Goal: Task Accomplishment & Management: Manage account settings

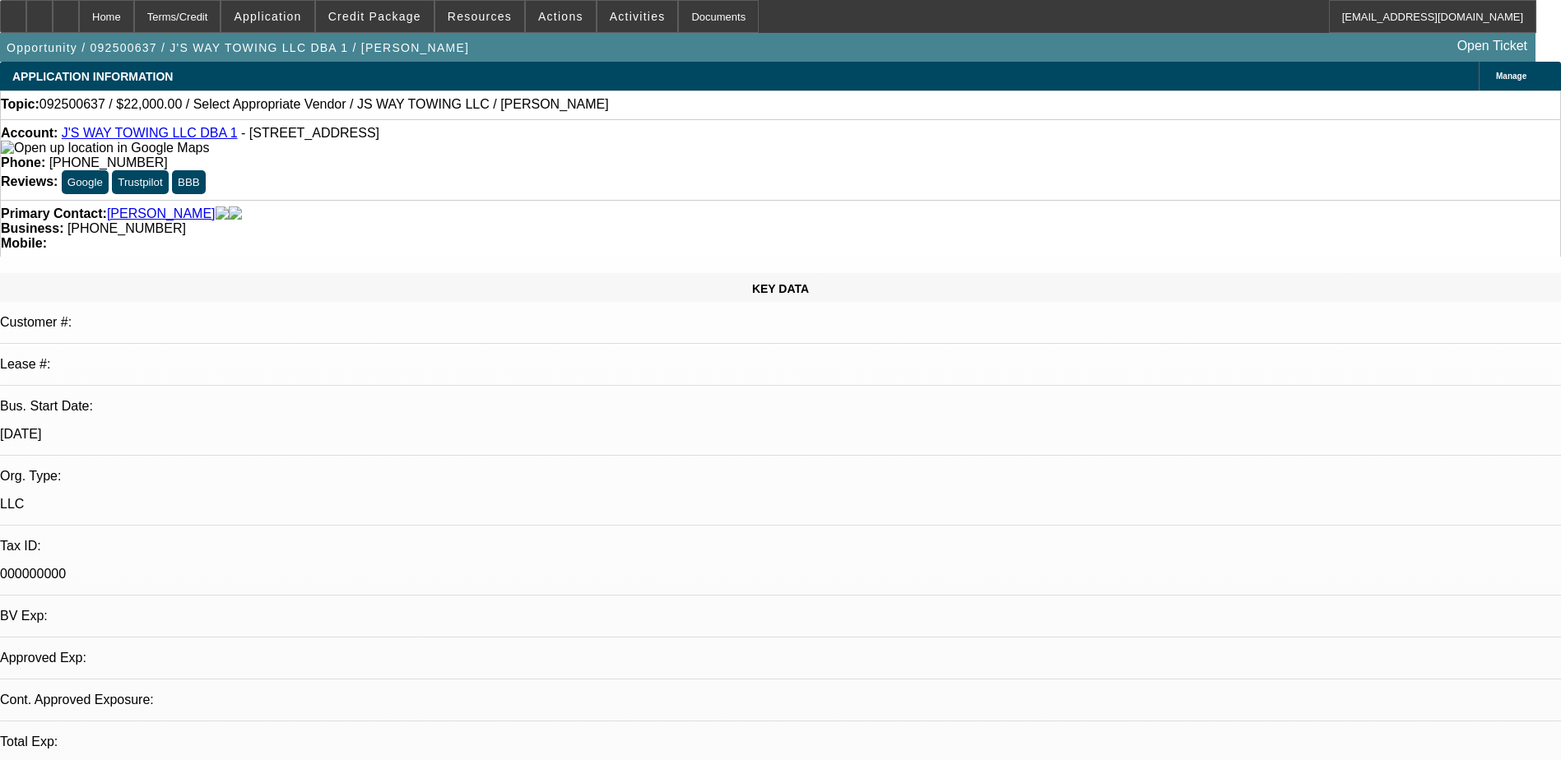
select select "0"
select select "2"
select select "0.1"
select select "4"
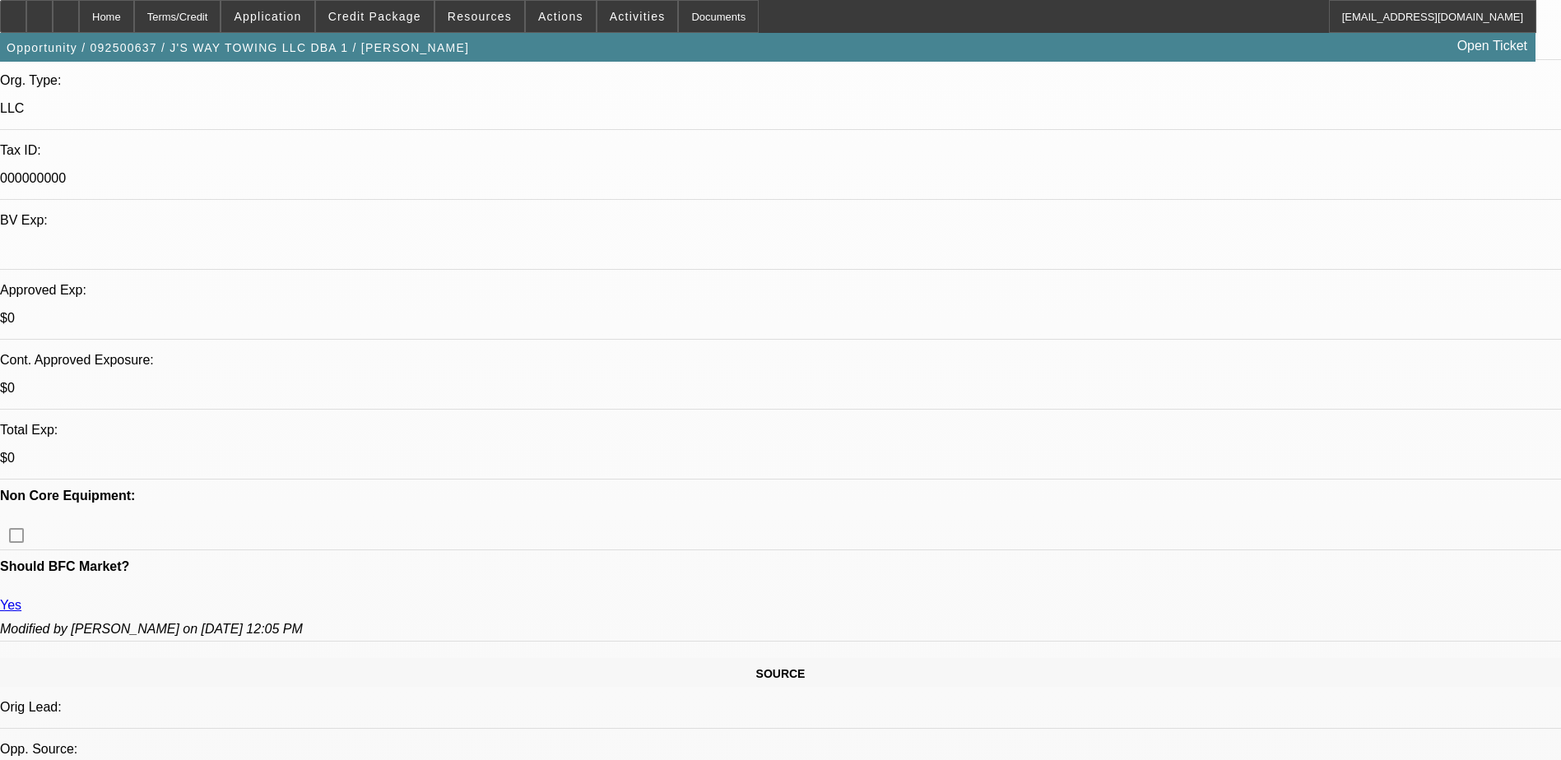
scroll to position [576, 0]
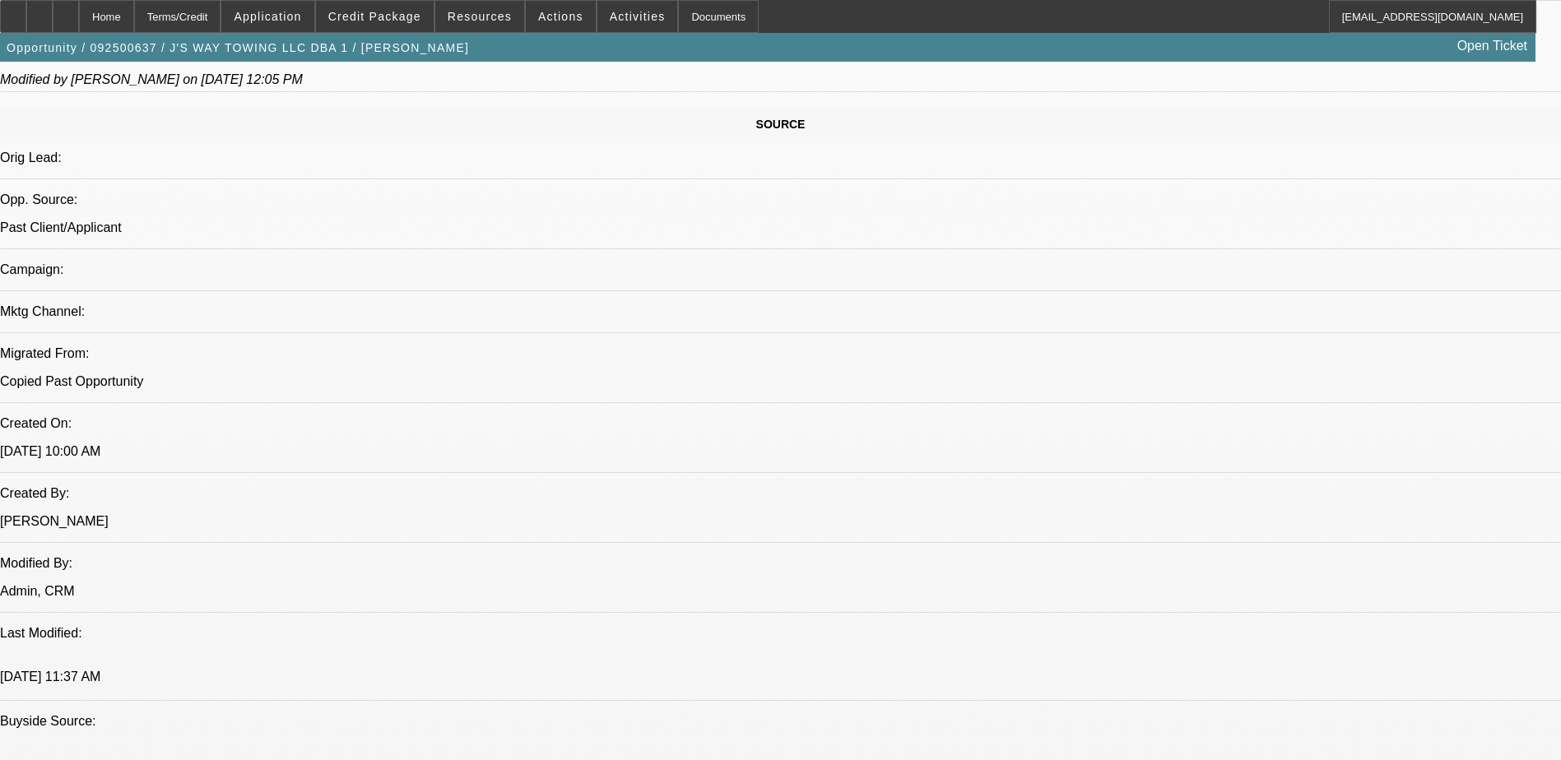
scroll to position [905, 0]
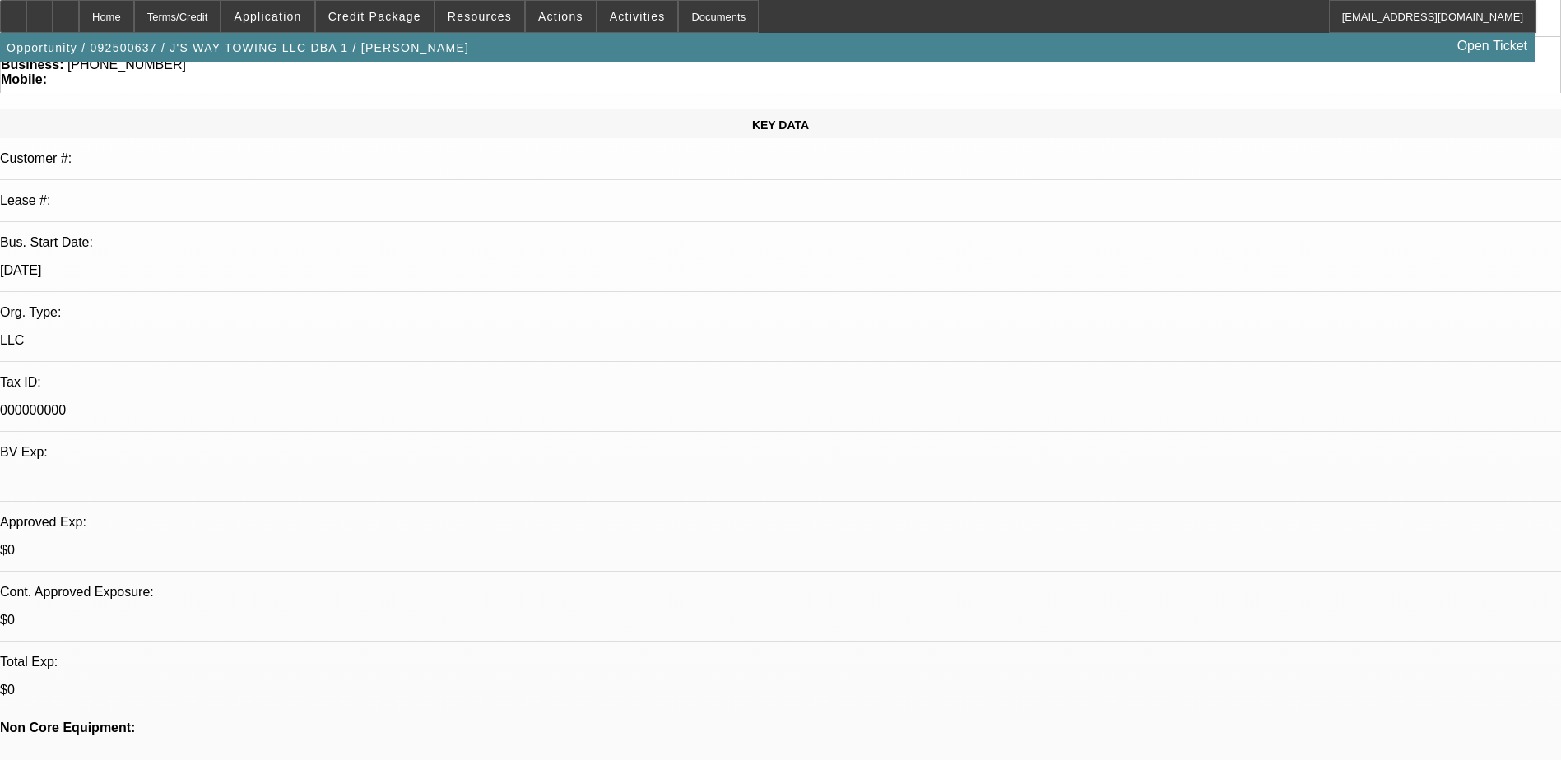
scroll to position [329, 0]
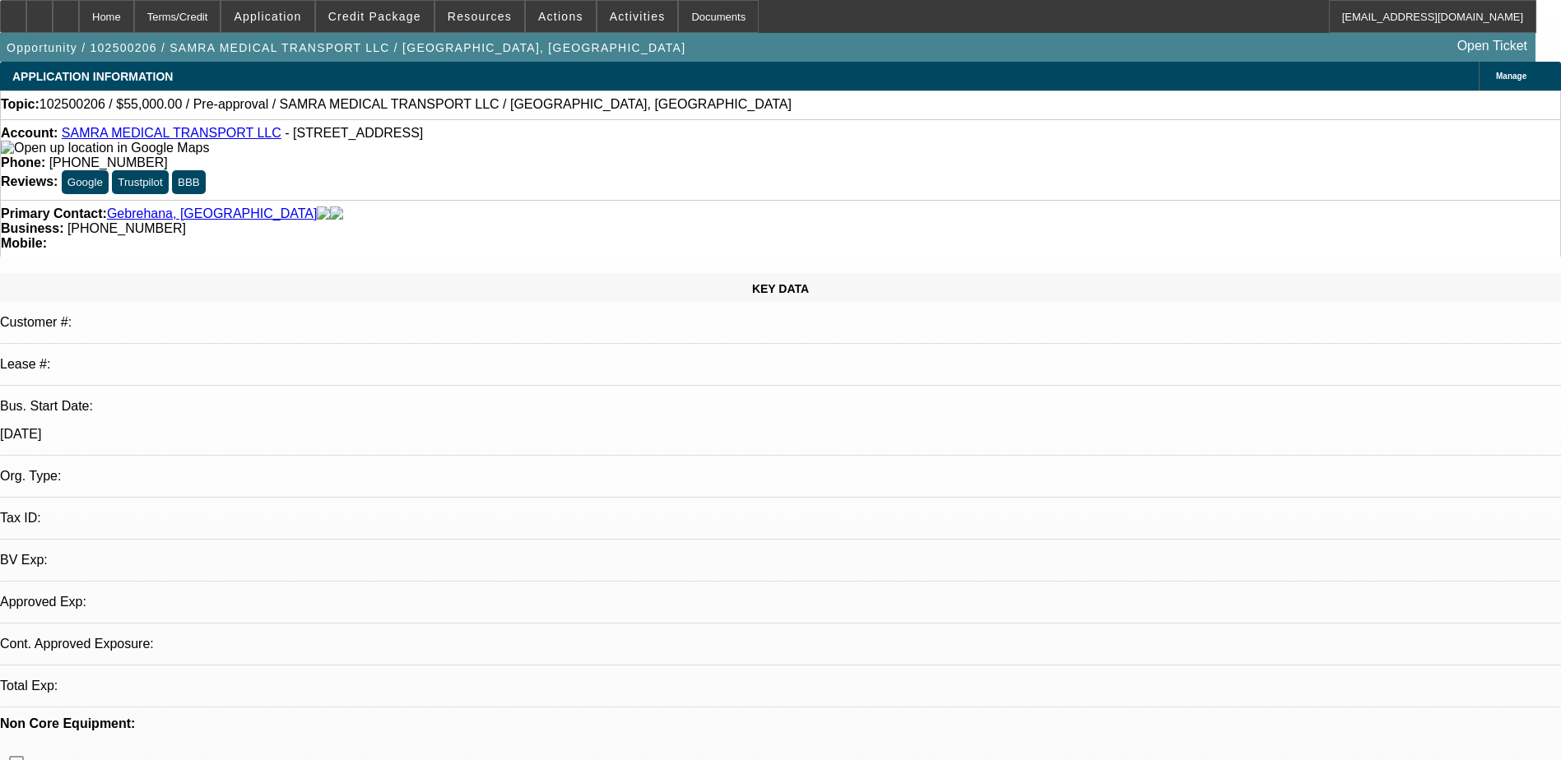
select select "0"
select select "2"
select select "0.1"
select select "1"
select select "2"
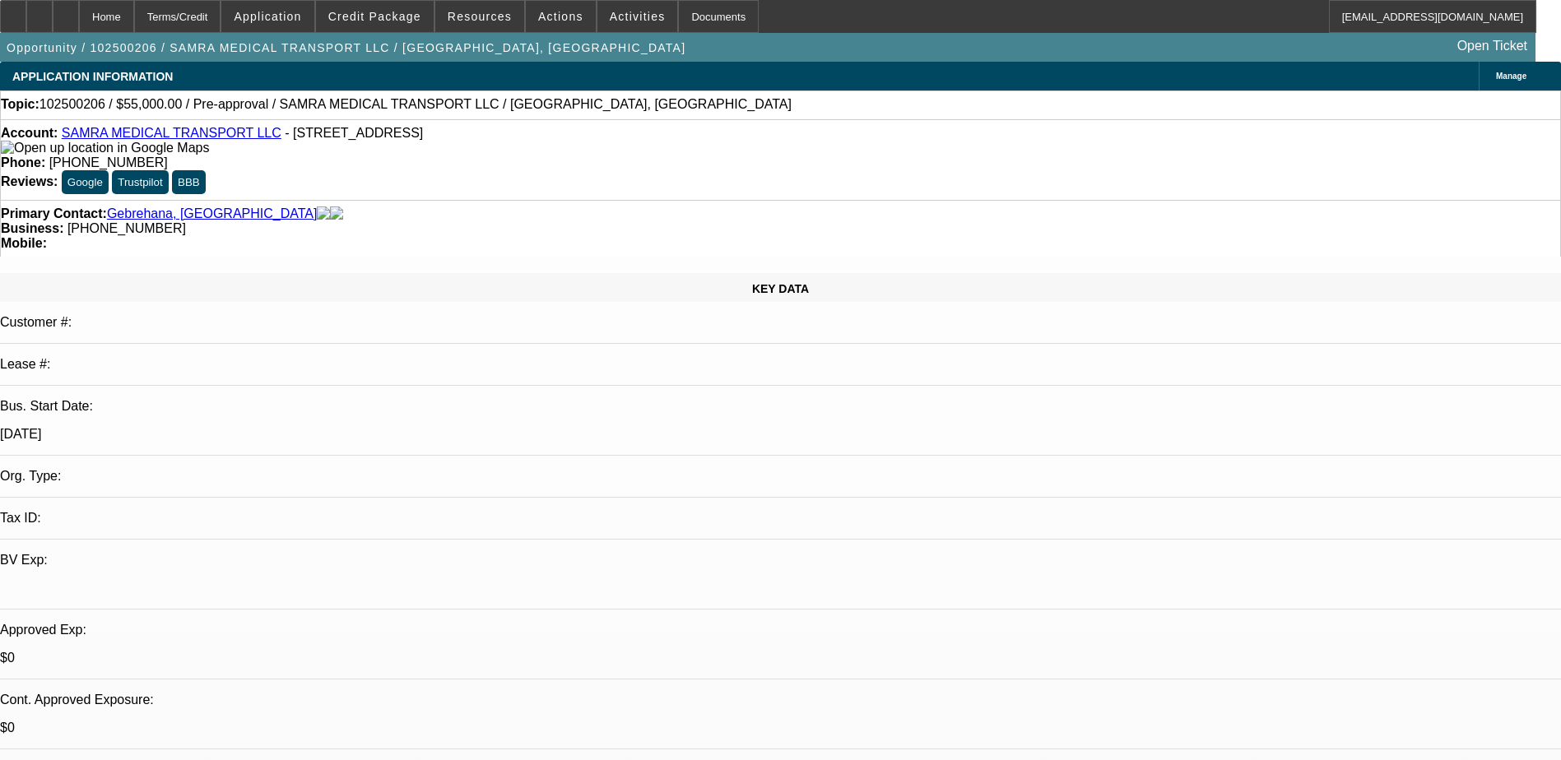
select select "4"
click at [612, 16] on span "Activities" at bounding box center [638, 16] width 56 height 13
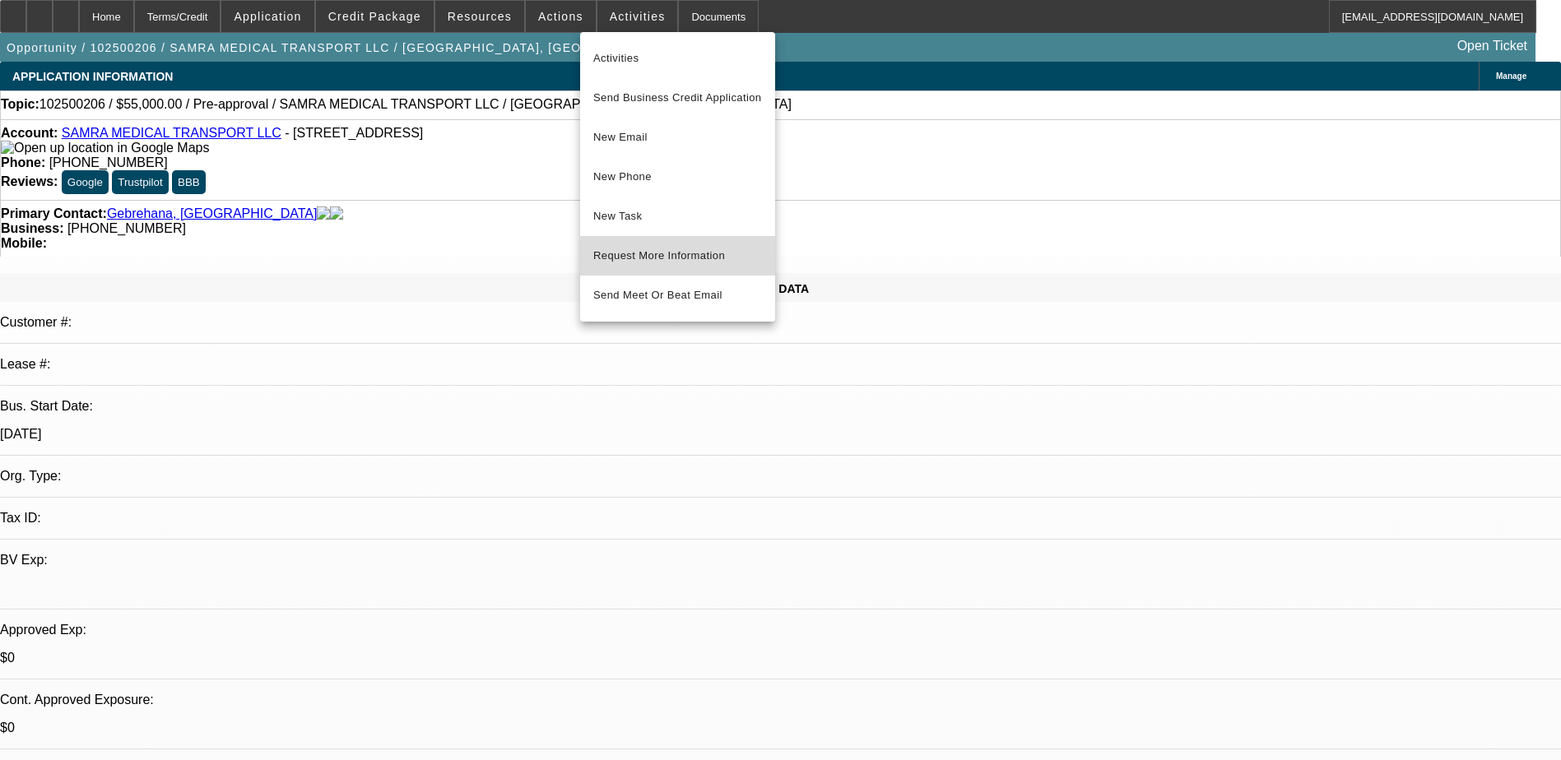
click at [682, 269] on button "Request More Information" at bounding box center [677, 255] width 195 height 39
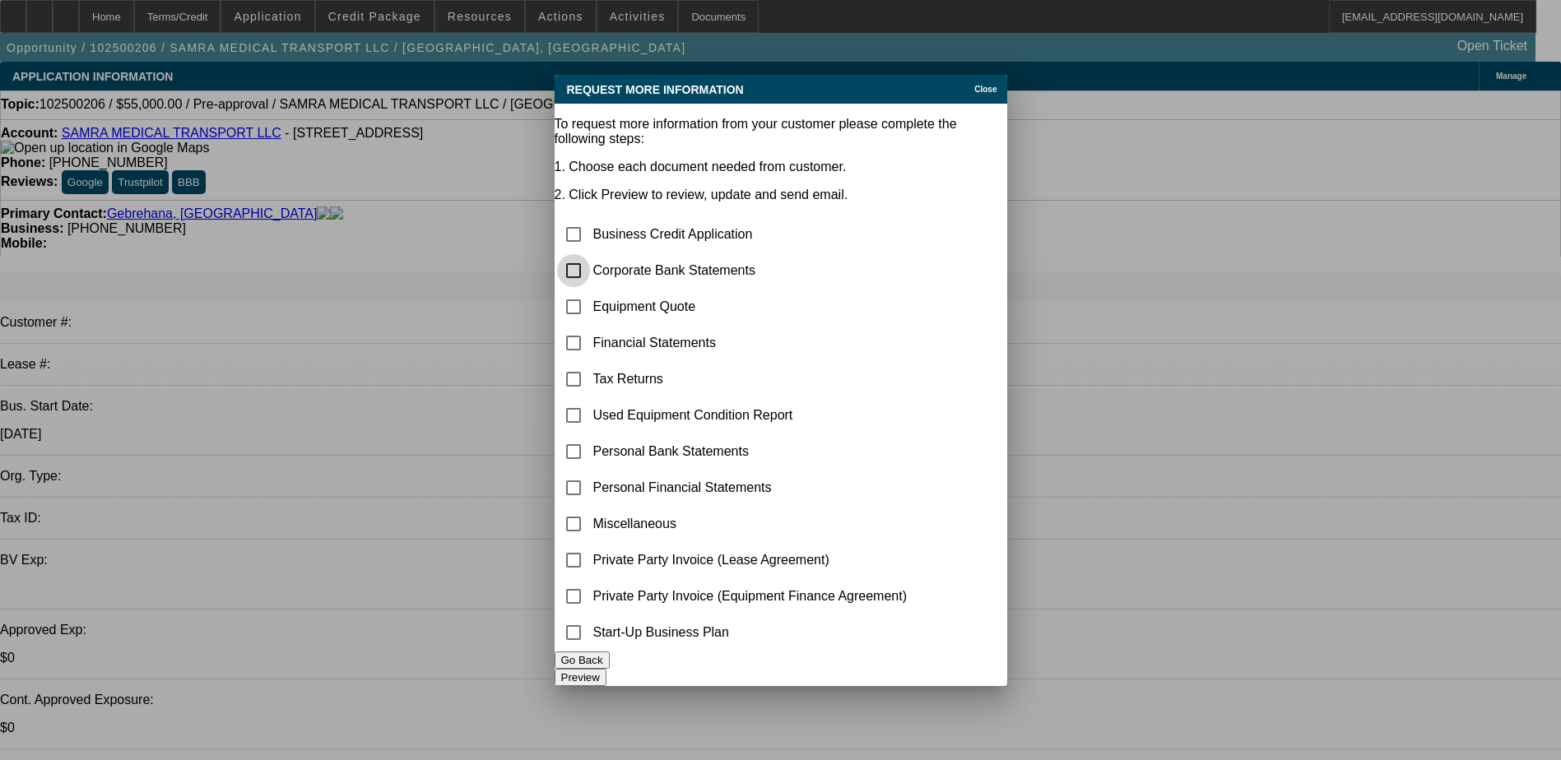
click at [588, 254] on input "checkbox" at bounding box center [573, 270] width 33 height 33
click at [590, 254] on input "checkbox" at bounding box center [573, 270] width 33 height 33
checkbox input "false"
click at [590, 435] on input "checkbox" at bounding box center [573, 451] width 33 height 33
checkbox input "true"
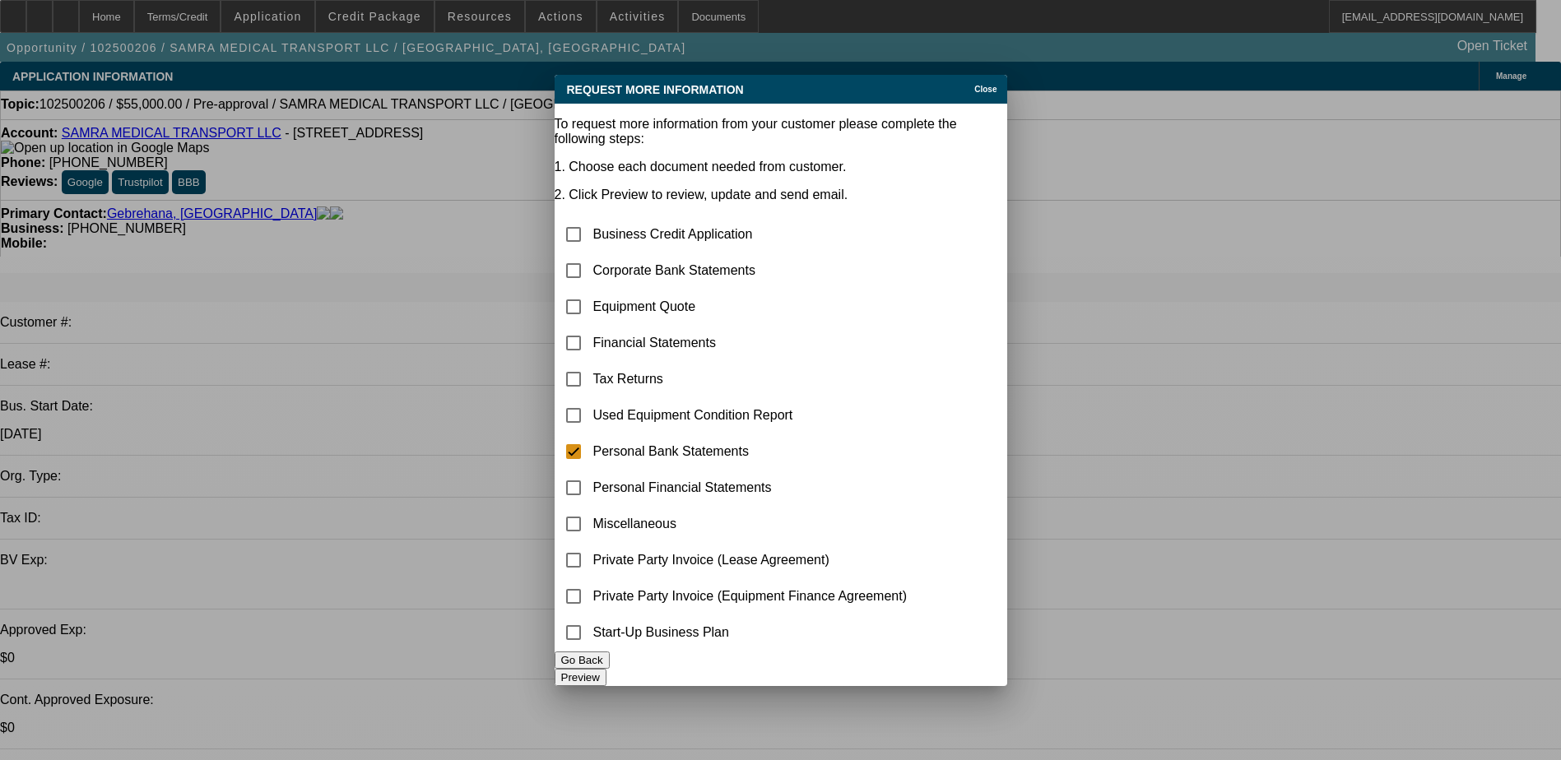
click at [606, 669] on button "Preview" at bounding box center [580, 677] width 52 height 17
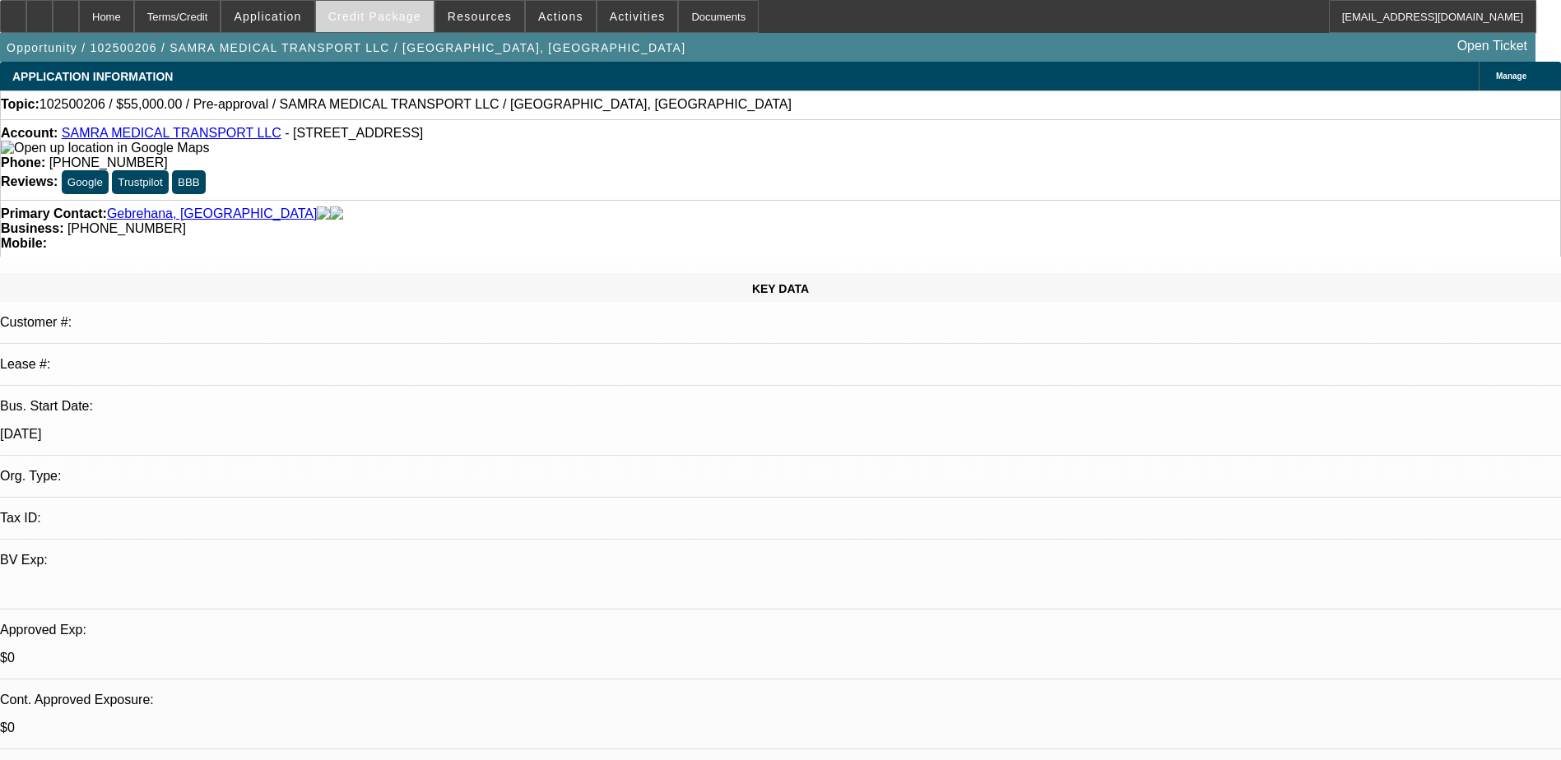
click at [394, 14] on span "Credit Package" at bounding box center [374, 16] width 93 height 13
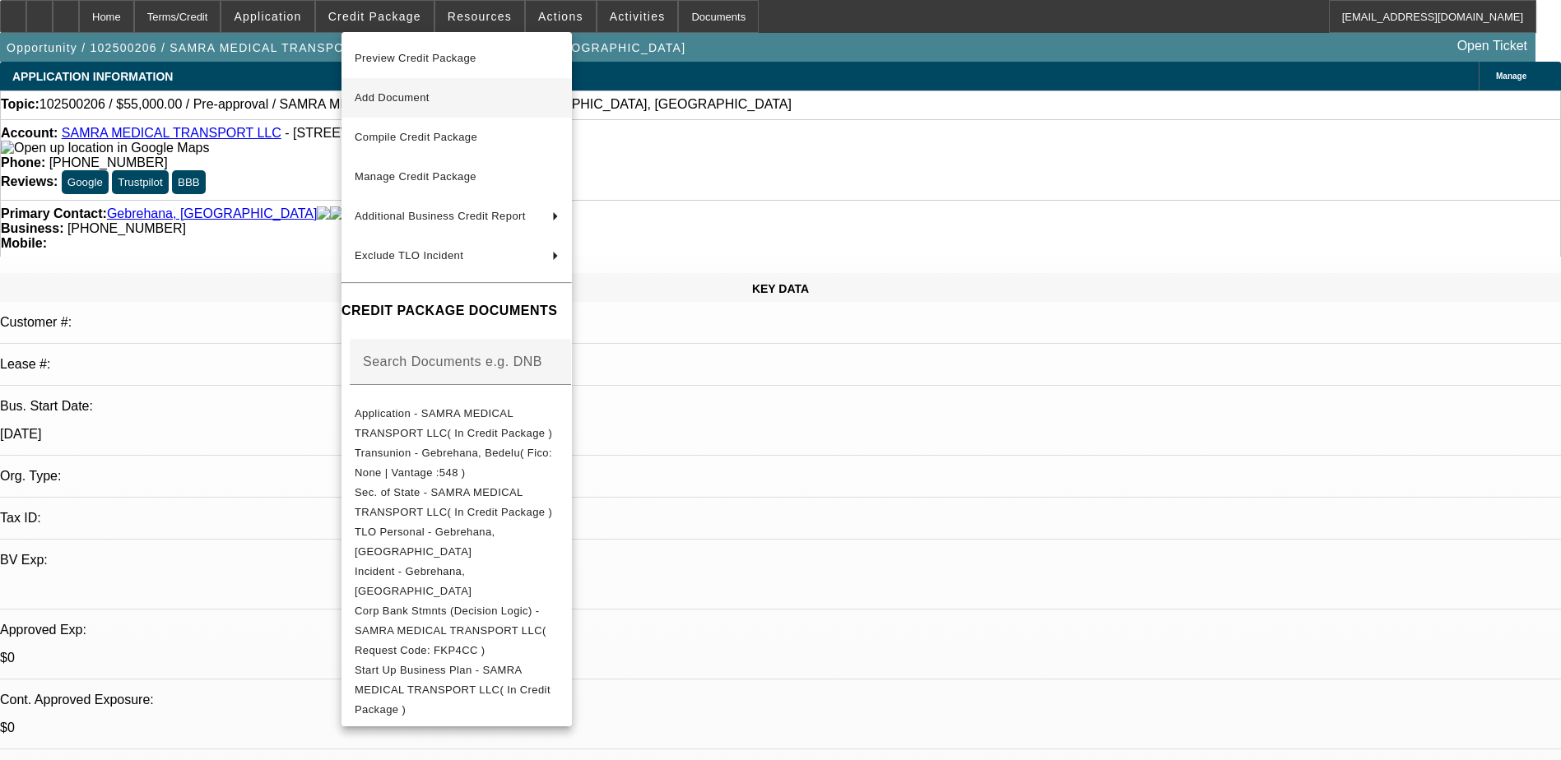
click at [412, 98] on span "Add Document" at bounding box center [392, 97] width 75 height 12
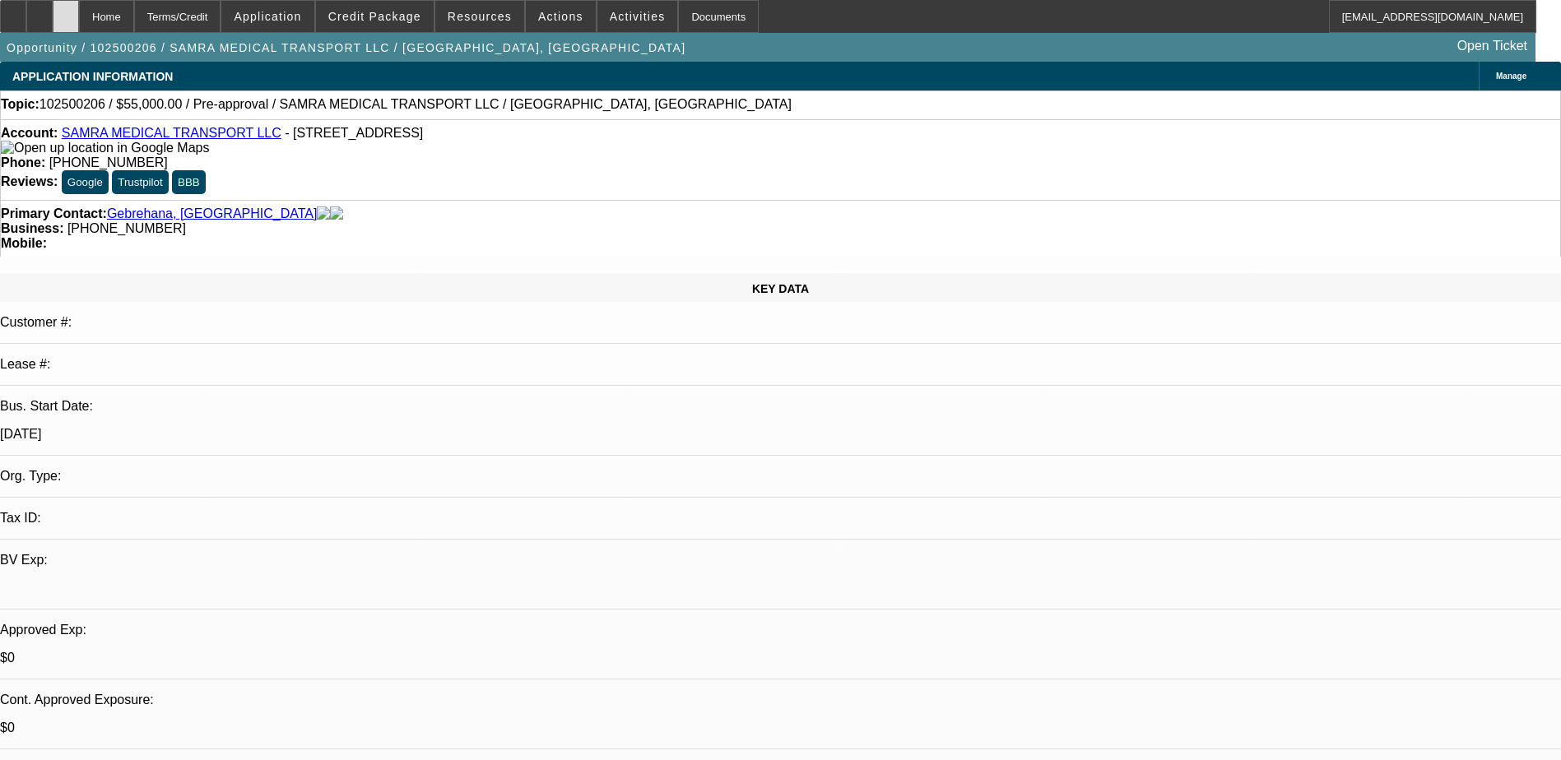
click at [66, 11] on icon at bounding box center [66, 11] width 0 height 0
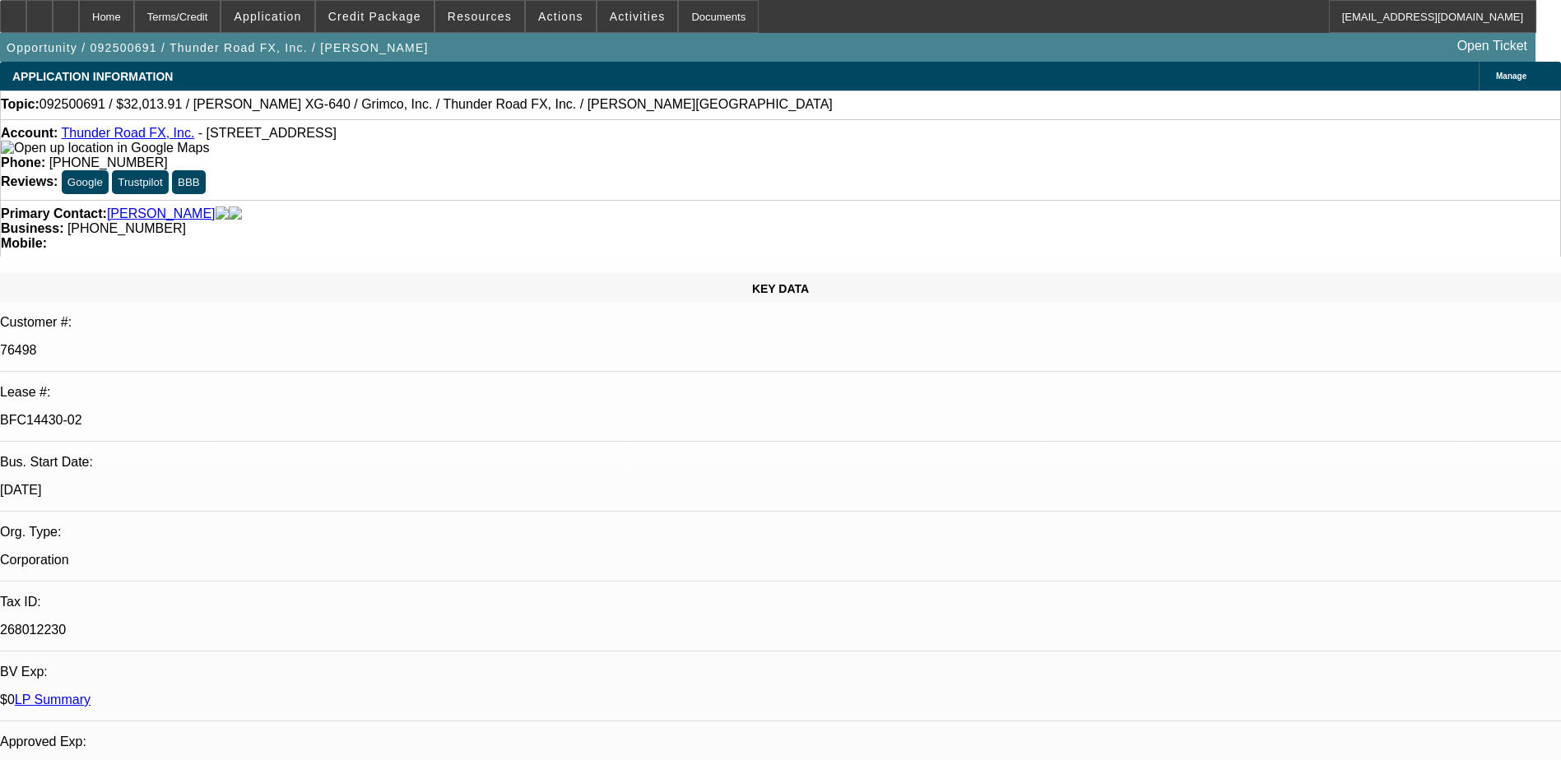
select select "0"
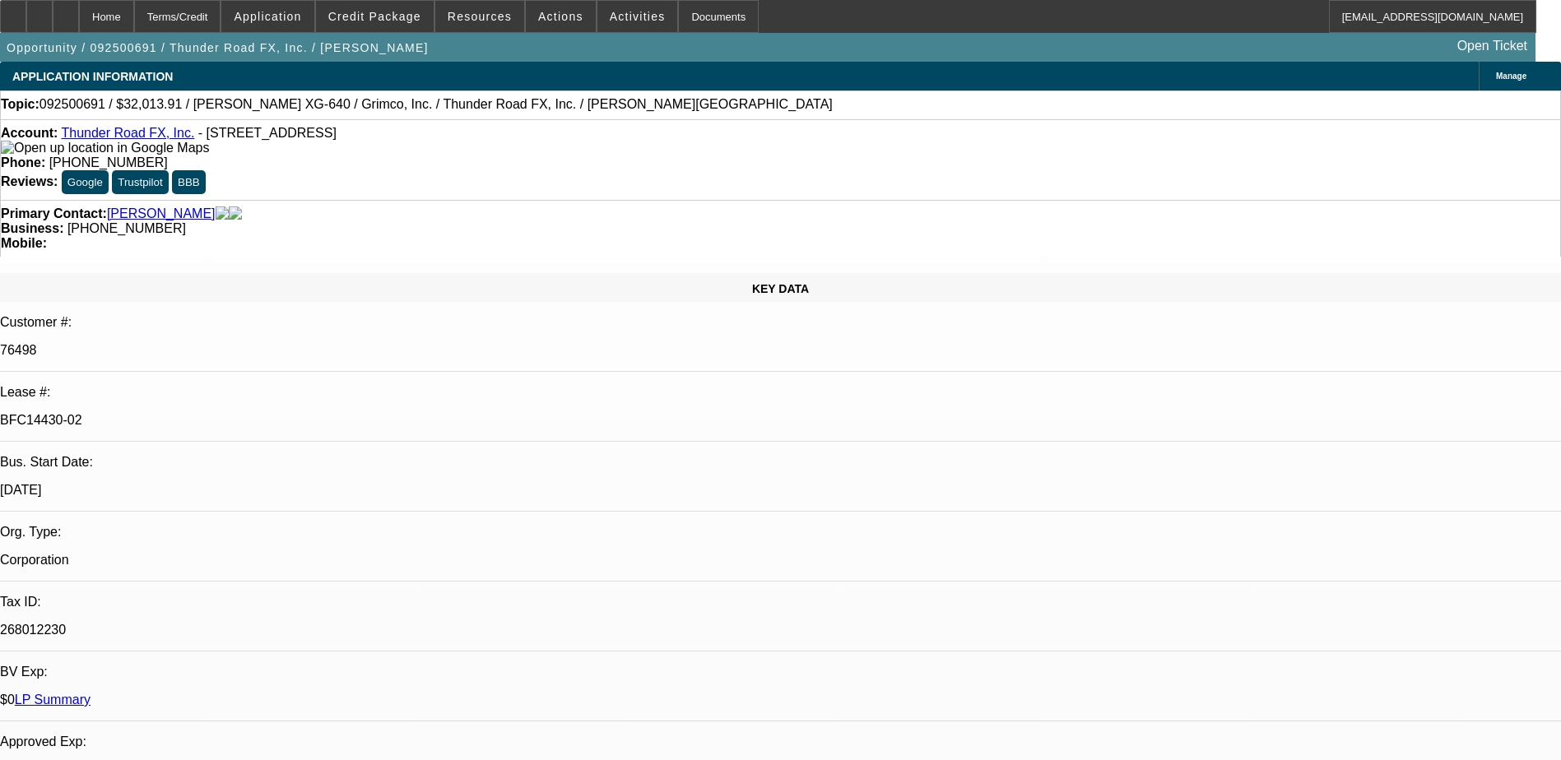
select select "0"
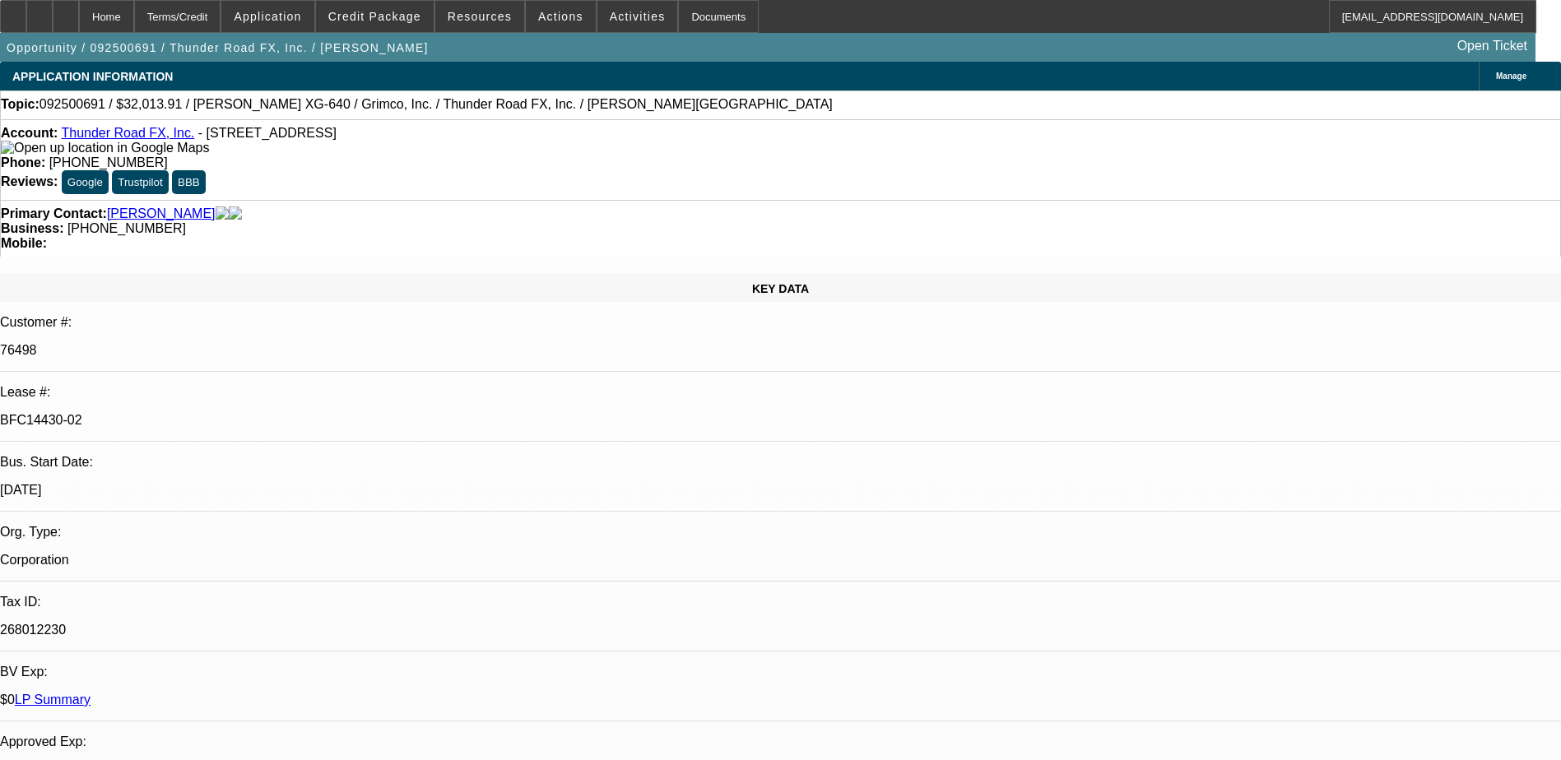
select select "0"
select select "1"
select select "3"
select select "2"
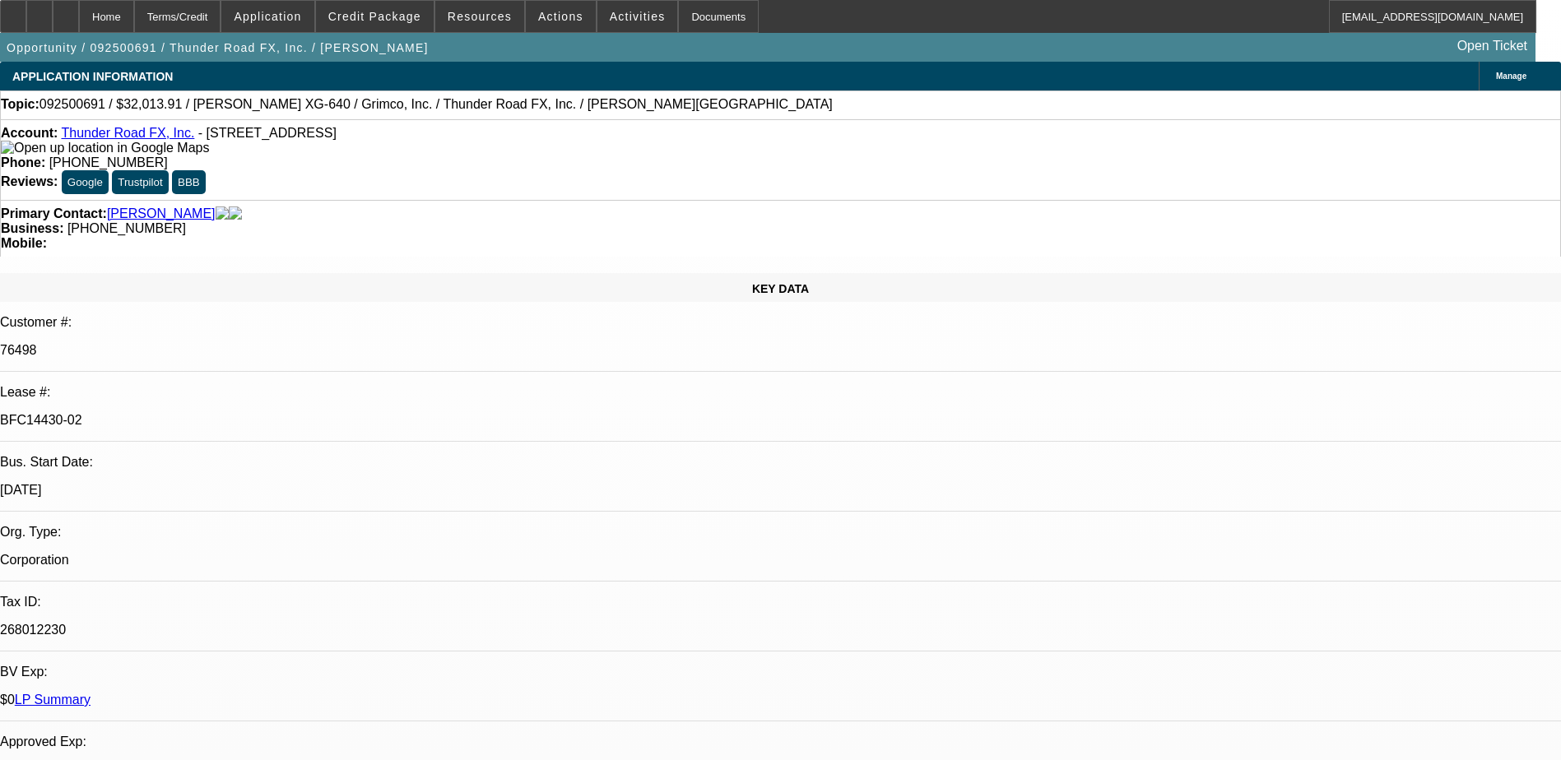
select select "1"
select select "3"
select select "2"
select select "1"
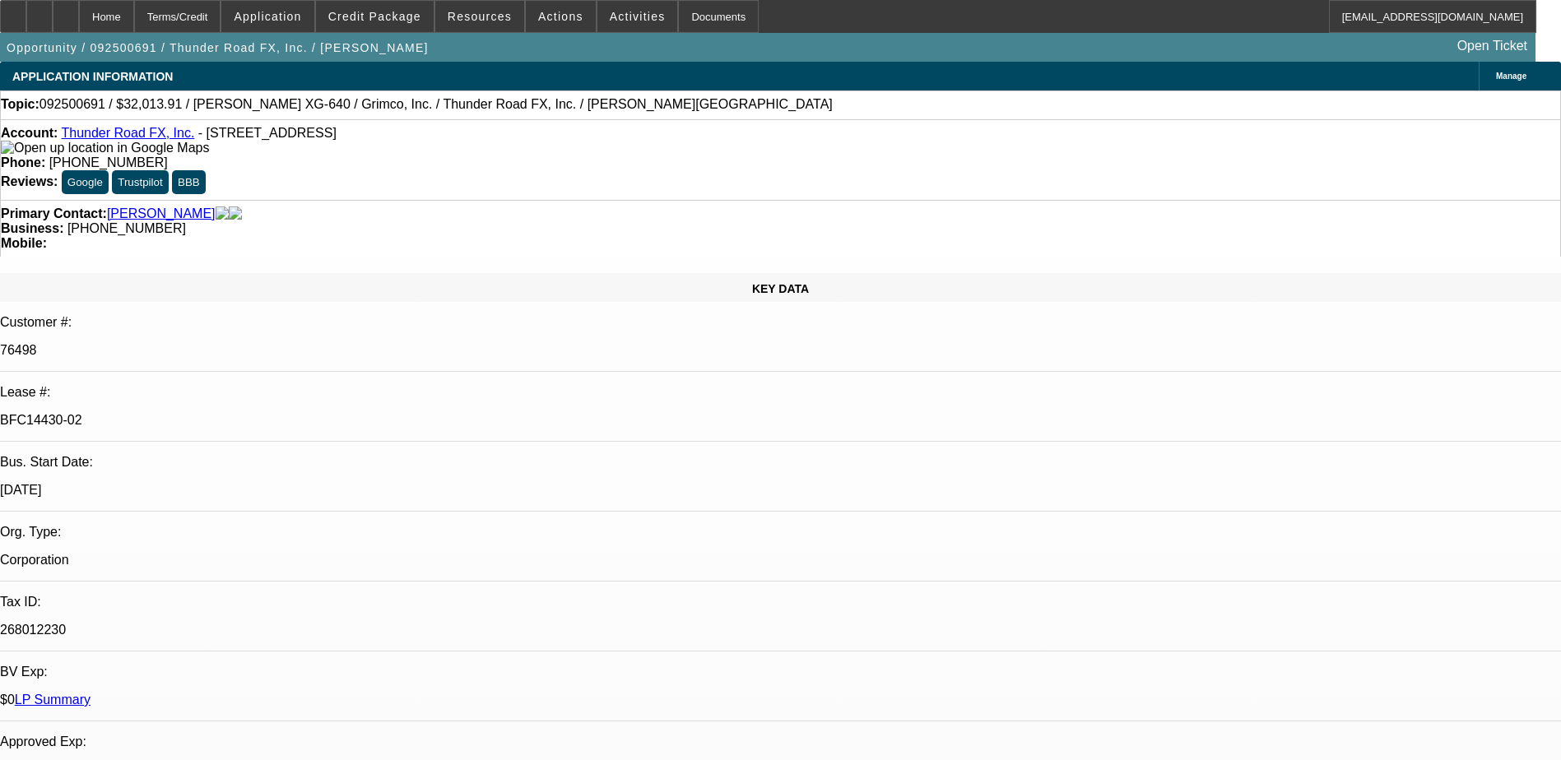
select select "2"
select select "1"
select select "2"
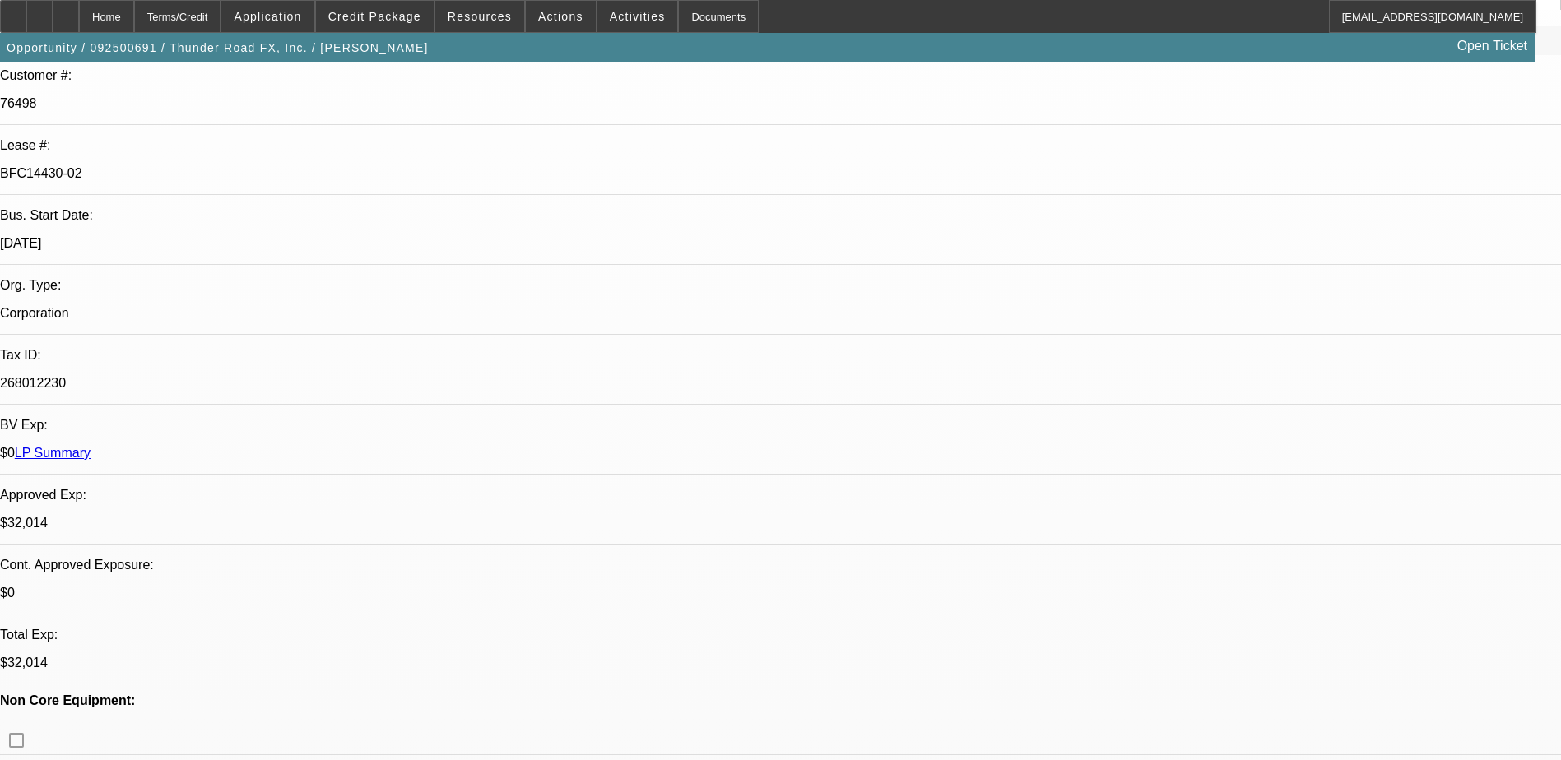
scroll to position [161, 0]
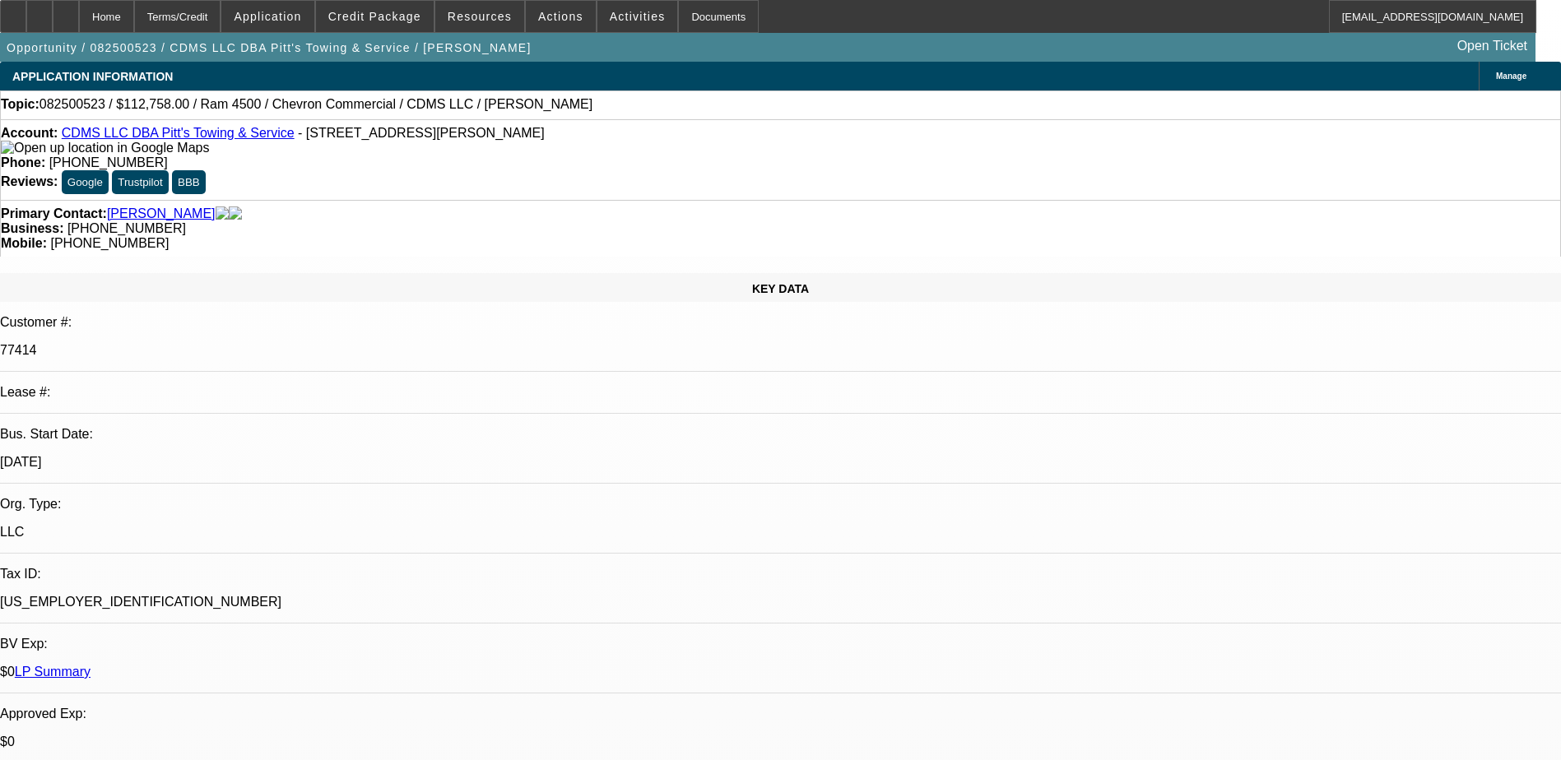
select select "0"
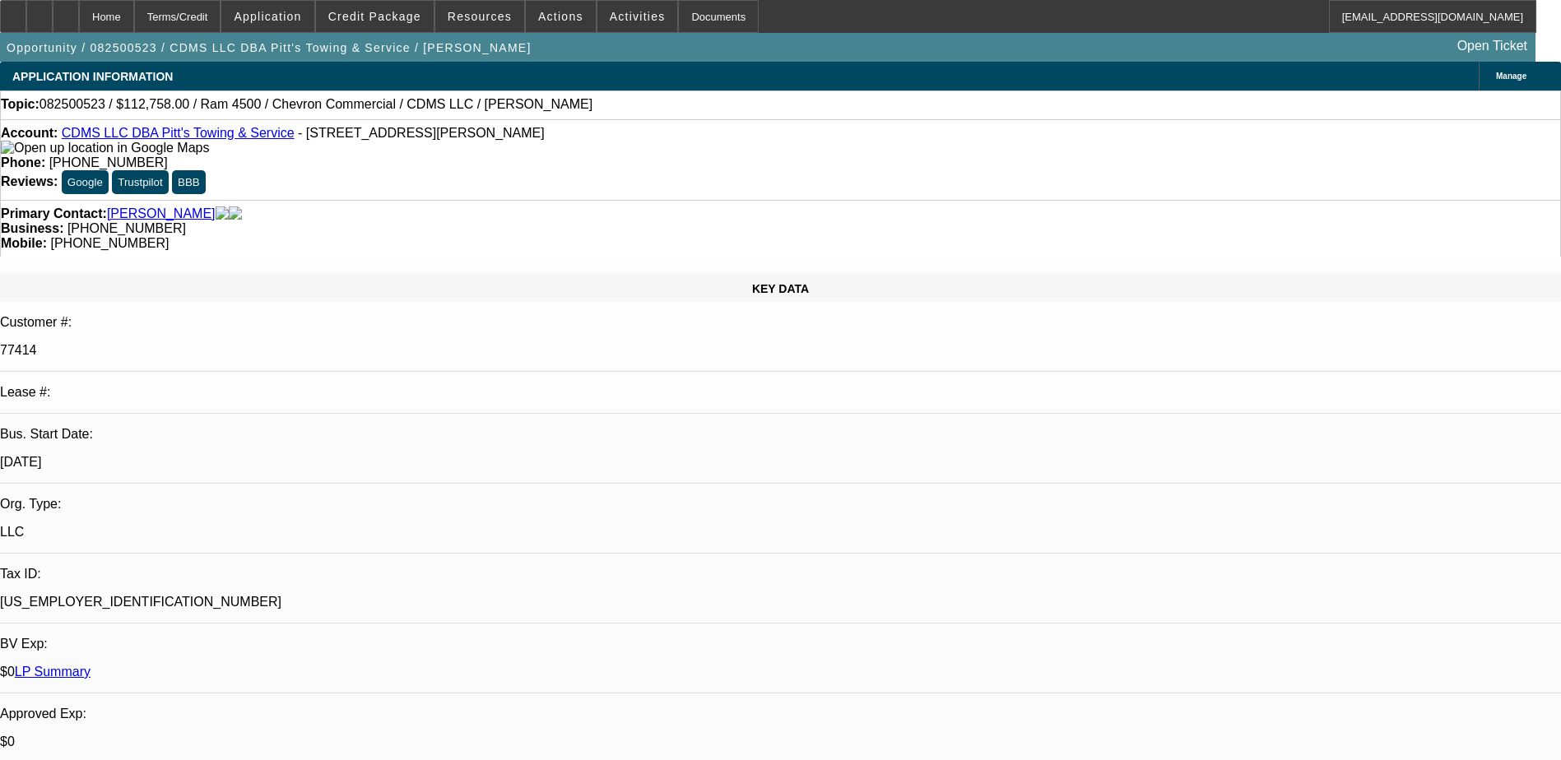
select select "0"
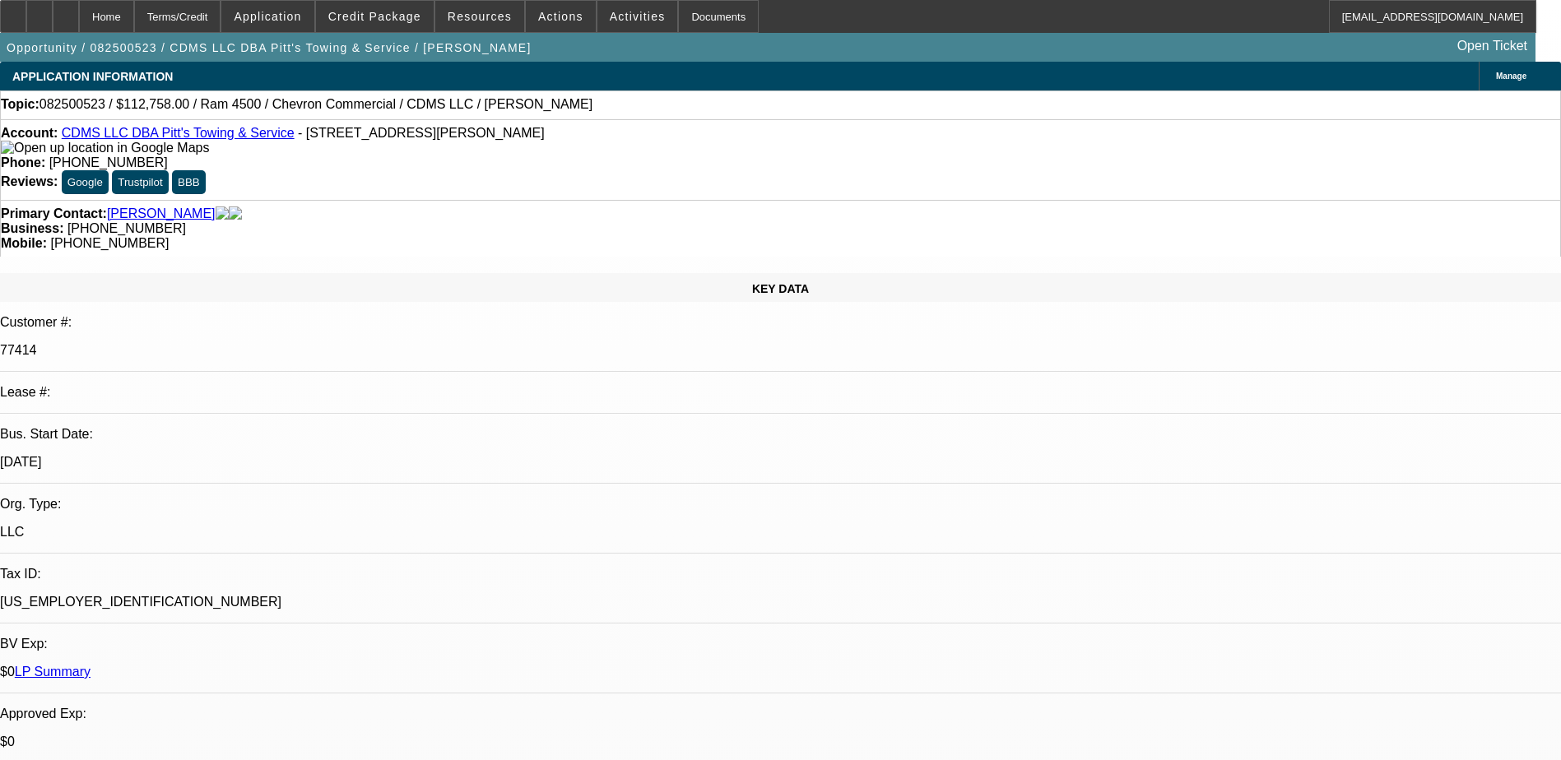
select select "0"
select select "1"
select select "6"
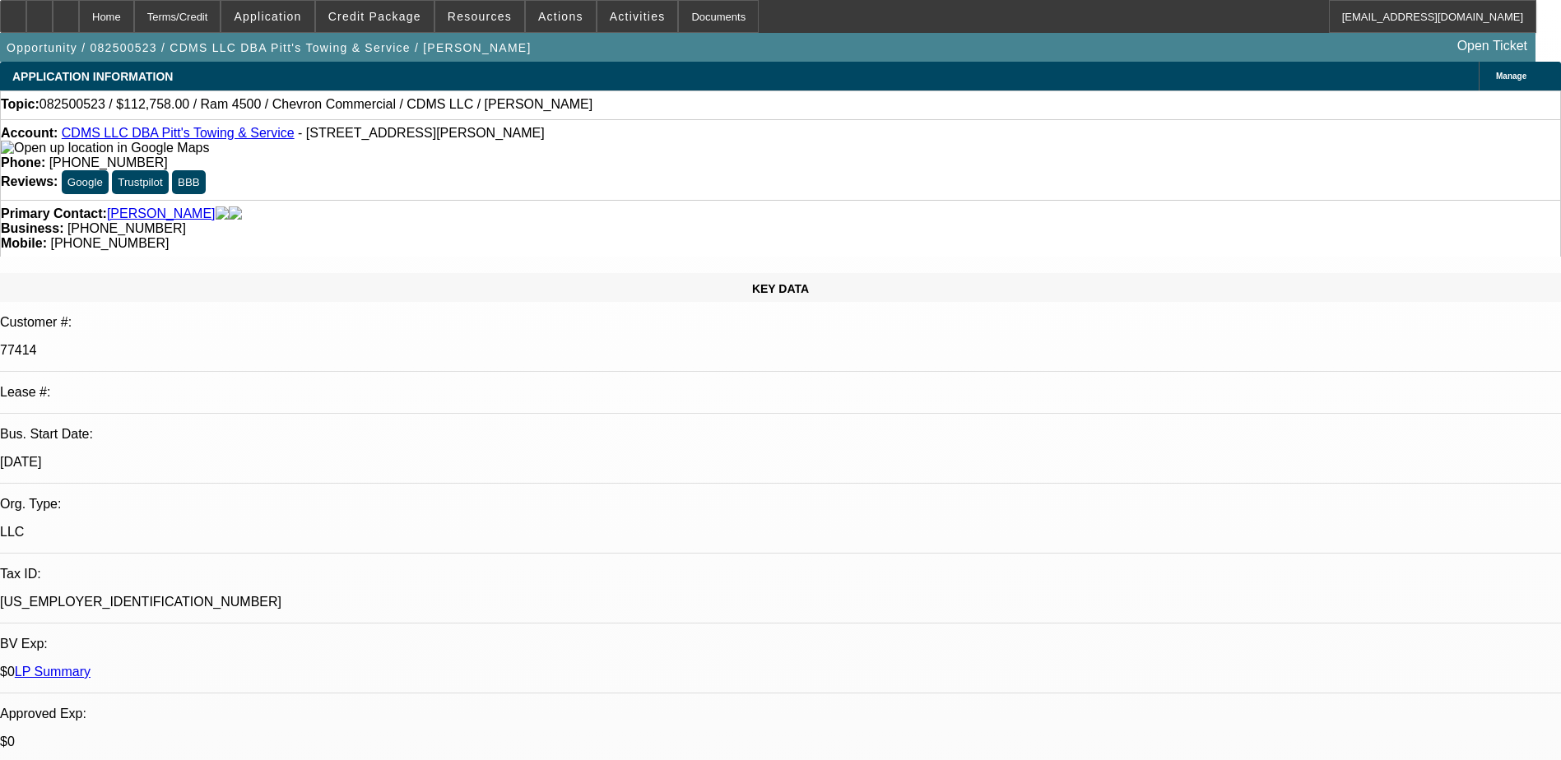
select select "1"
select select "2"
select select "6"
select select "1"
select select "2"
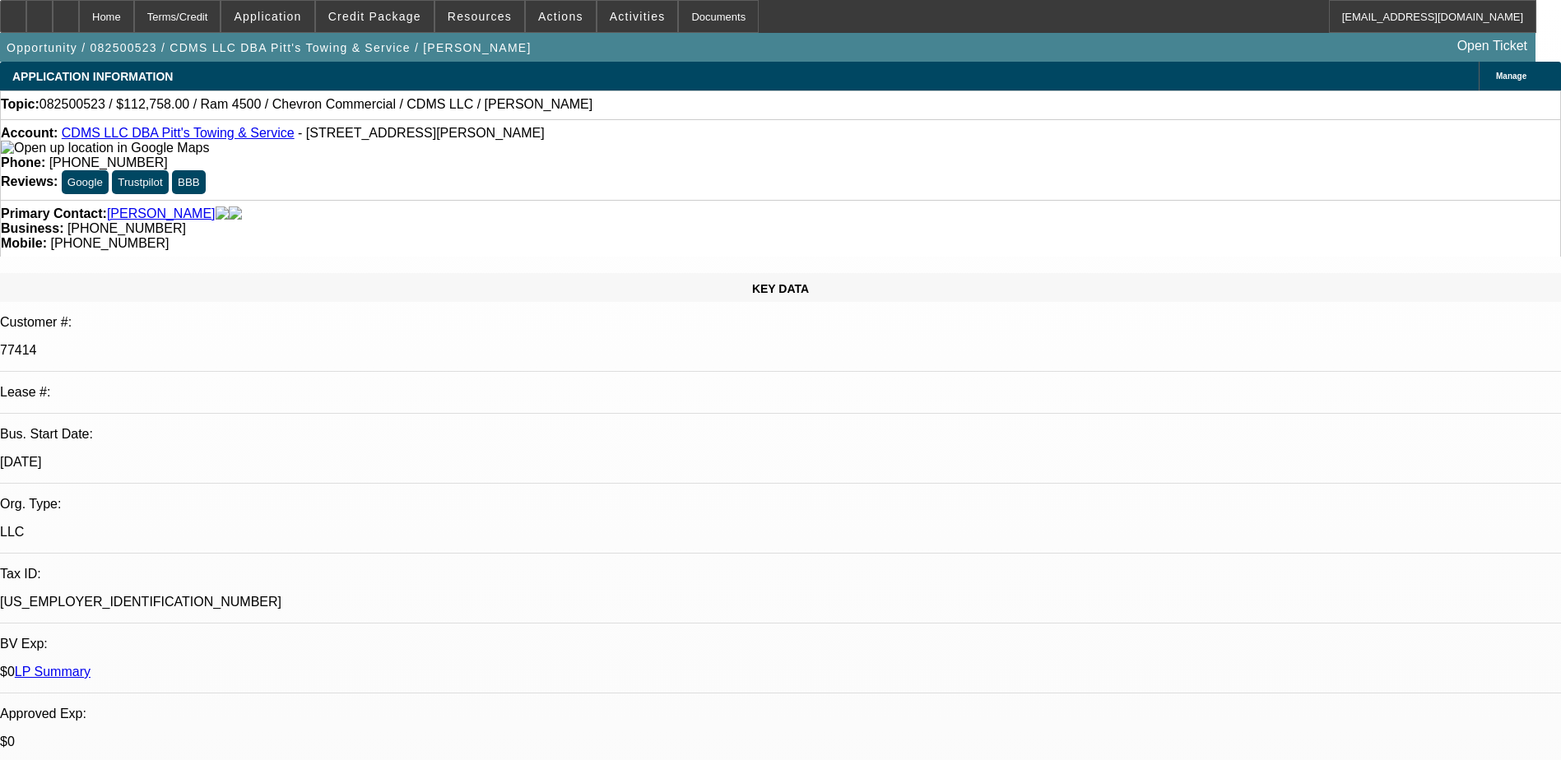
select select "6"
select select "1"
select select "2"
select select "6"
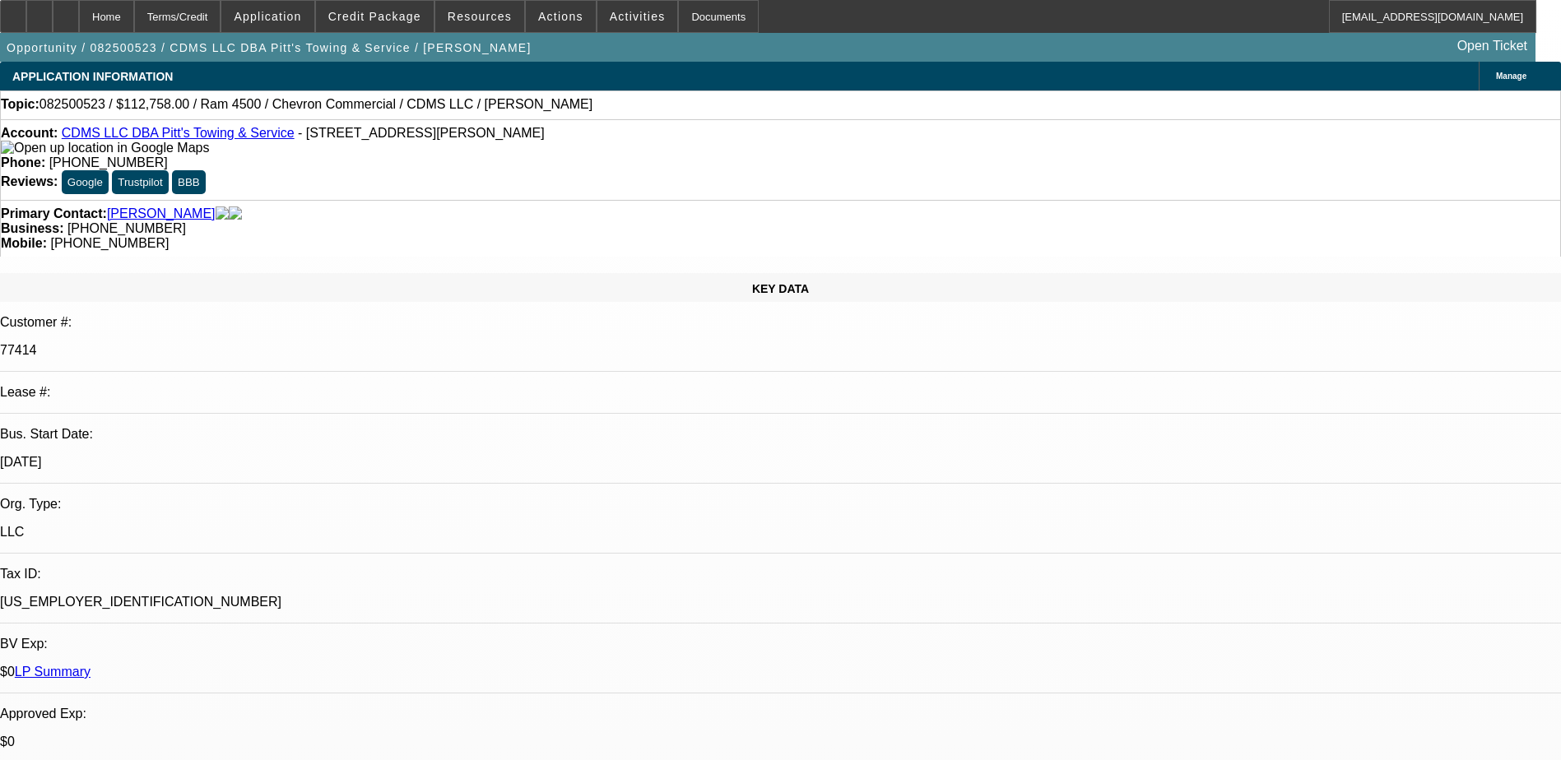
scroll to position [165, 0]
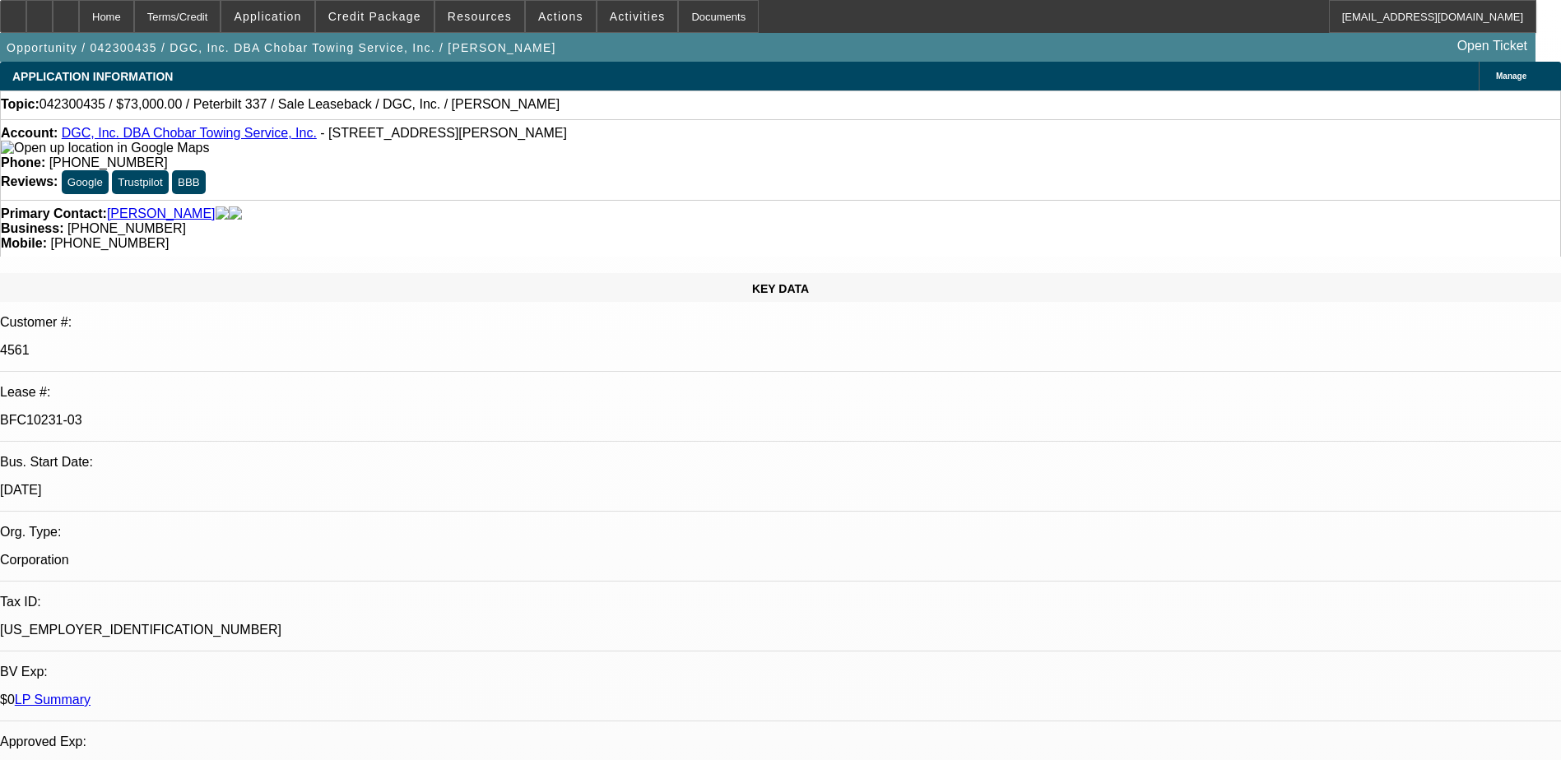
select select "0"
select select "2"
select select "0"
select select "2"
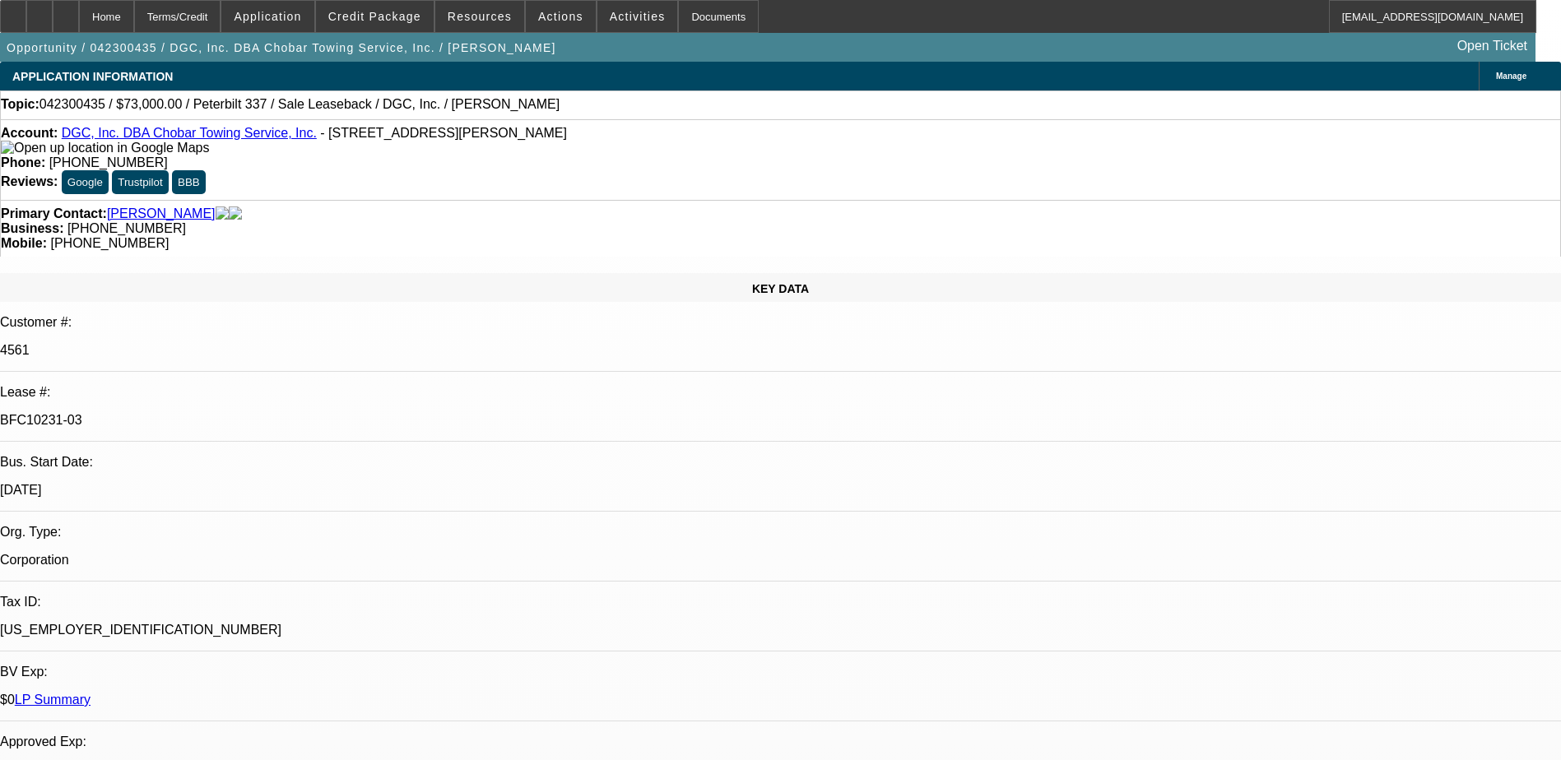
select select "0"
select select "1"
select select "2"
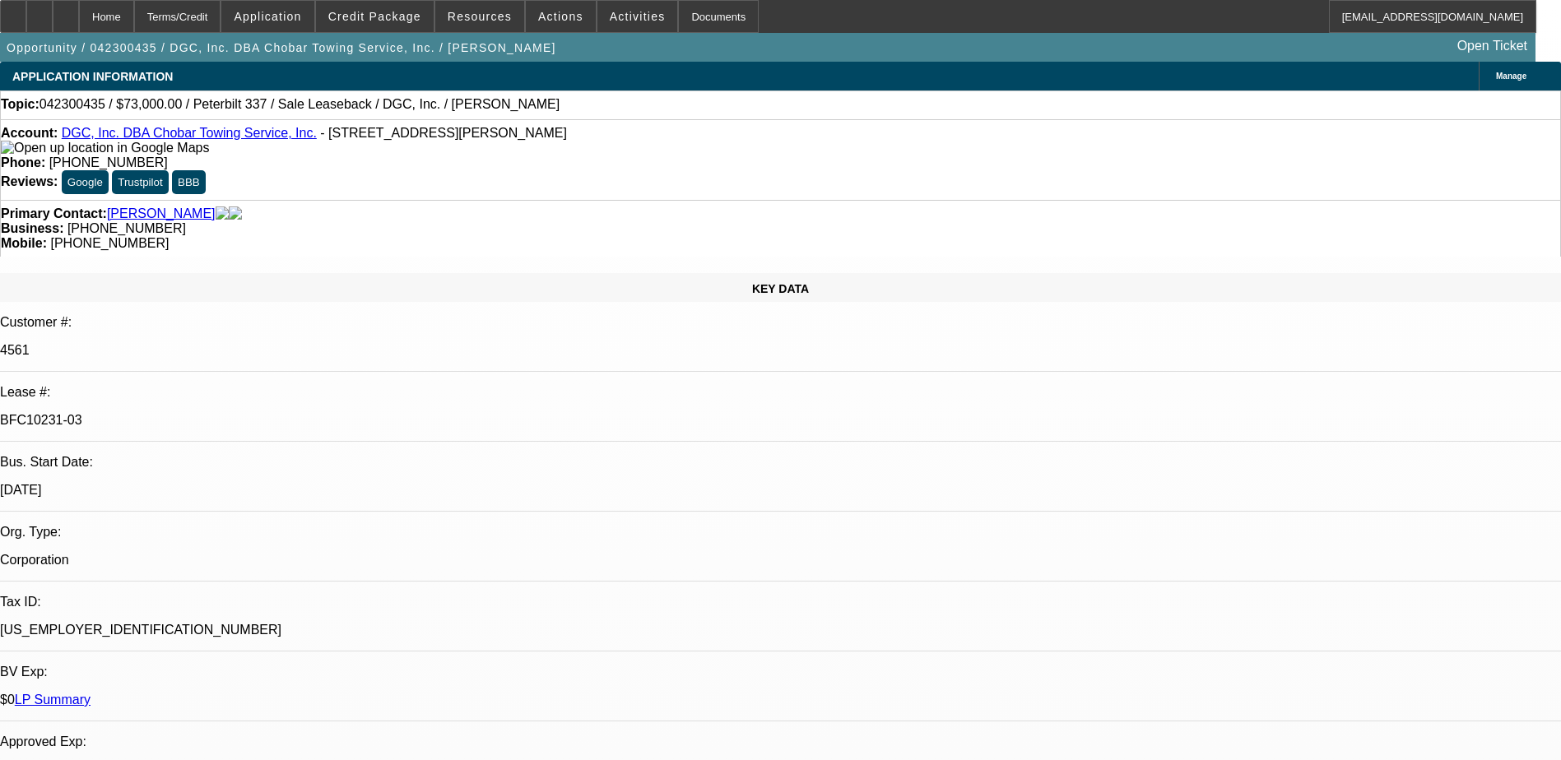
select select "6"
select select "1"
select select "2"
select select "6"
select select "1"
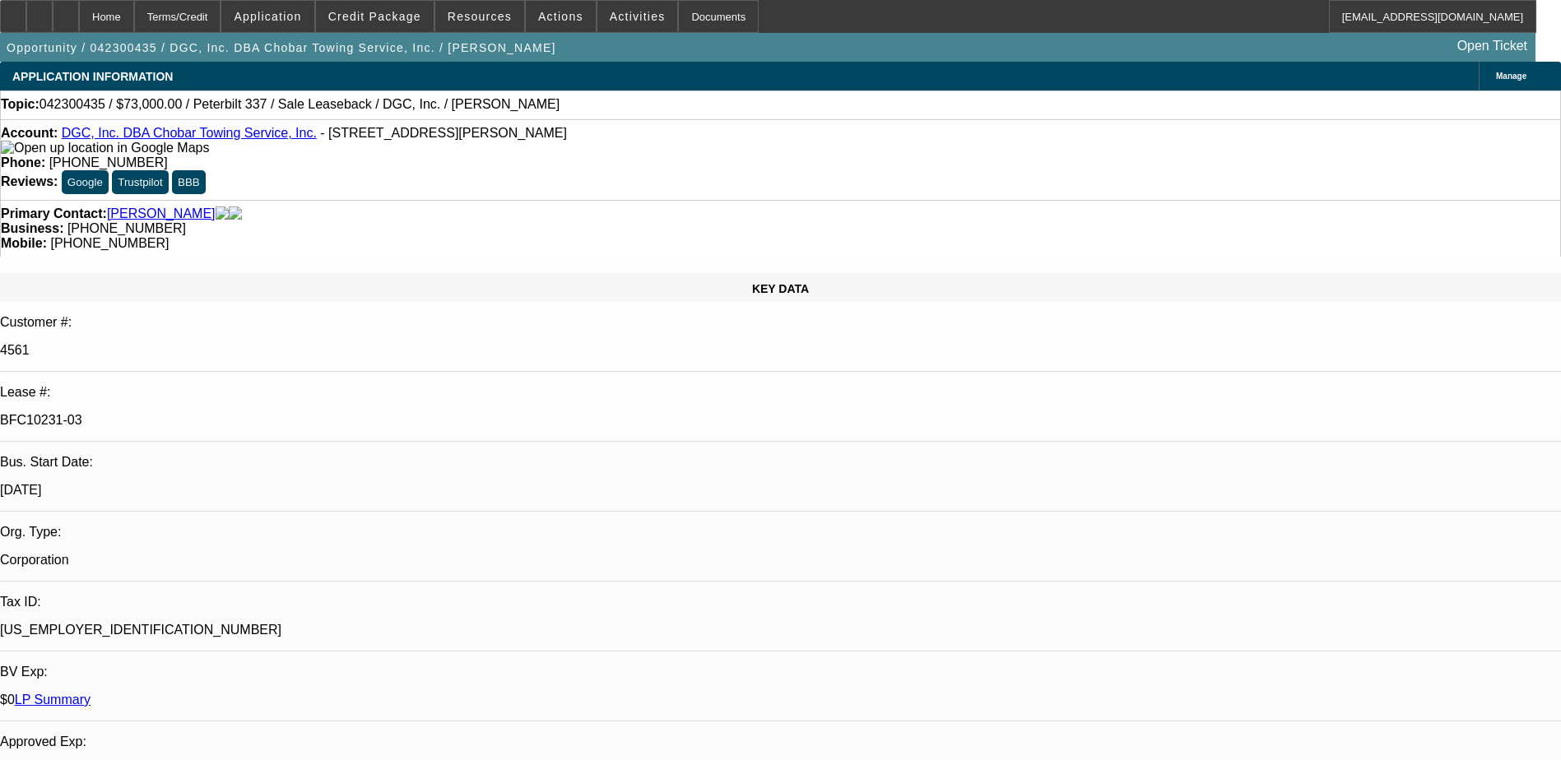
select select "2"
select select "6"
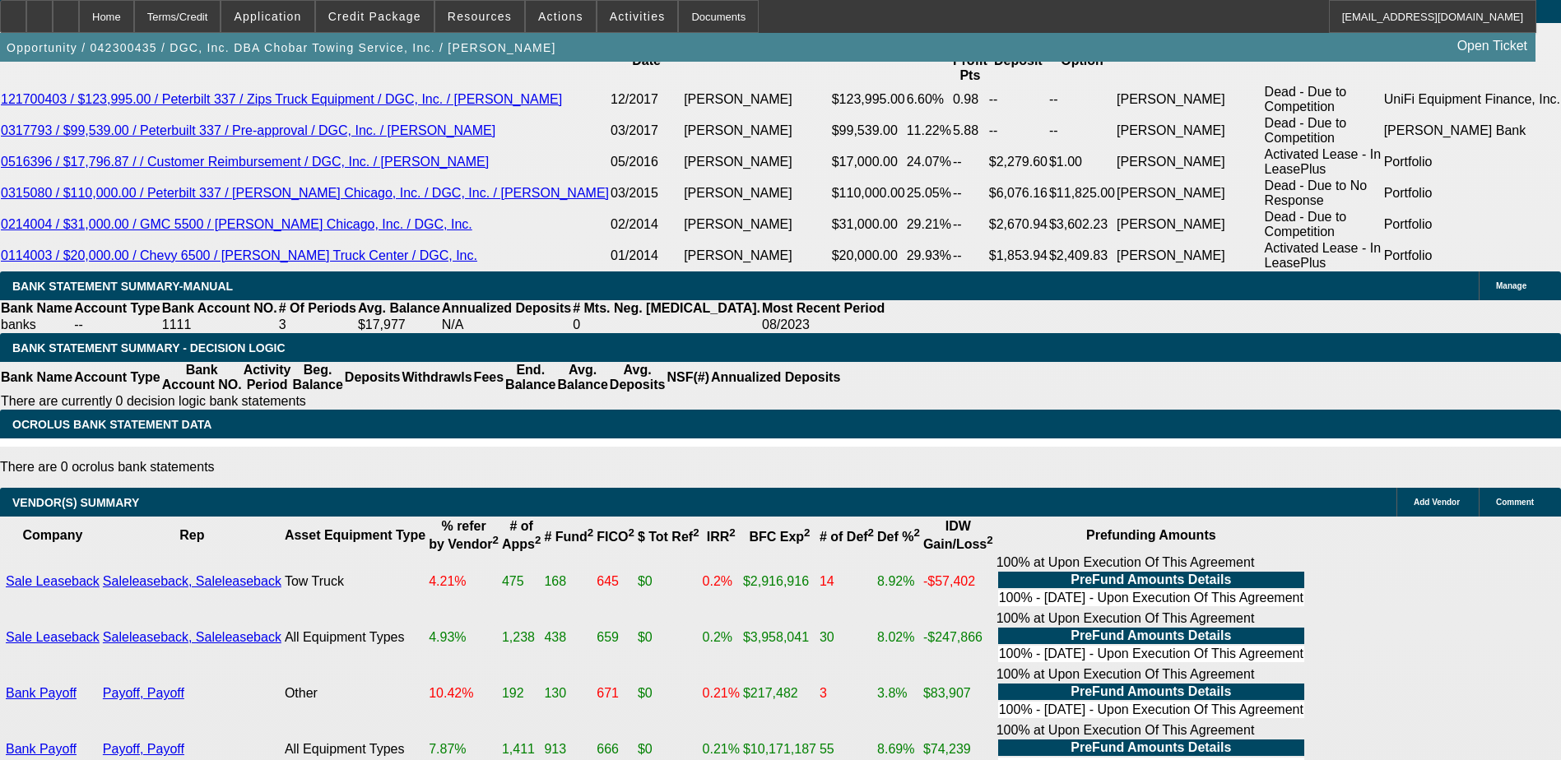
scroll to position [3278, 0]
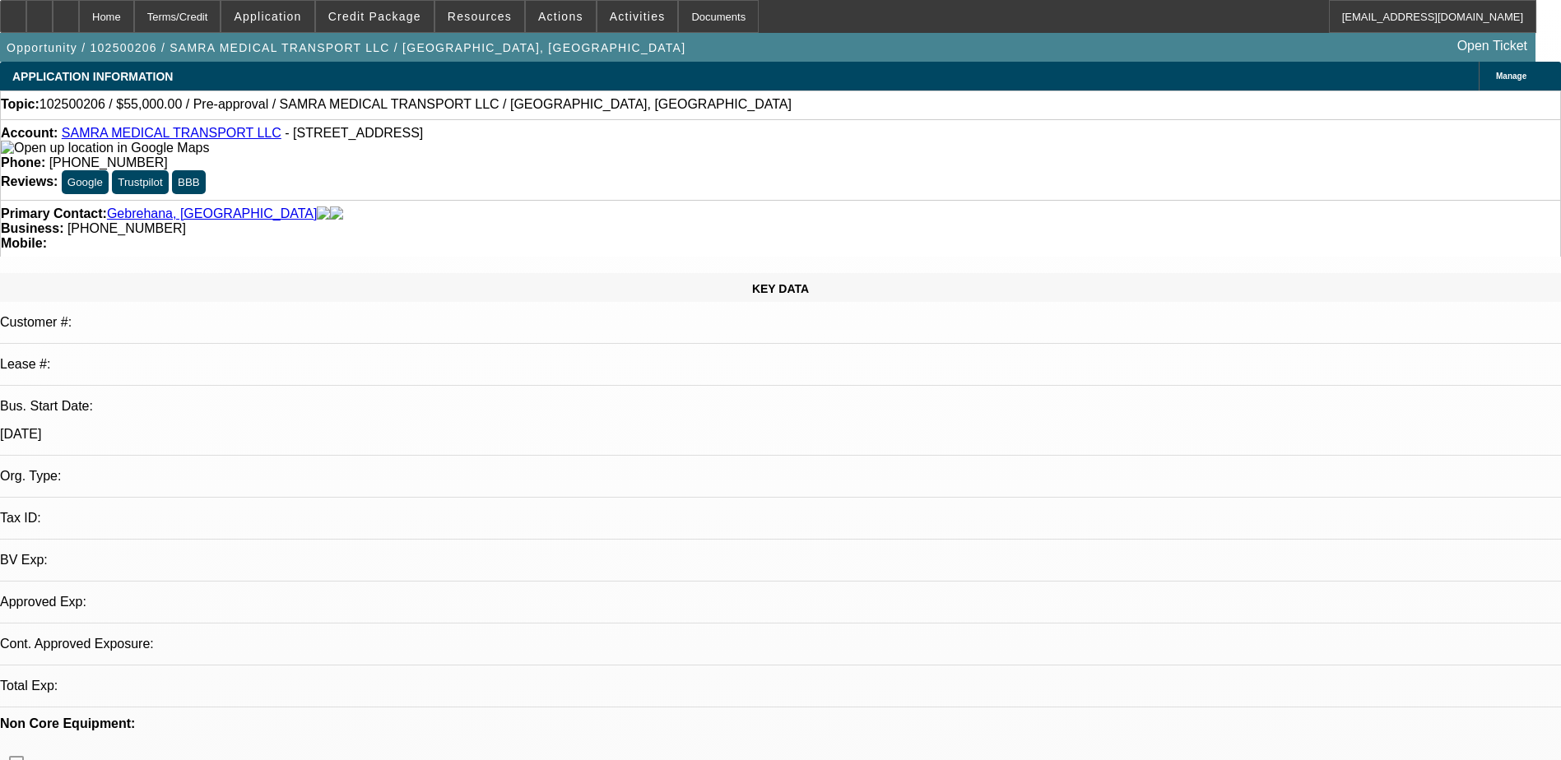
select select "0"
select select "2"
select select "0.1"
select select "4"
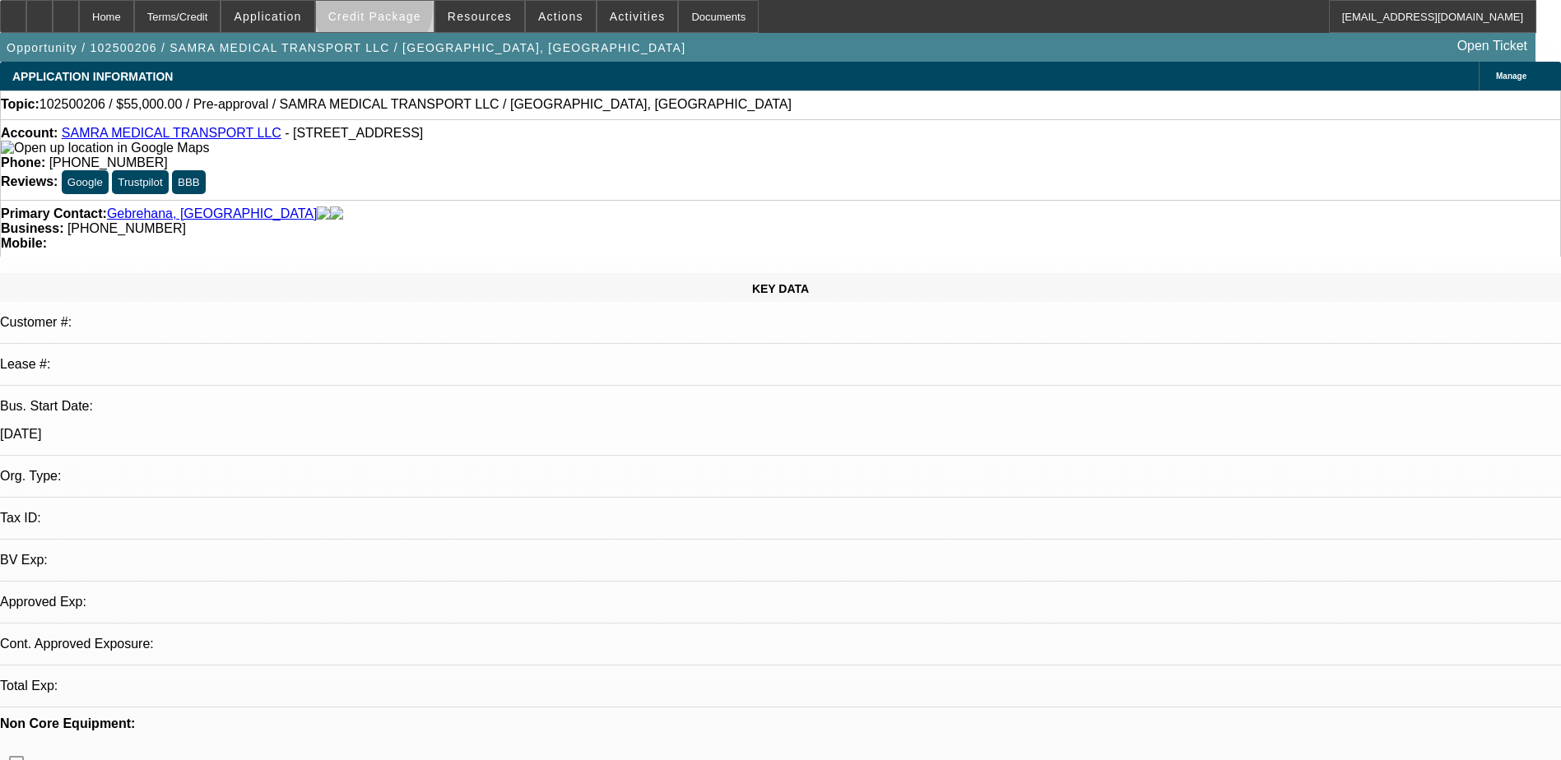
click at [399, 12] on span "Credit Package" at bounding box center [374, 16] width 93 height 13
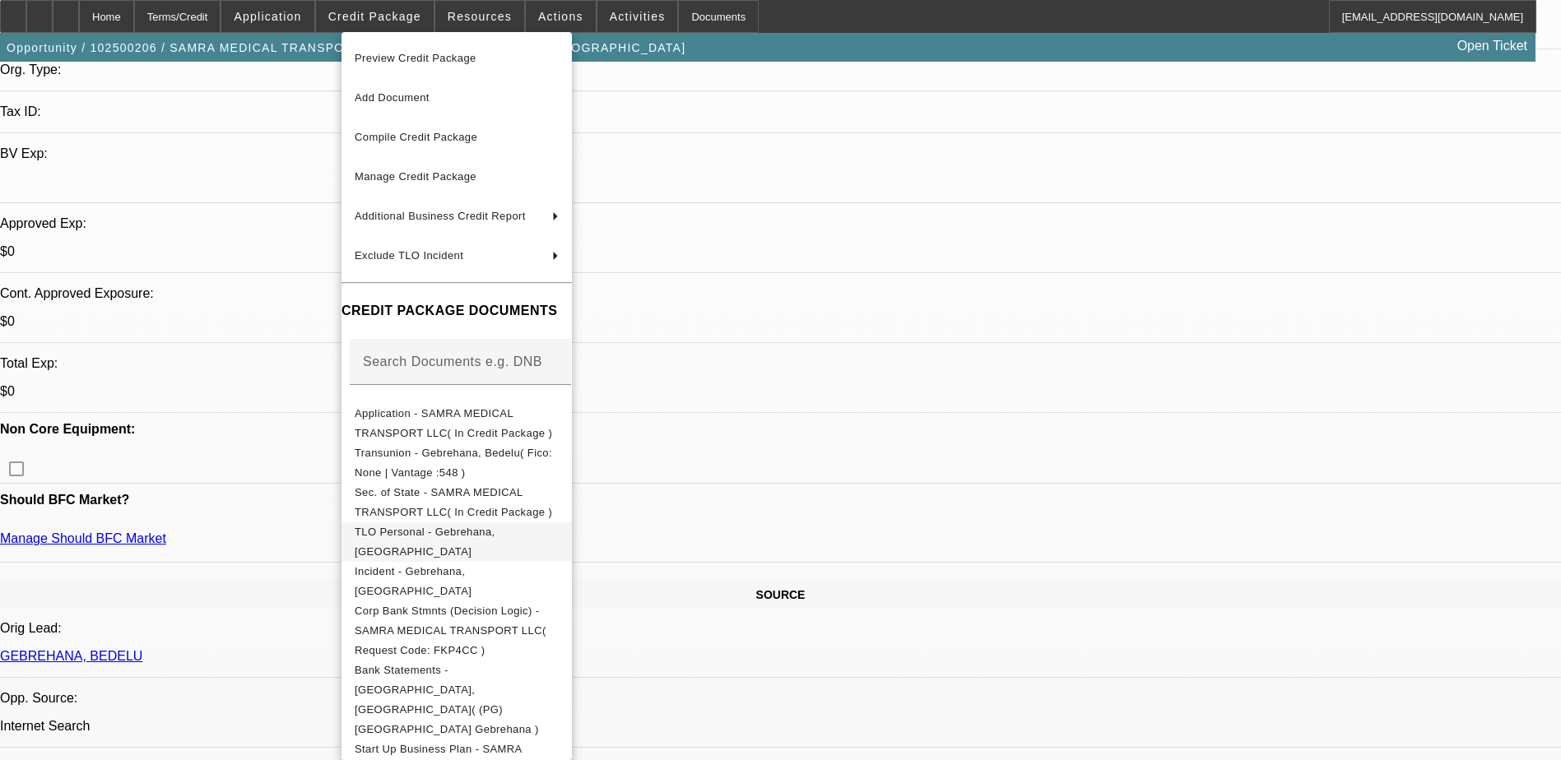
scroll to position [411, 0]
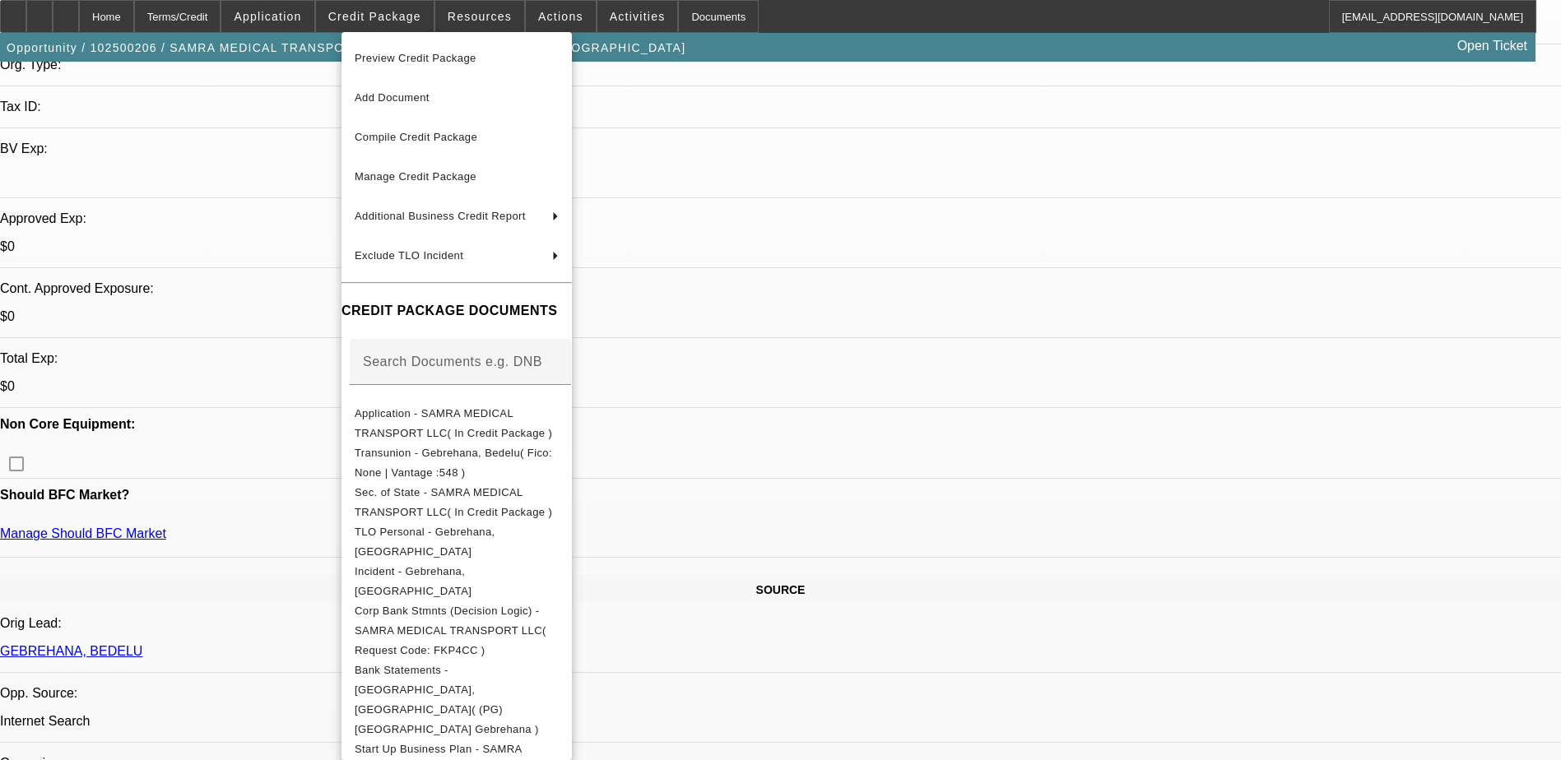
click at [322, 357] on div at bounding box center [780, 380] width 1561 height 760
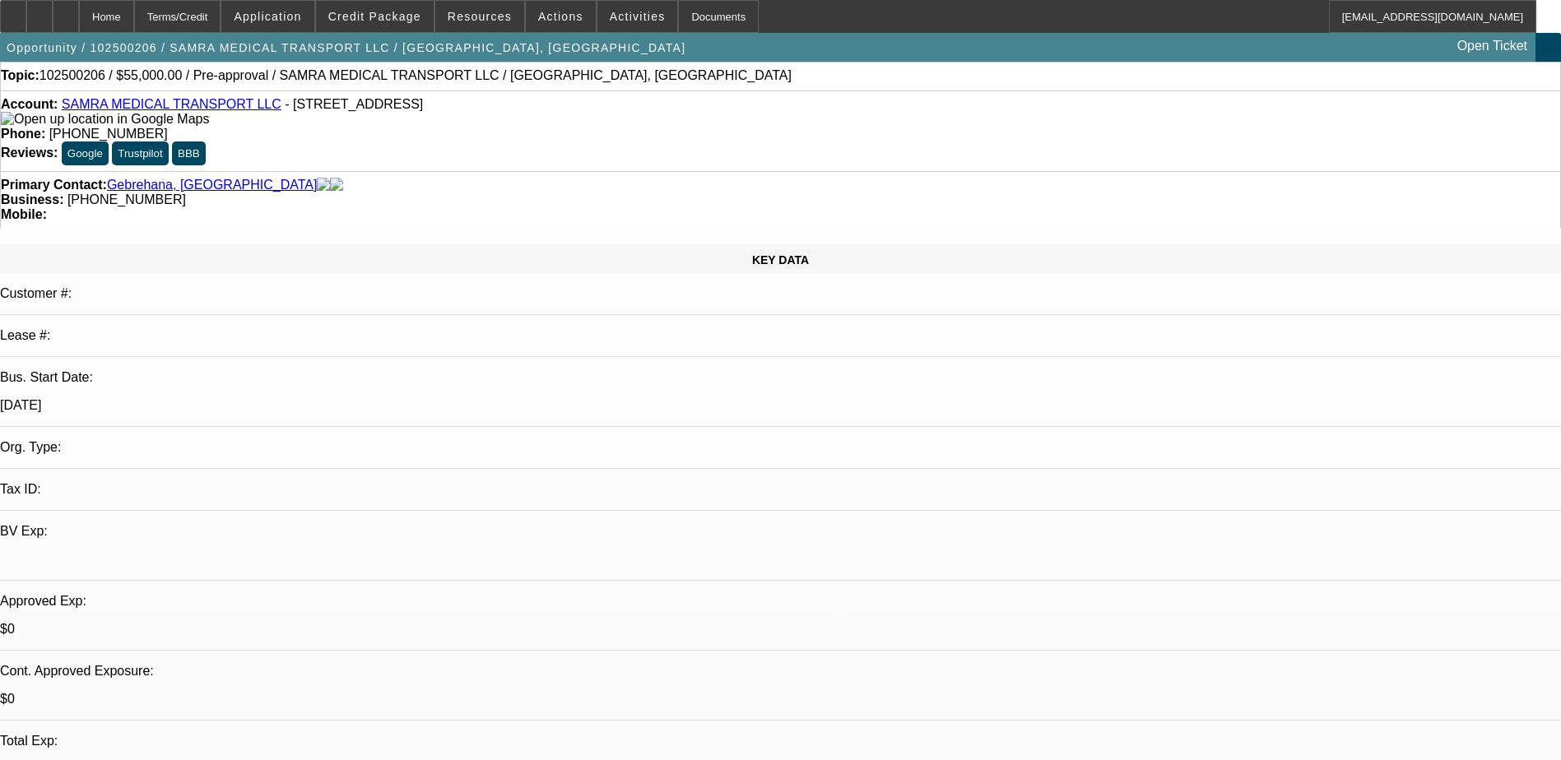
scroll to position [0, 0]
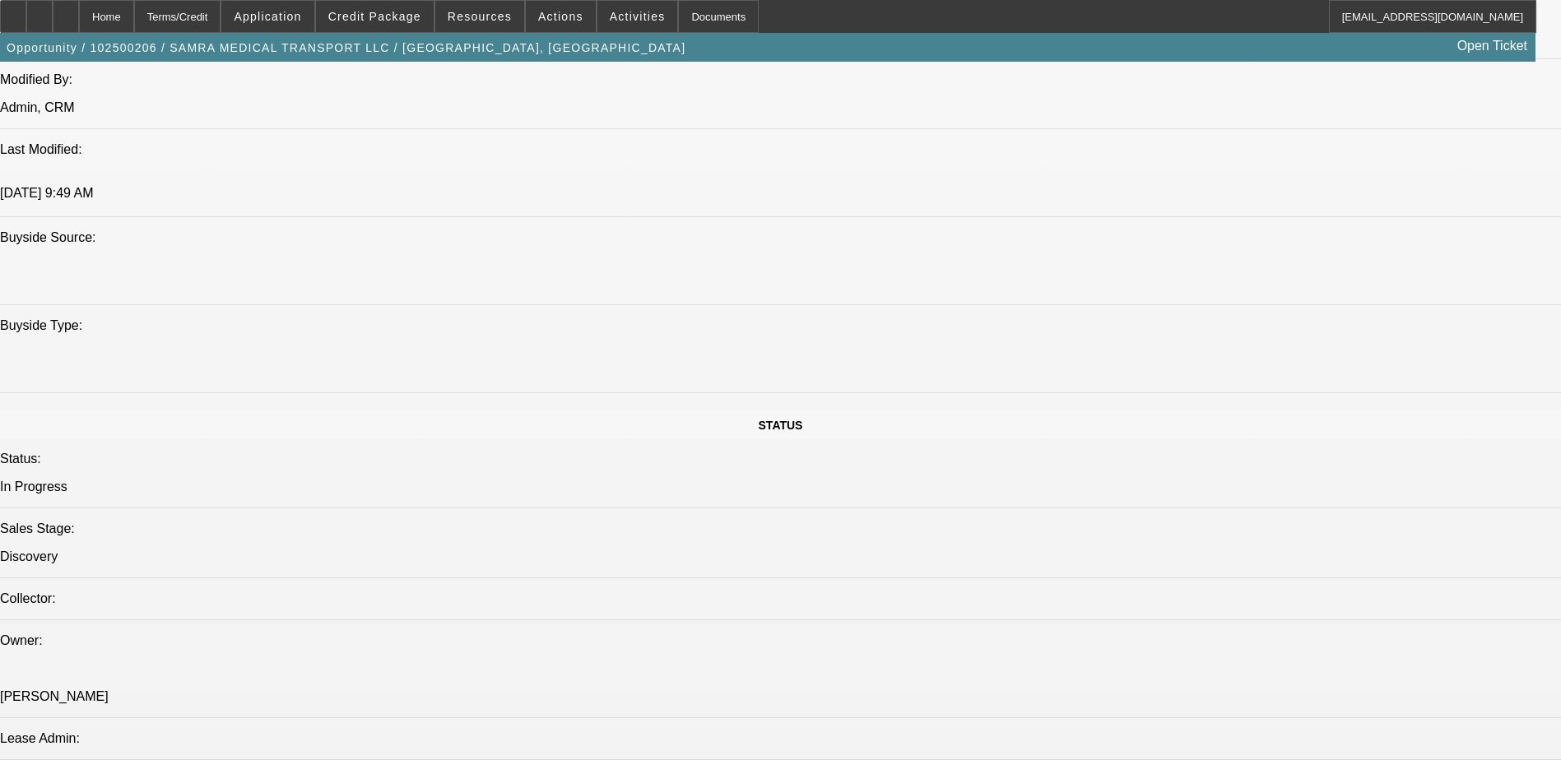
scroll to position [1563, 0]
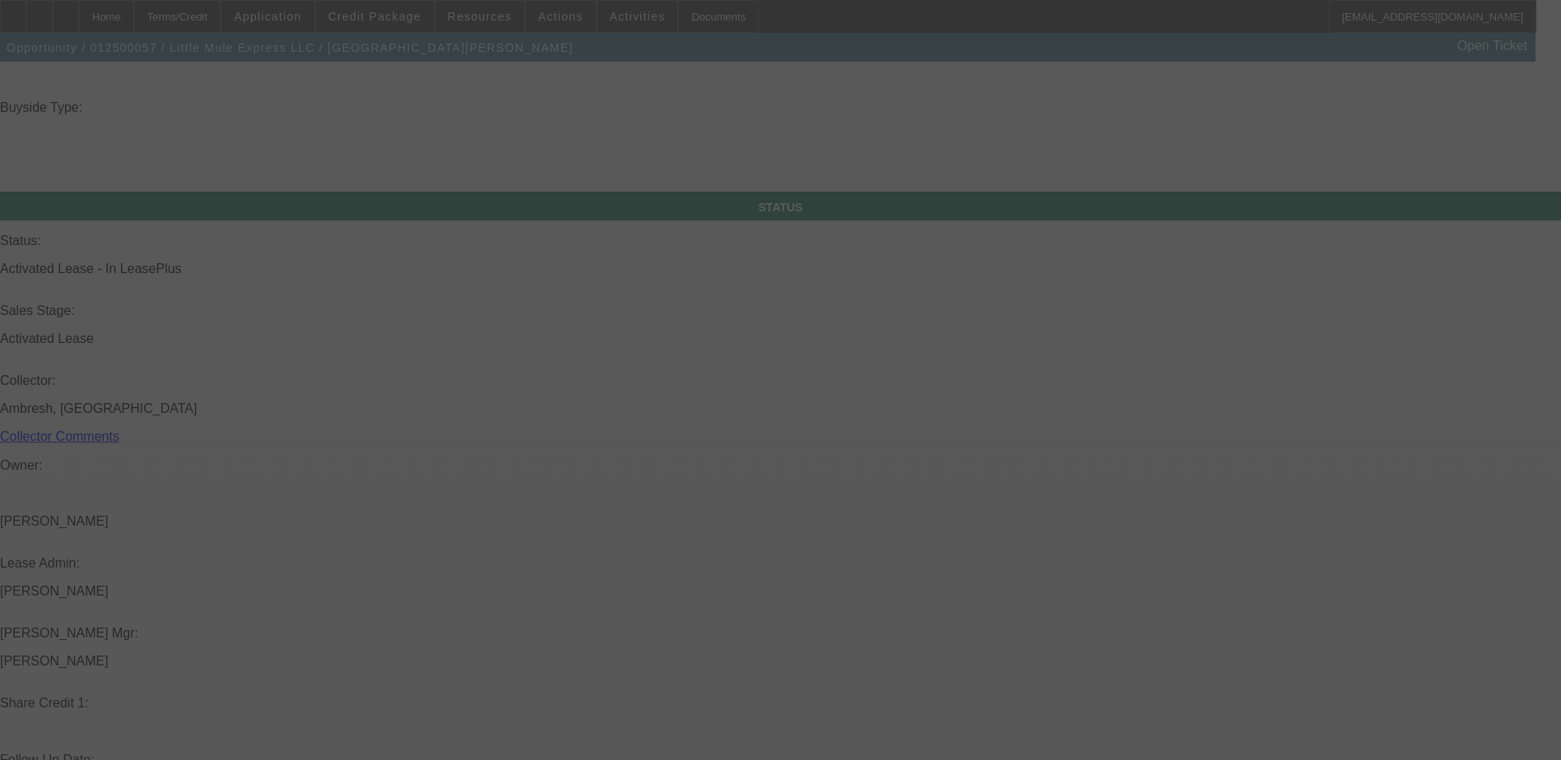
scroll to position [1637, 0]
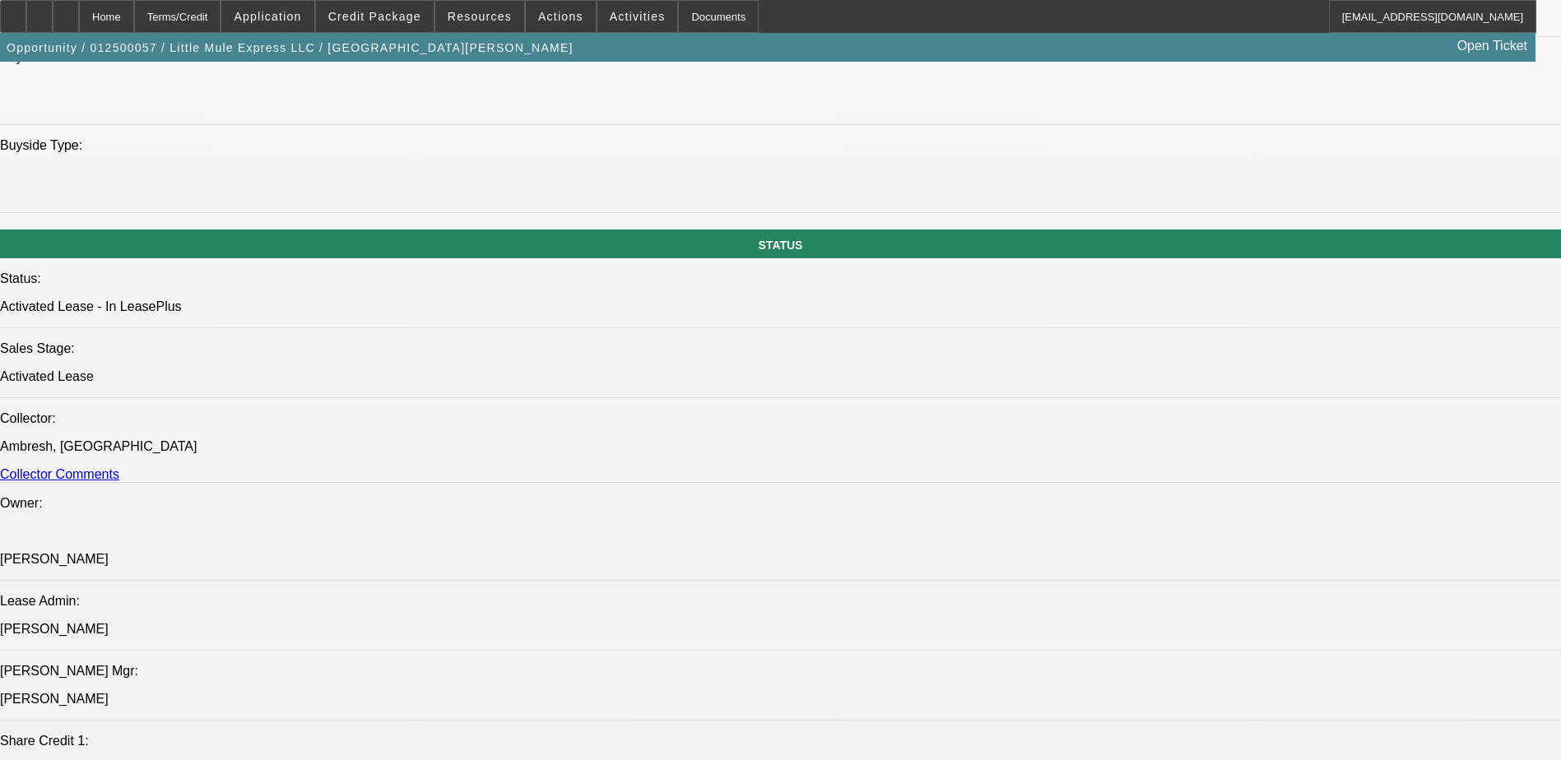
select select "0"
select select "0.1"
select select "0"
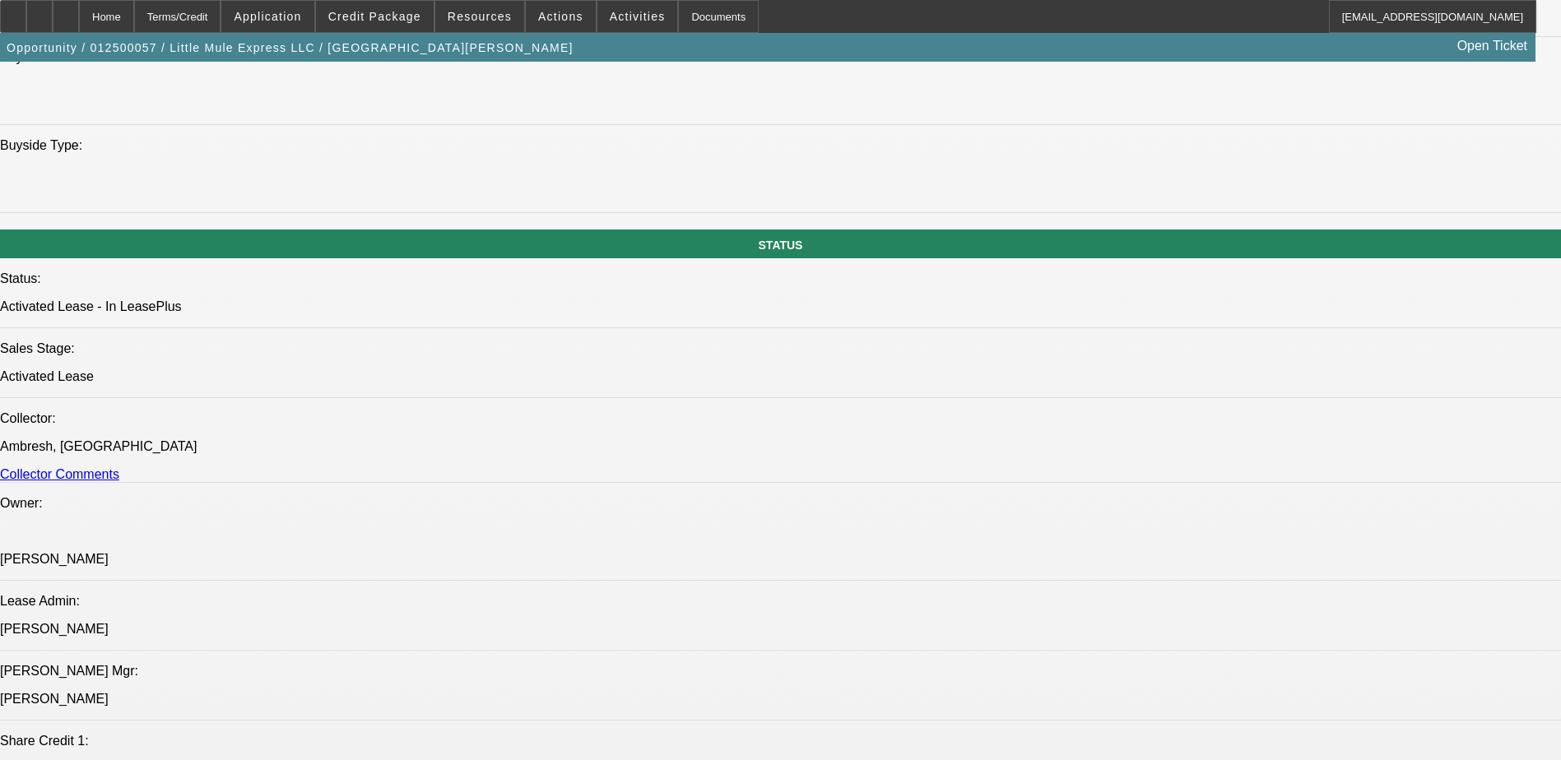
select select "0.1"
select select "0"
select select "0.1"
select select "0"
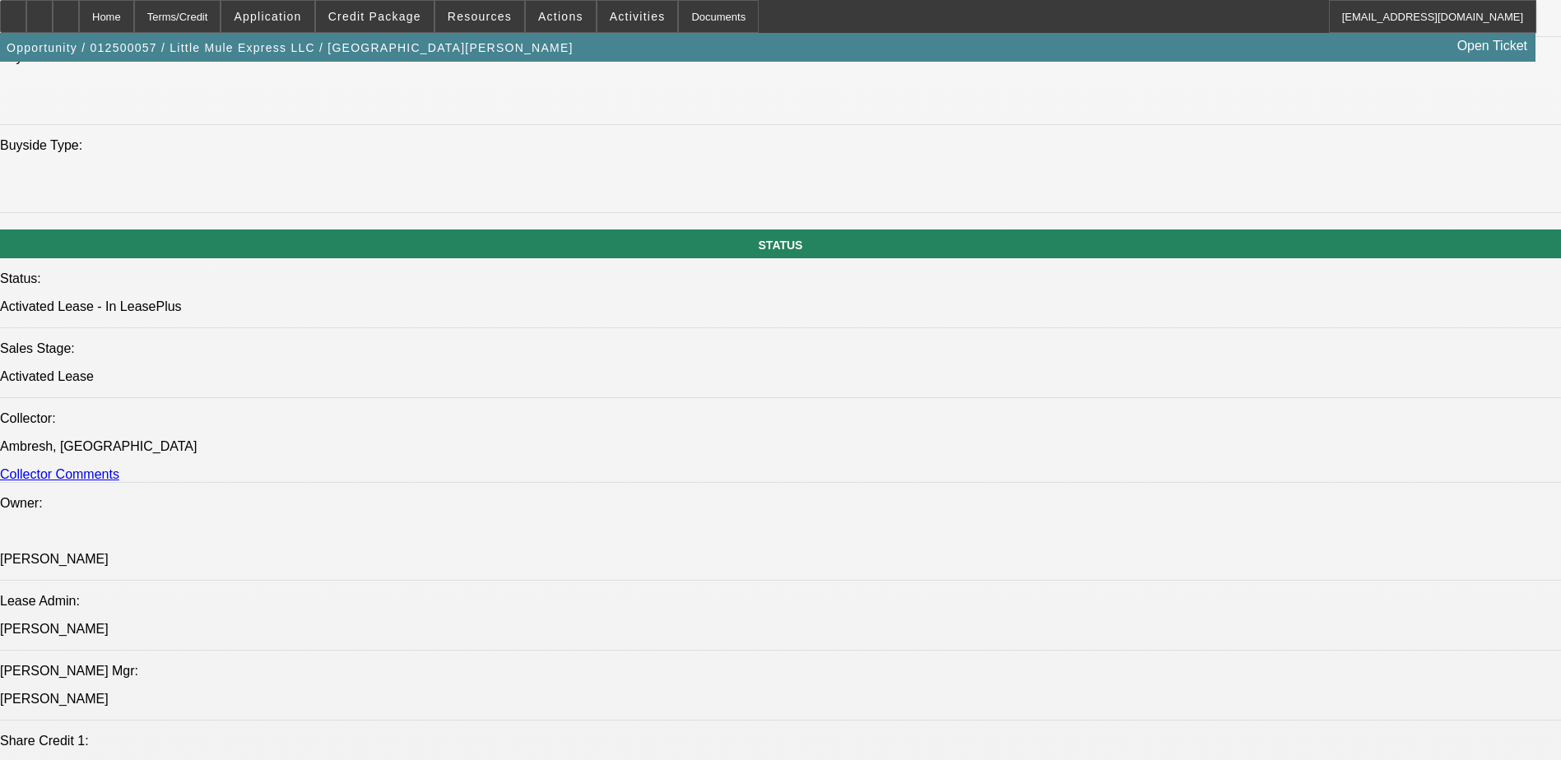
select select "0"
select select "0.1"
select select "1"
select select "3"
select select "4"
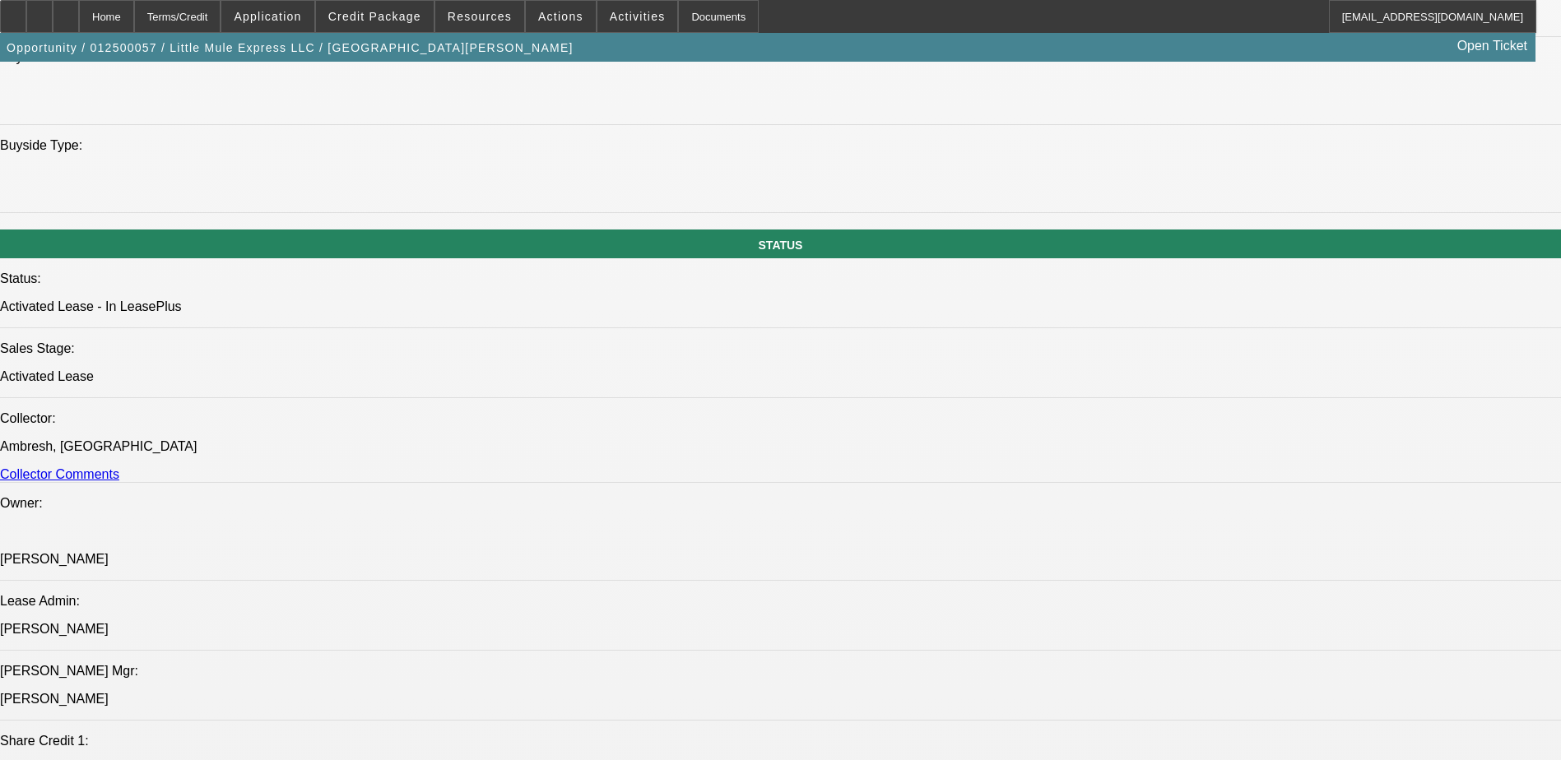
select select "1"
select select "3"
select select "4"
select select "1"
select select "3"
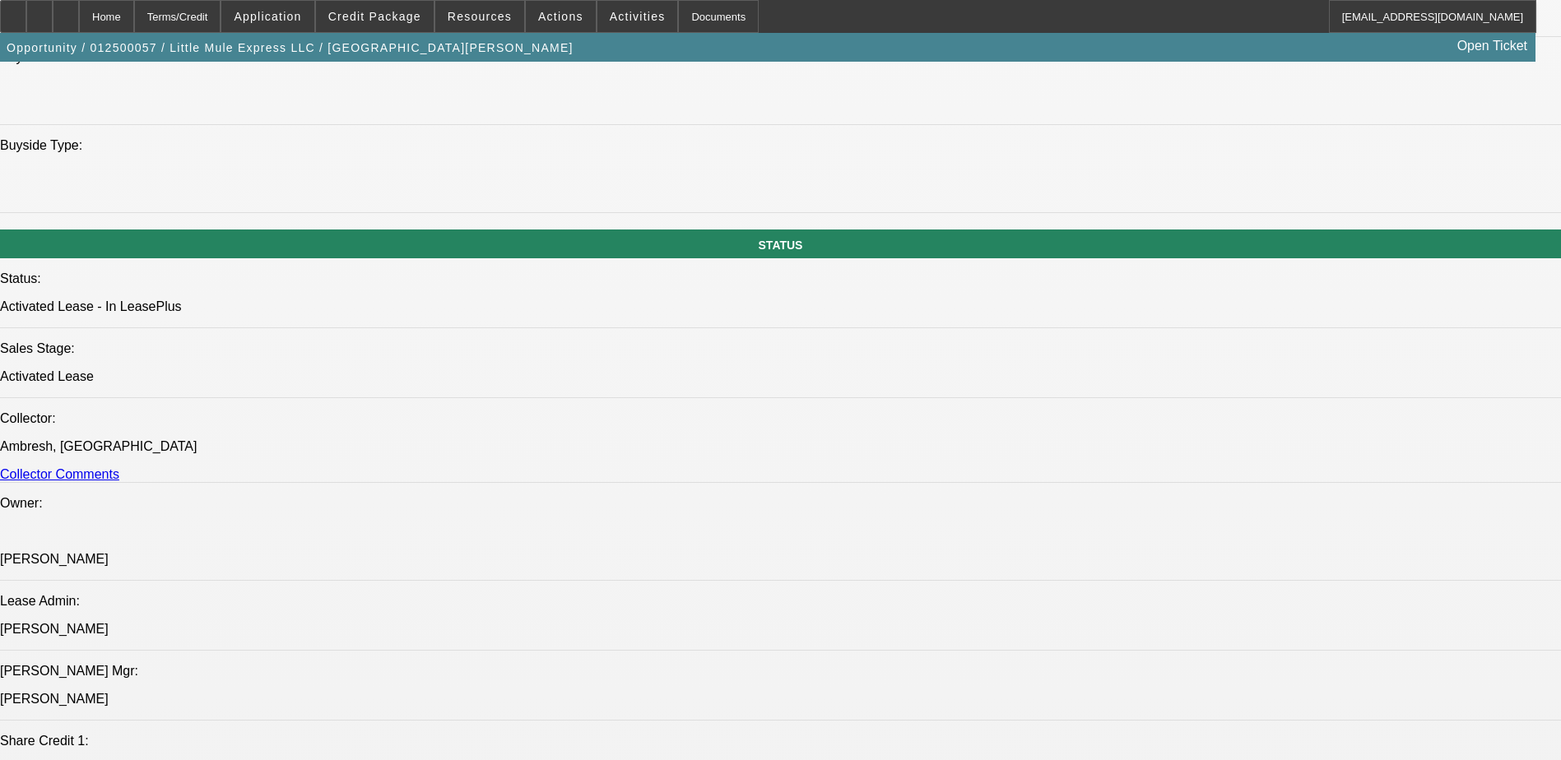
select select "4"
select select "1"
select select "3"
select select "4"
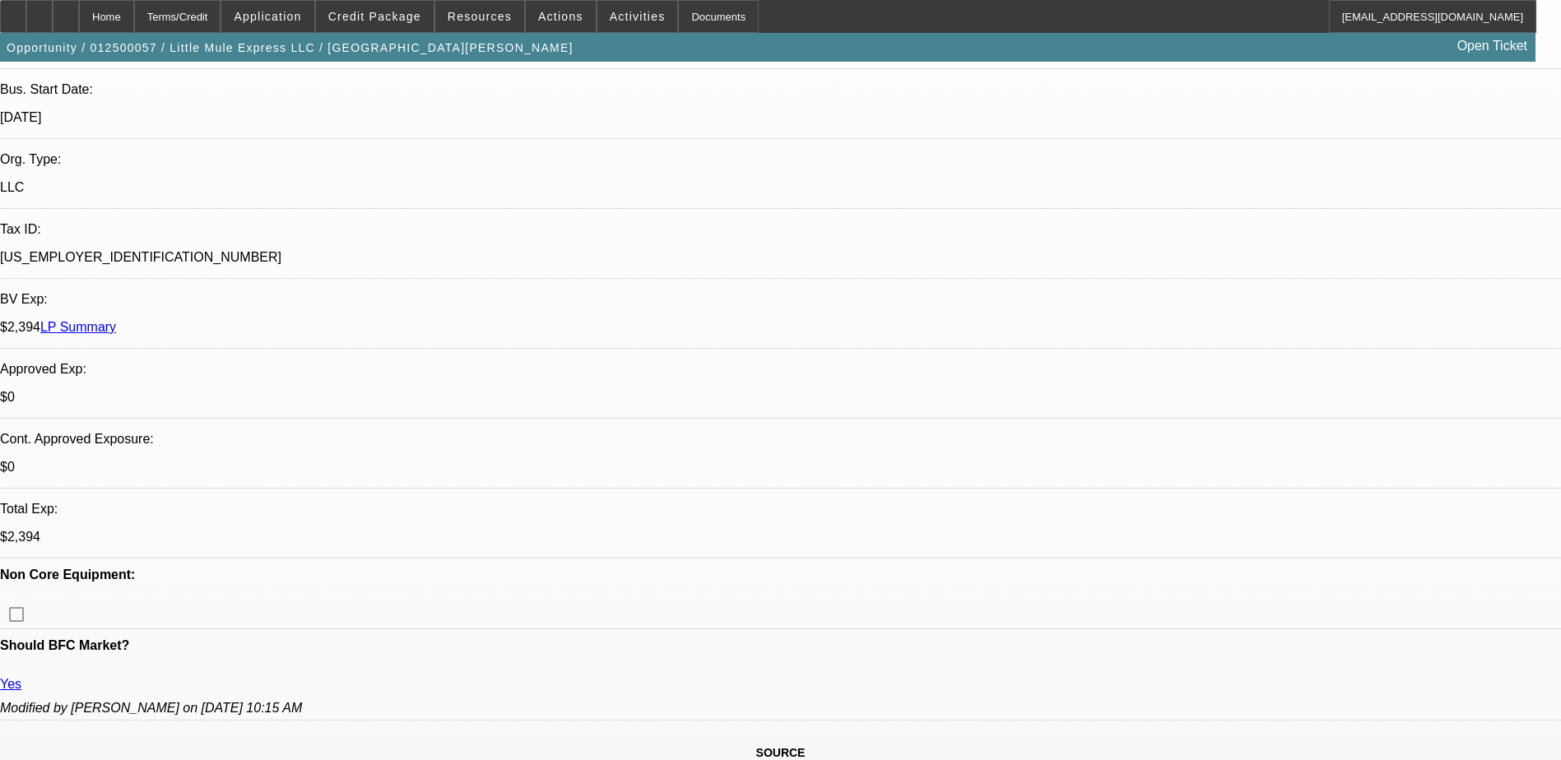
scroll to position [0, 0]
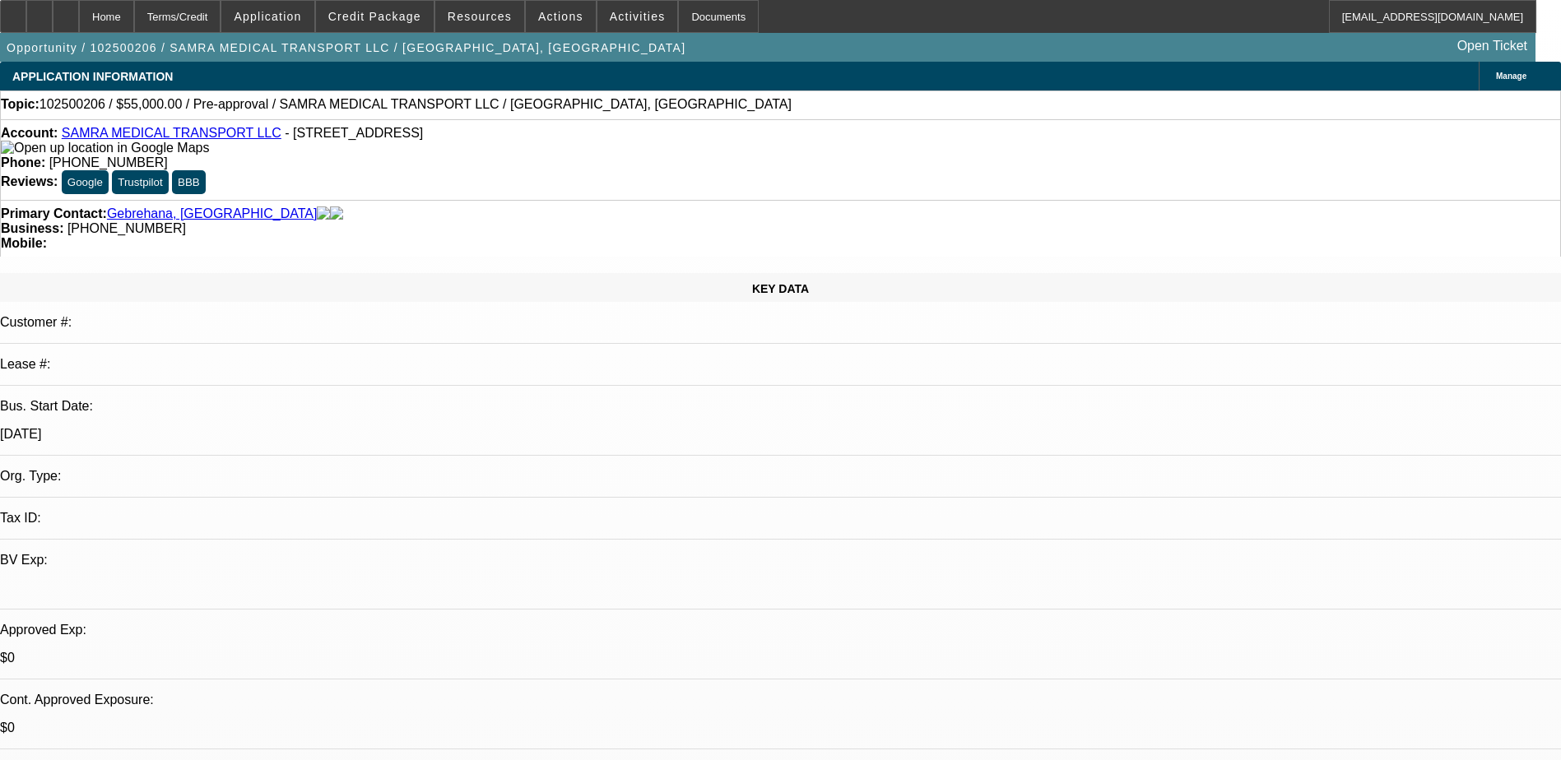
select select "0"
select select "2"
select select "0.1"
select select "4"
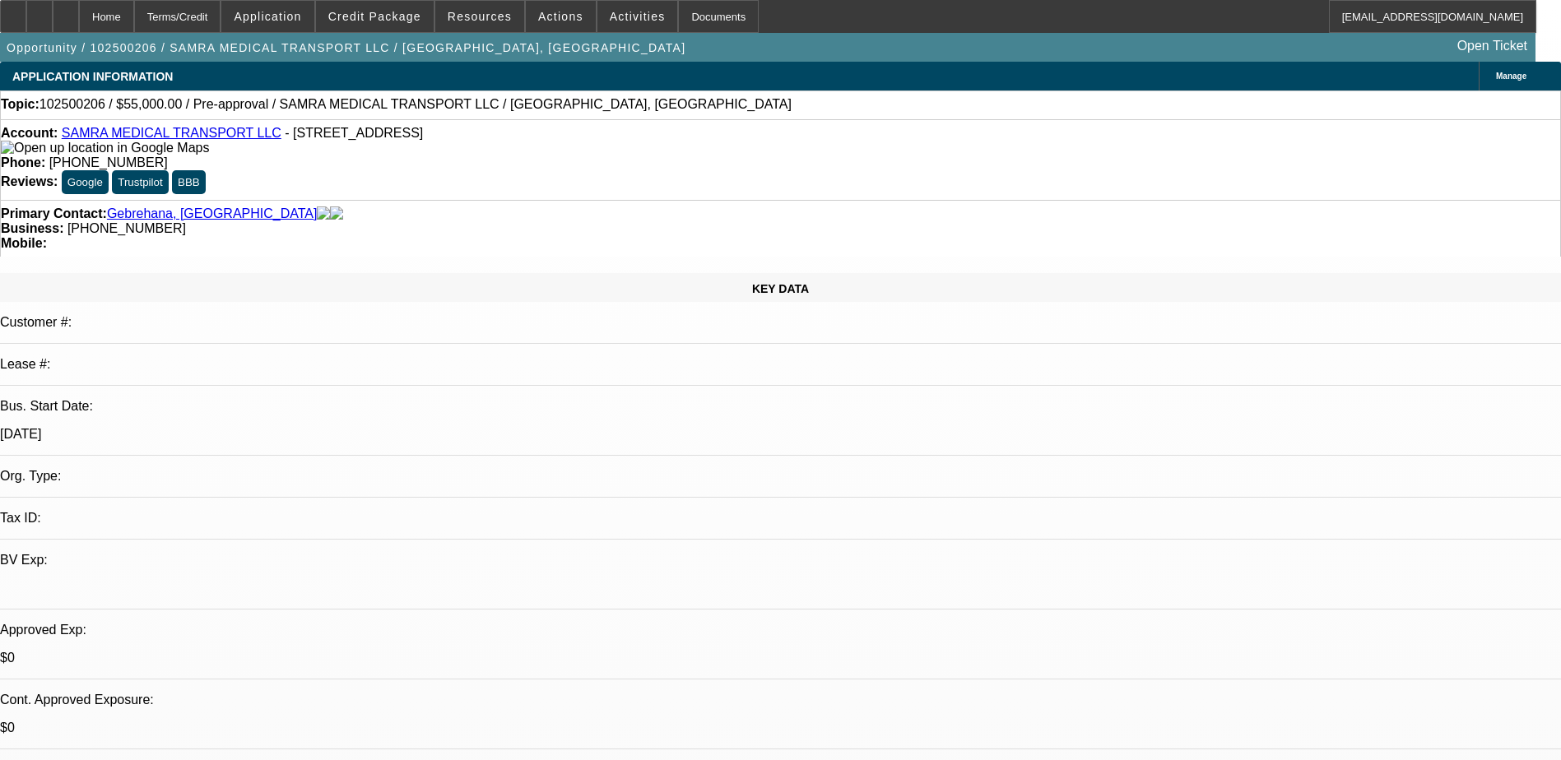
scroll to position [1563, 0]
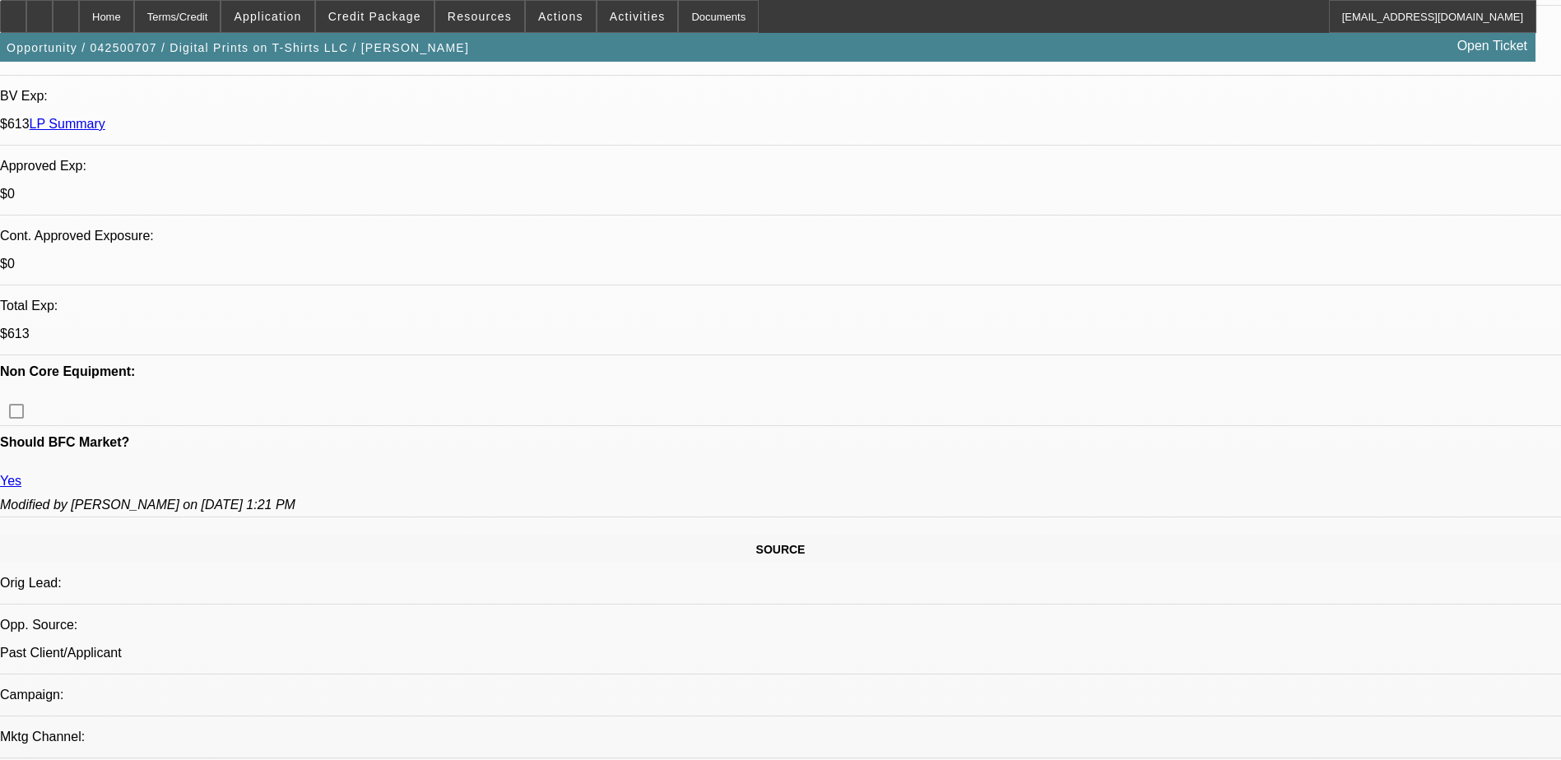
select select "0"
select select "0.1"
select select "0"
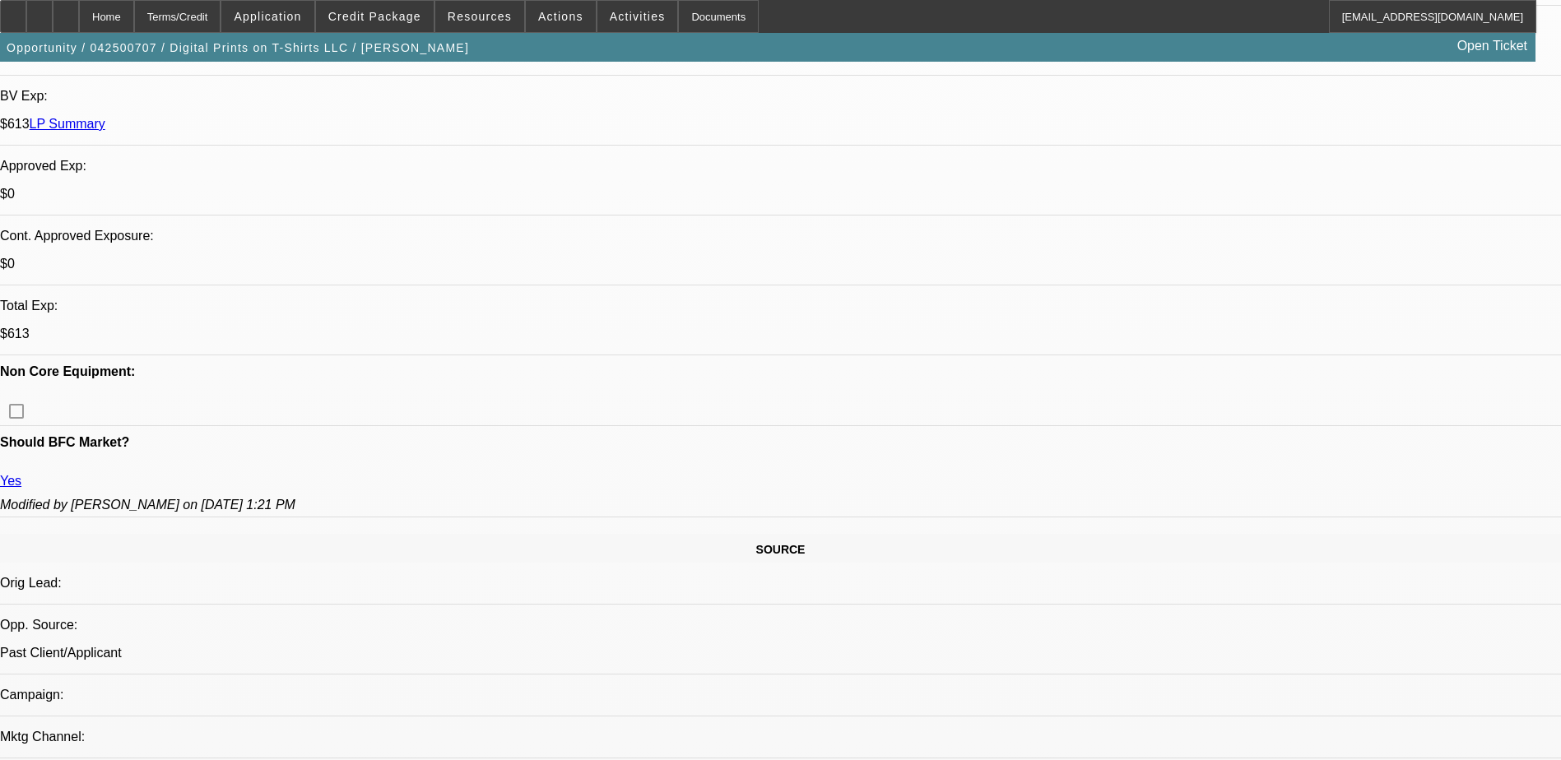
select select "0.1"
select select "0"
select select "0.1"
select select "0"
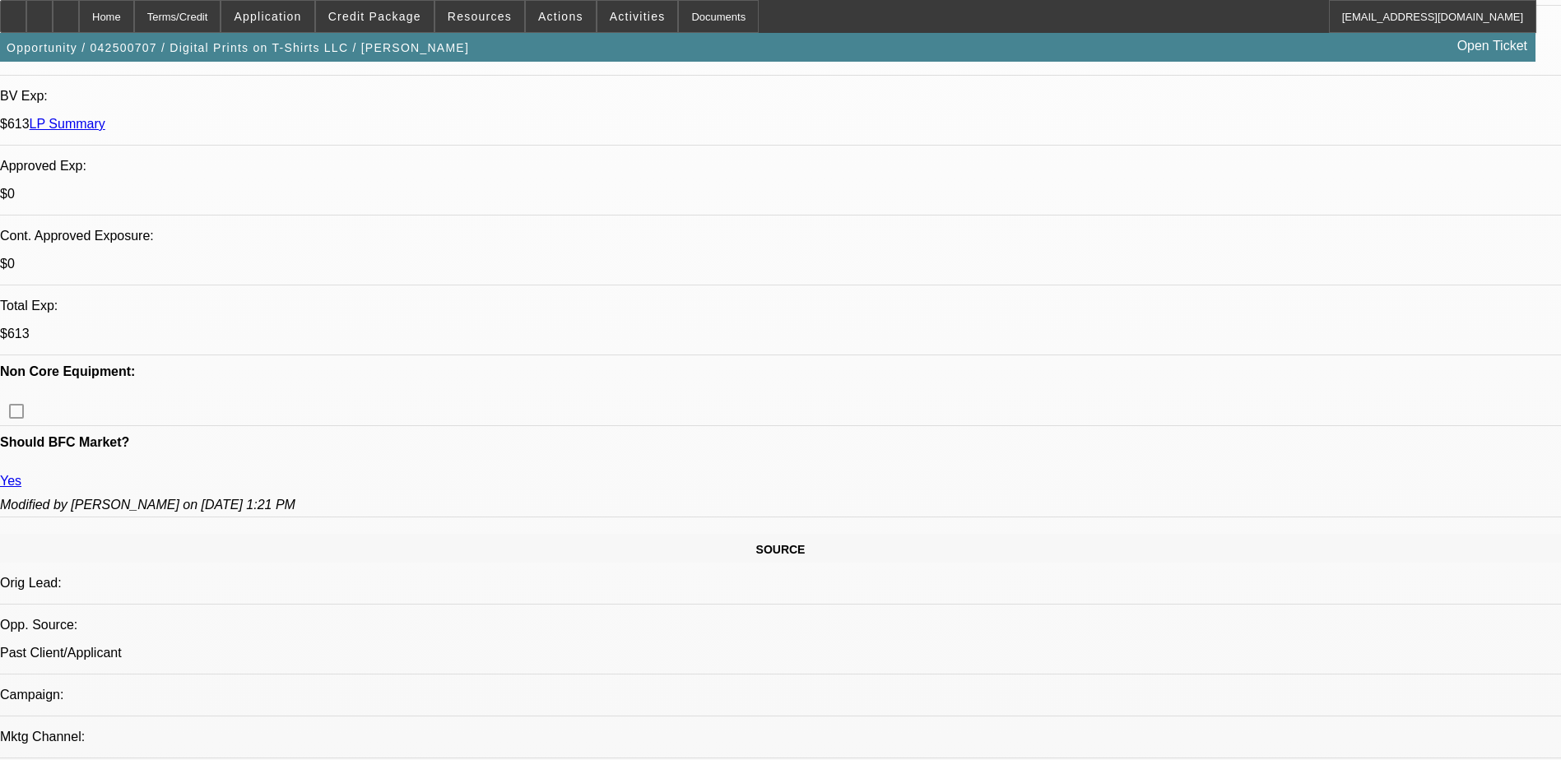
select select "0"
select select "0.1"
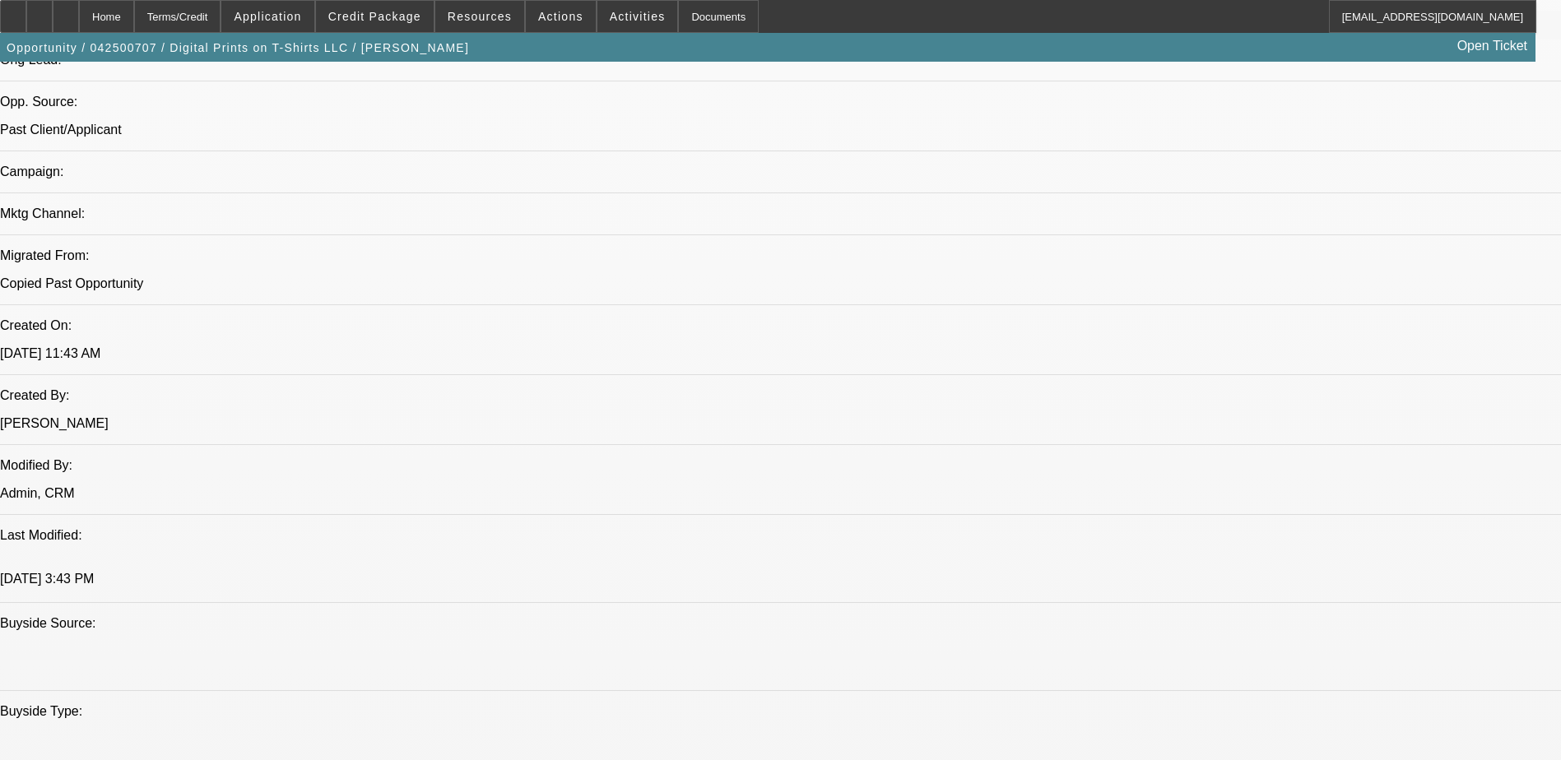
select select "1"
select select "3"
select select "5"
select select "1"
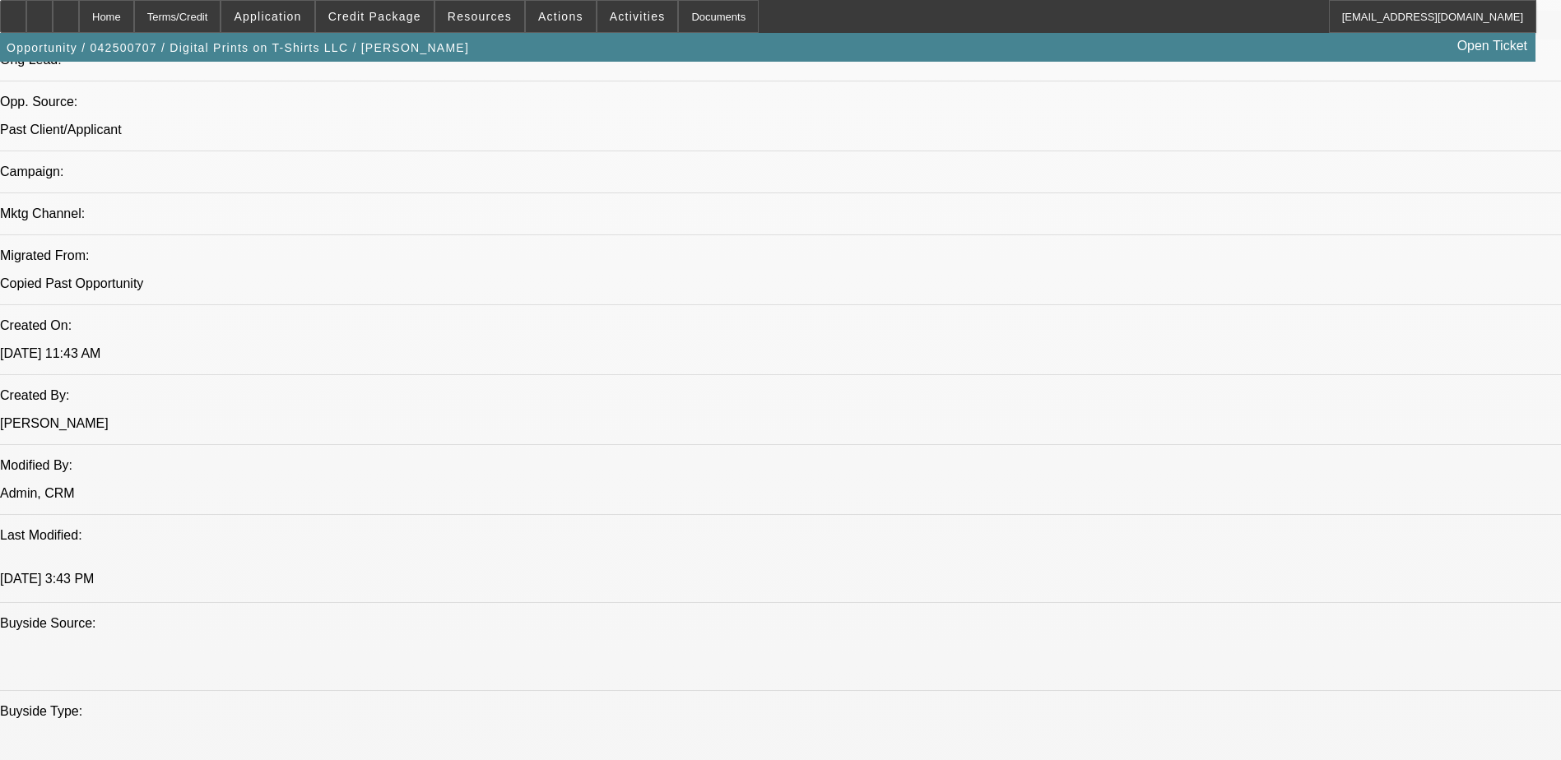
select select "5"
select select "1"
select select "5"
select select "1"
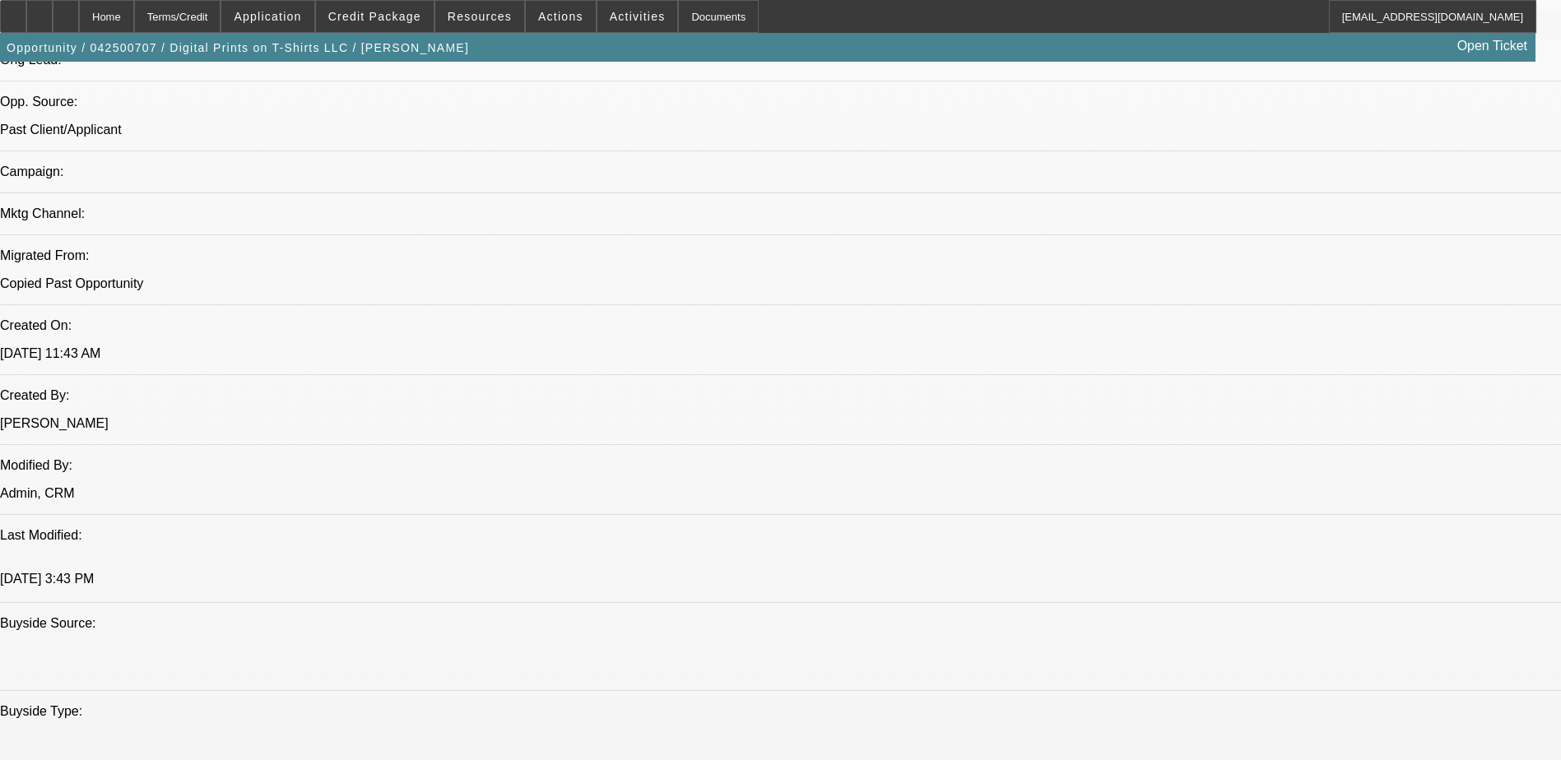
select select "1"
select select "5"
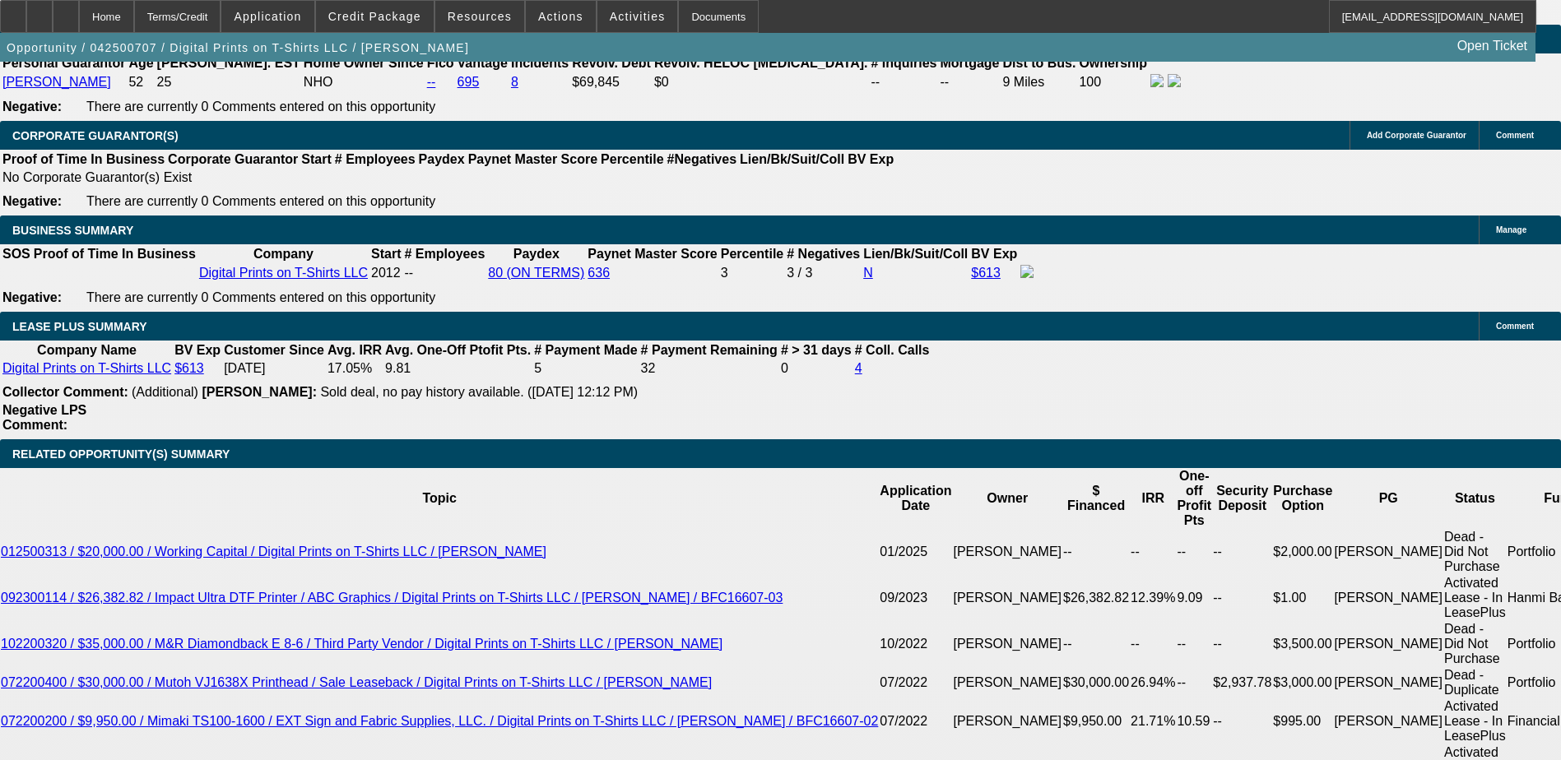
scroll to position [2757, 0]
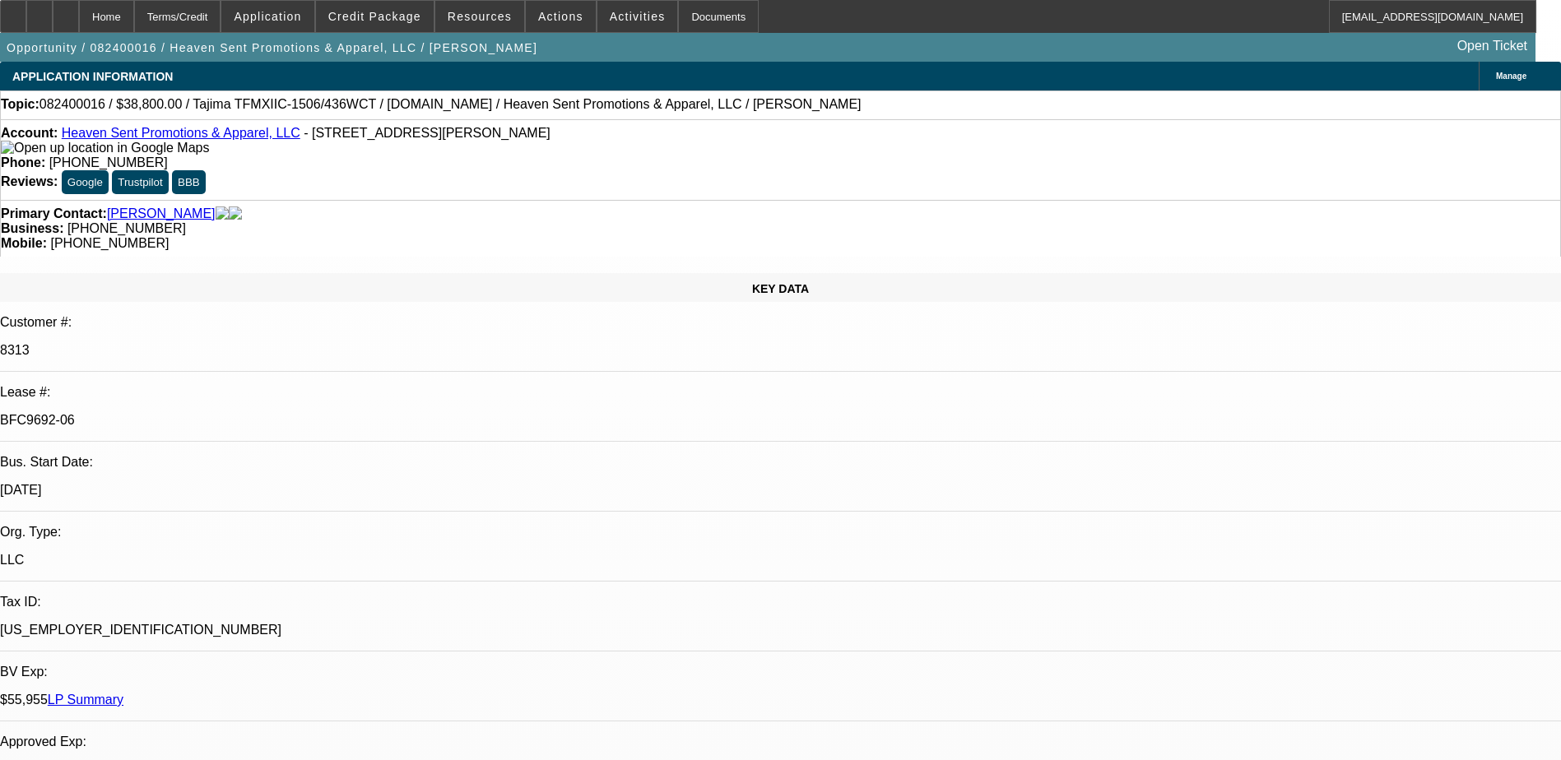
select select "0"
select select "2"
select select "0"
select select "2"
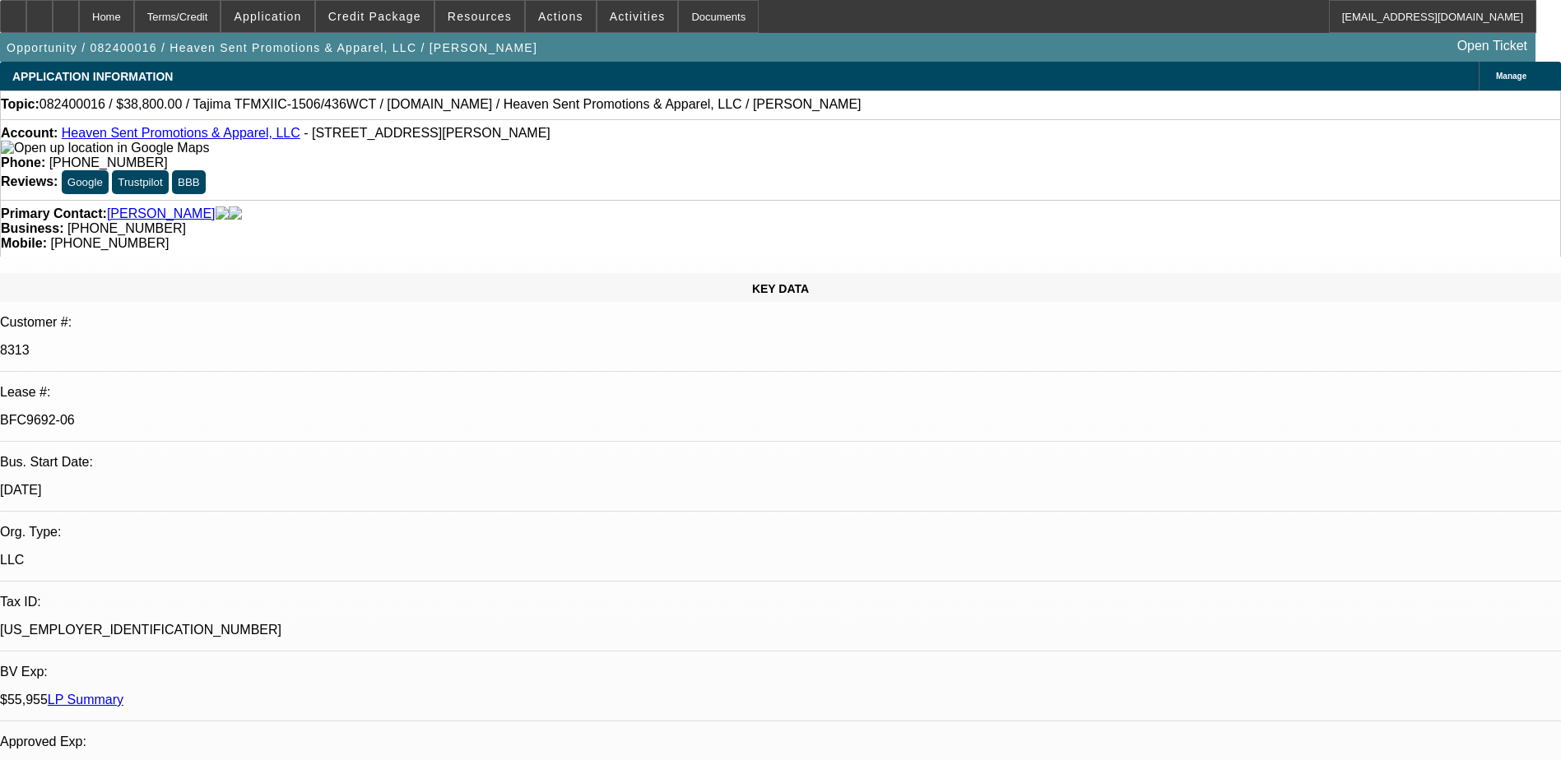
select select "0"
select select "2"
select select "0"
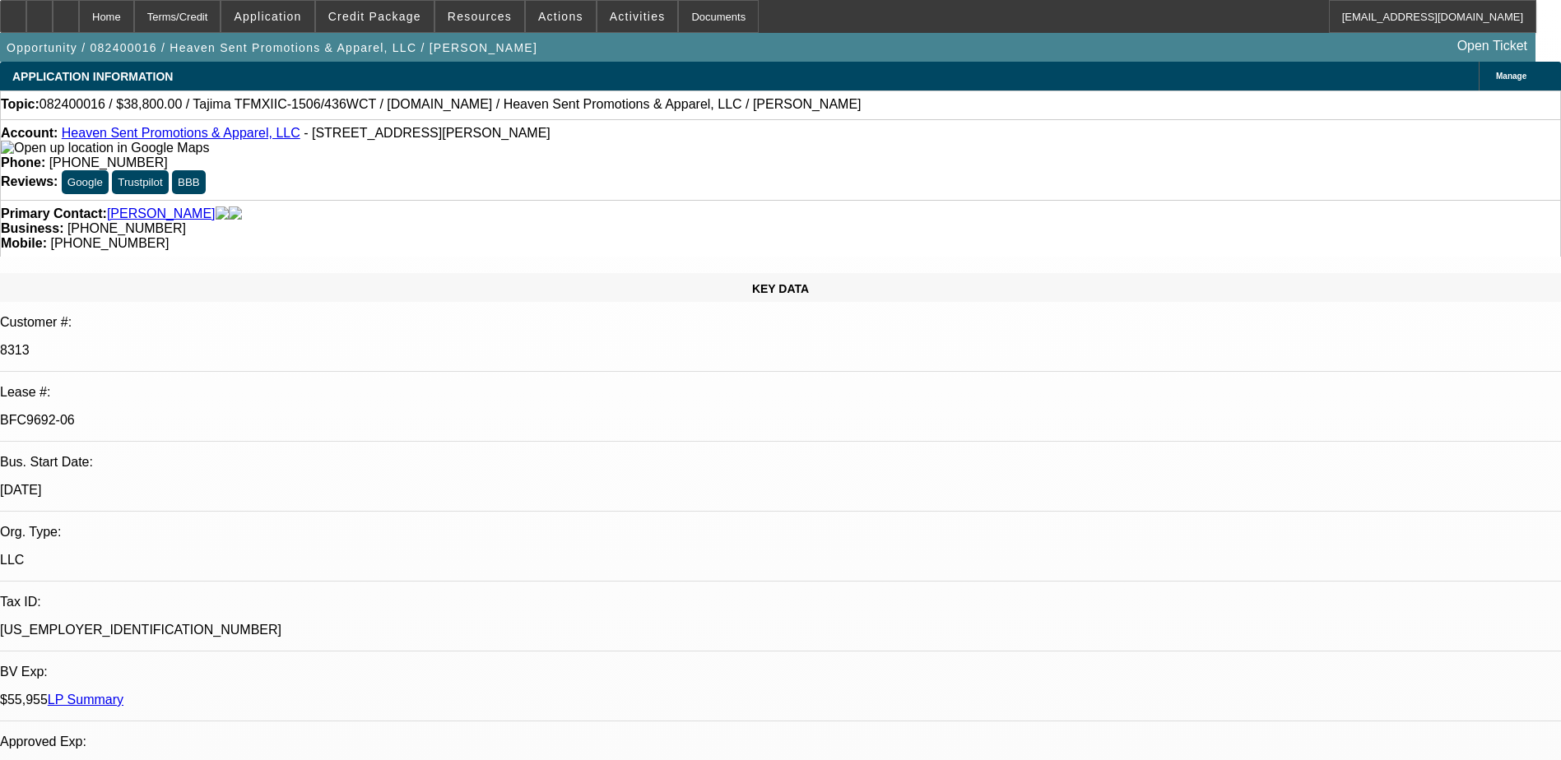
select select "2"
select select "0"
select select "1"
select select "2"
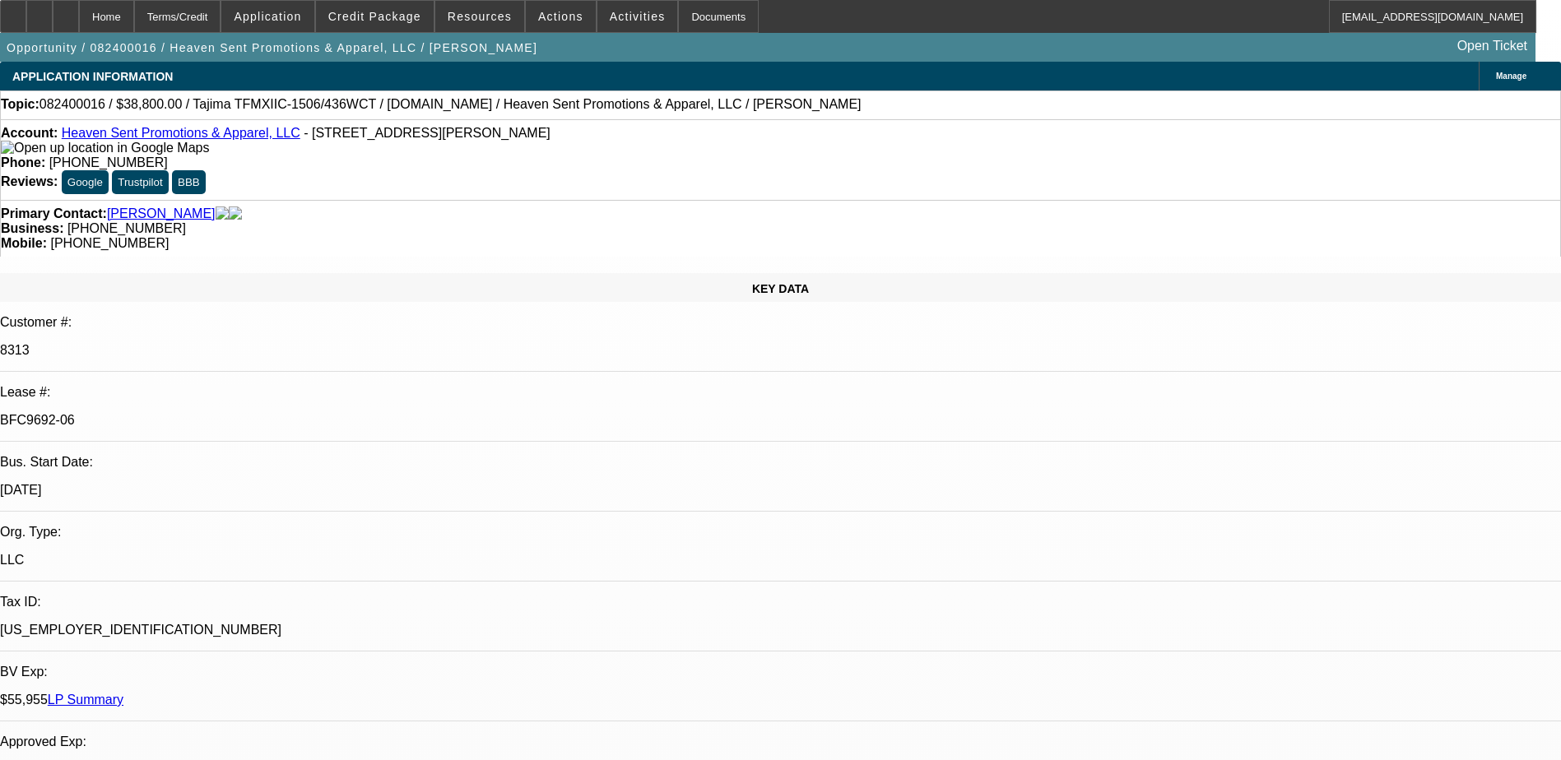
select select "1"
select select "2"
select select "1"
select select "2"
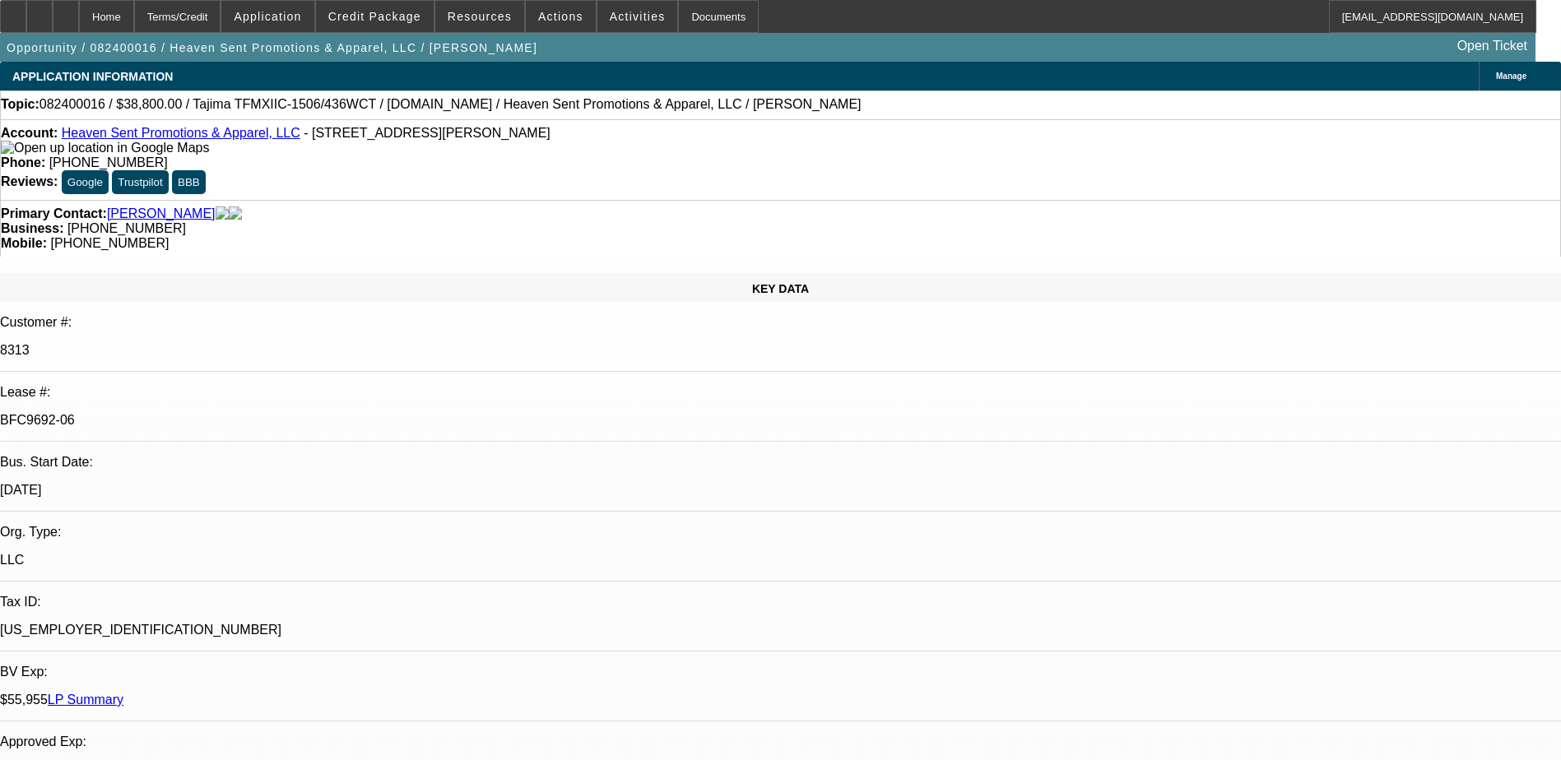
select select "2"
select select "1"
select select "2"
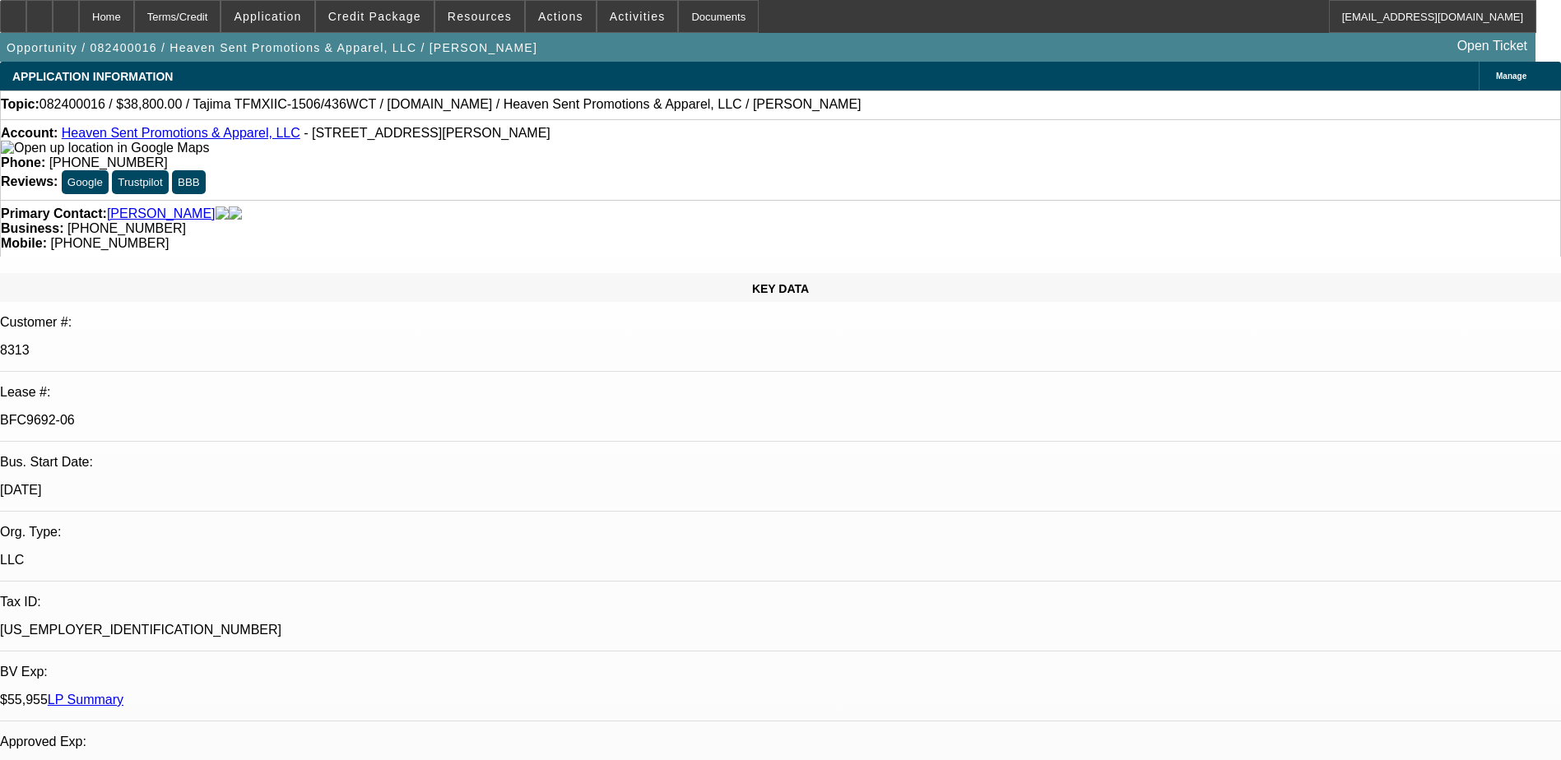
select select "0"
select select "2"
select select "0"
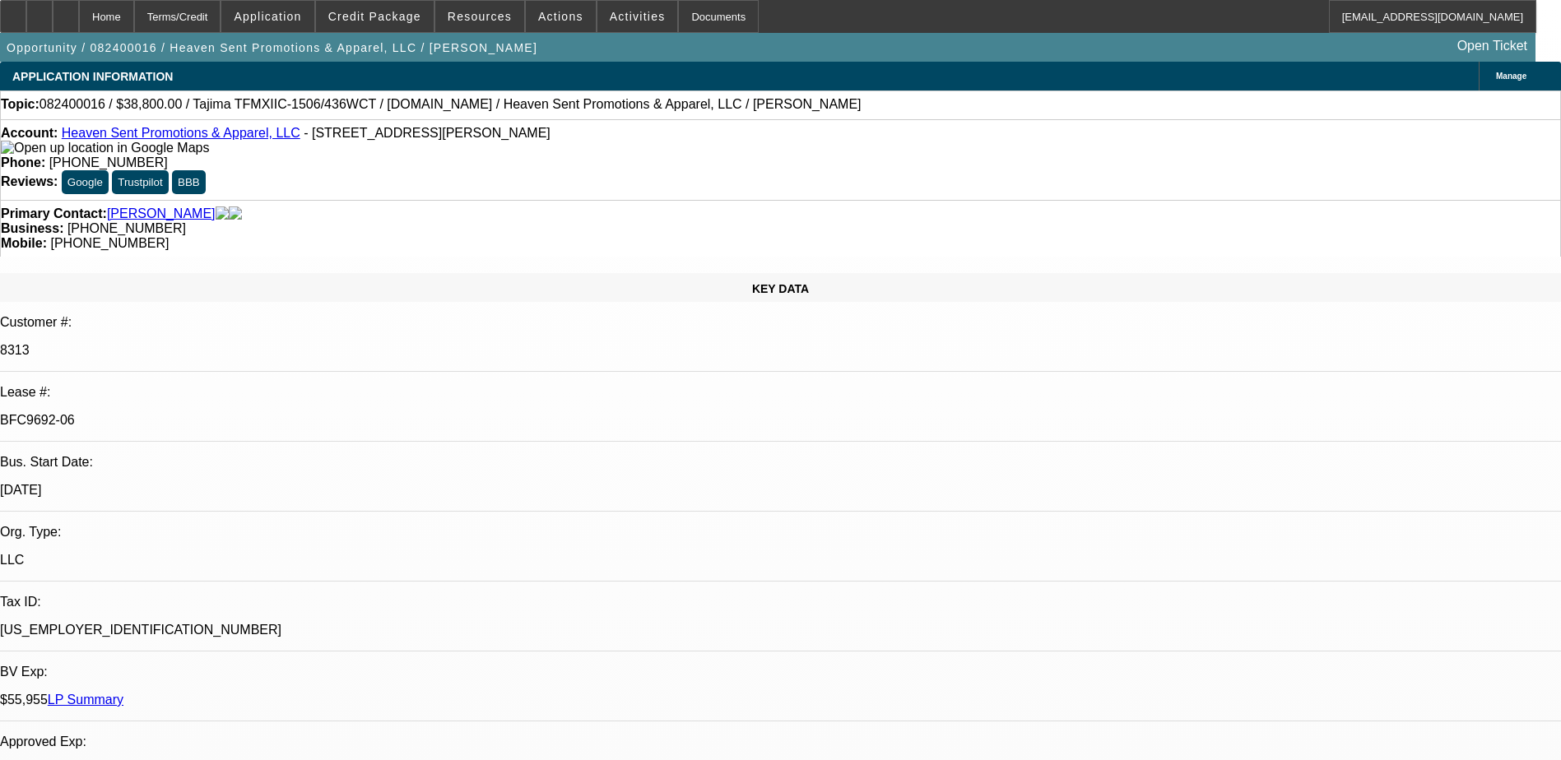
select select "2"
select select "0"
select select "2"
select select "0"
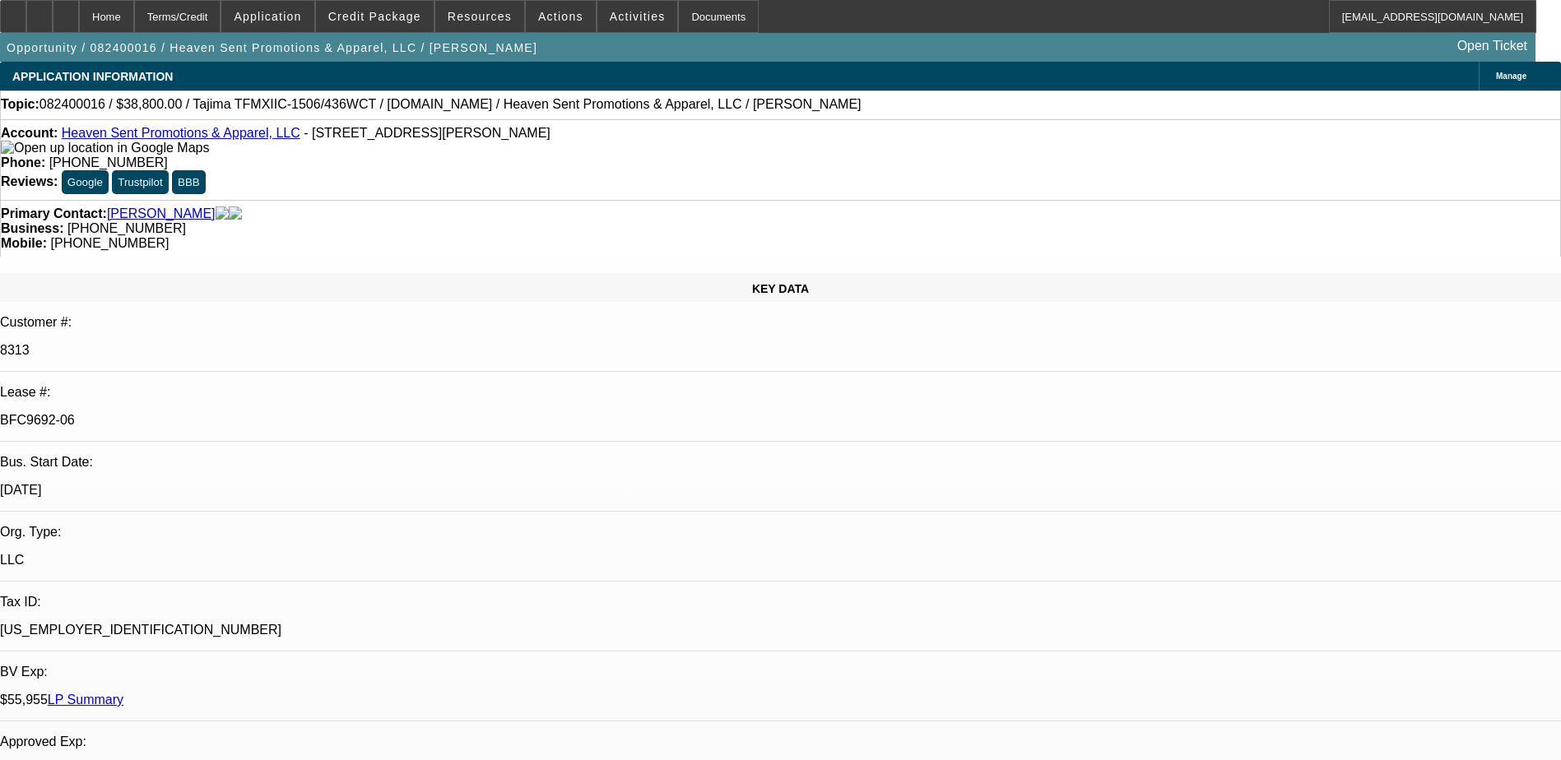
select select "0"
select select "2"
select select "0"
select select "1"
select select "2"
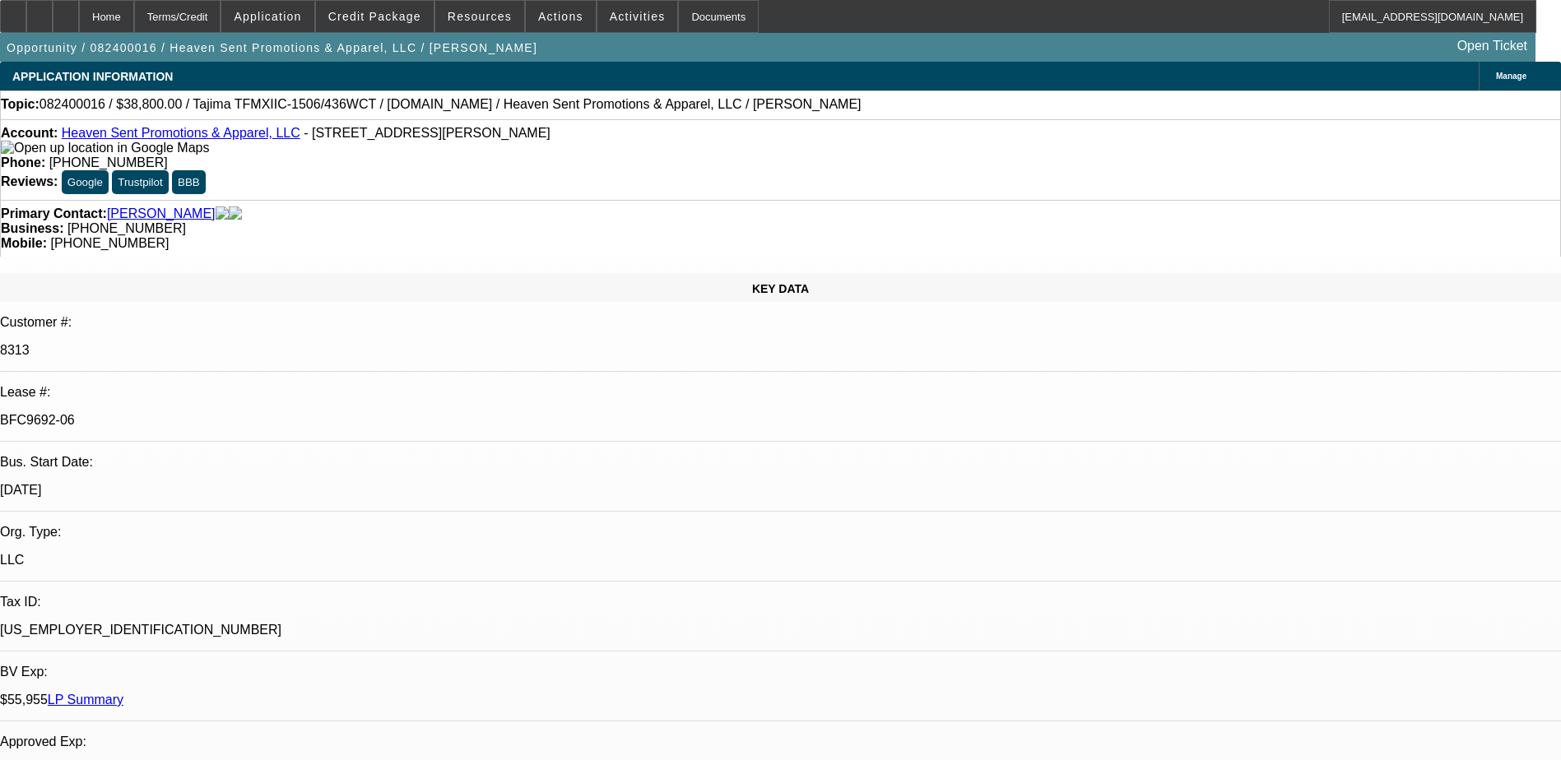
select select "2"
select select "1"
select select "2"
select select "1"
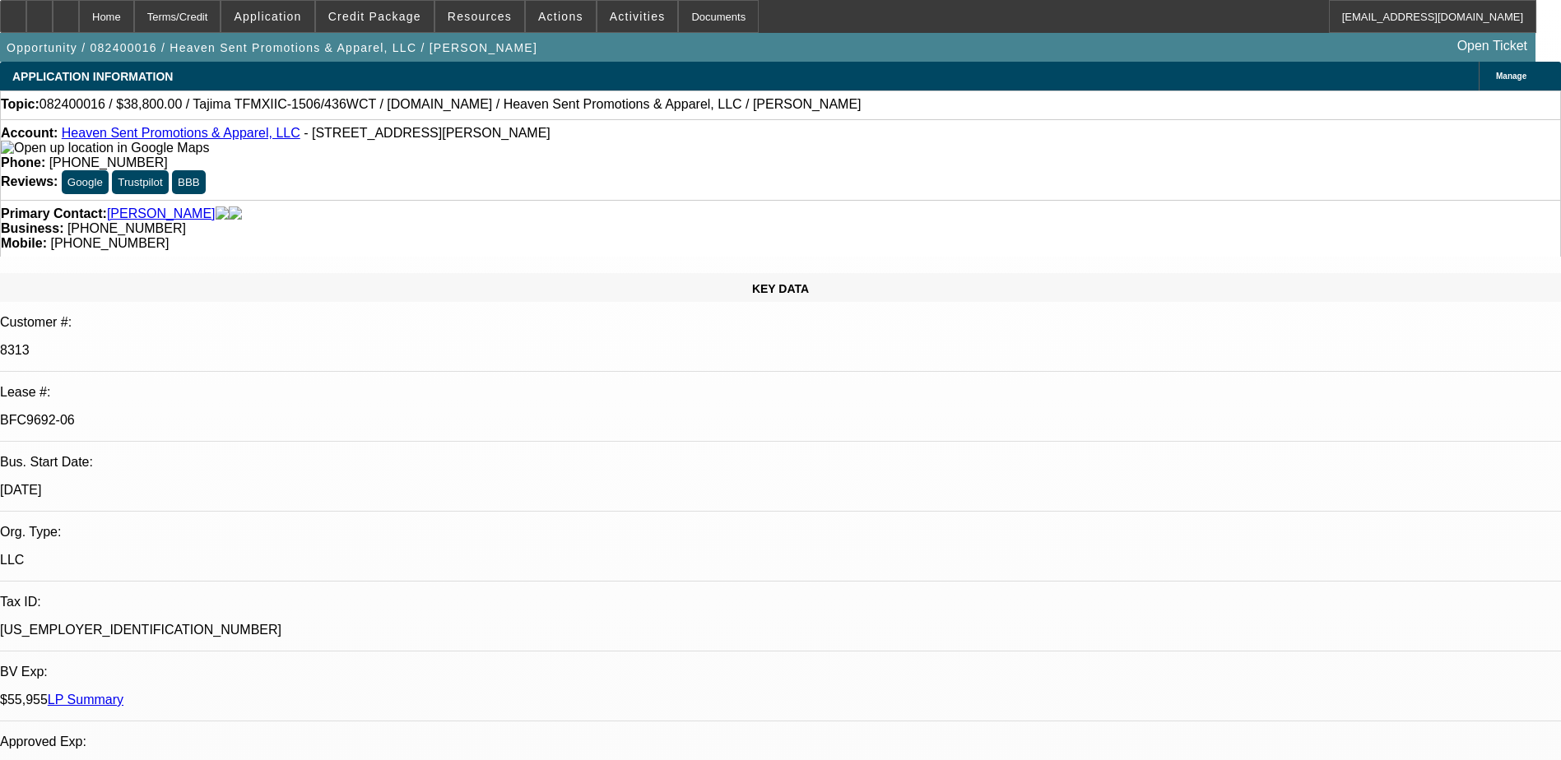
select select "2"
select select "1"
select select "2"
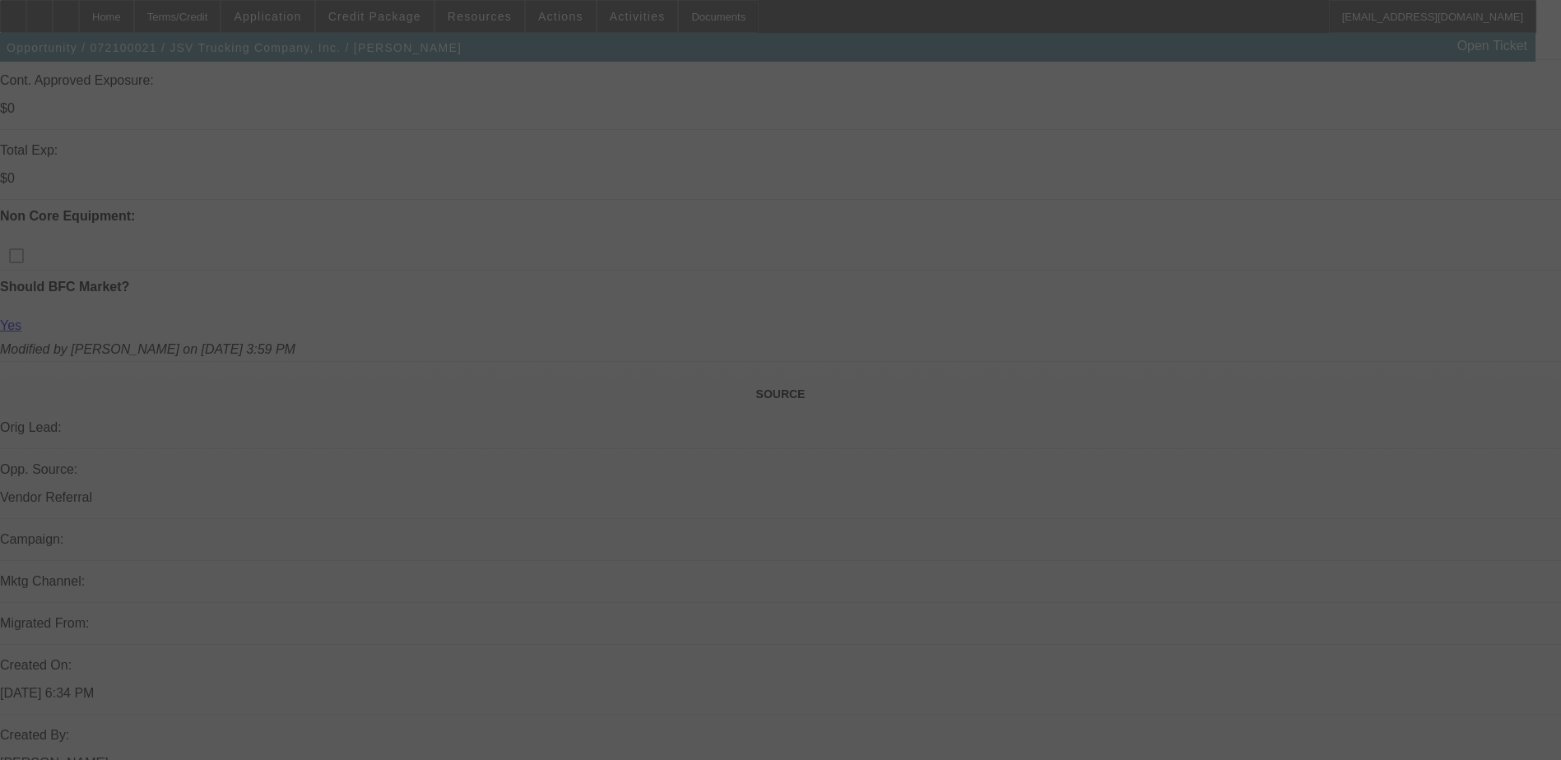
scroll to position [823, 0]
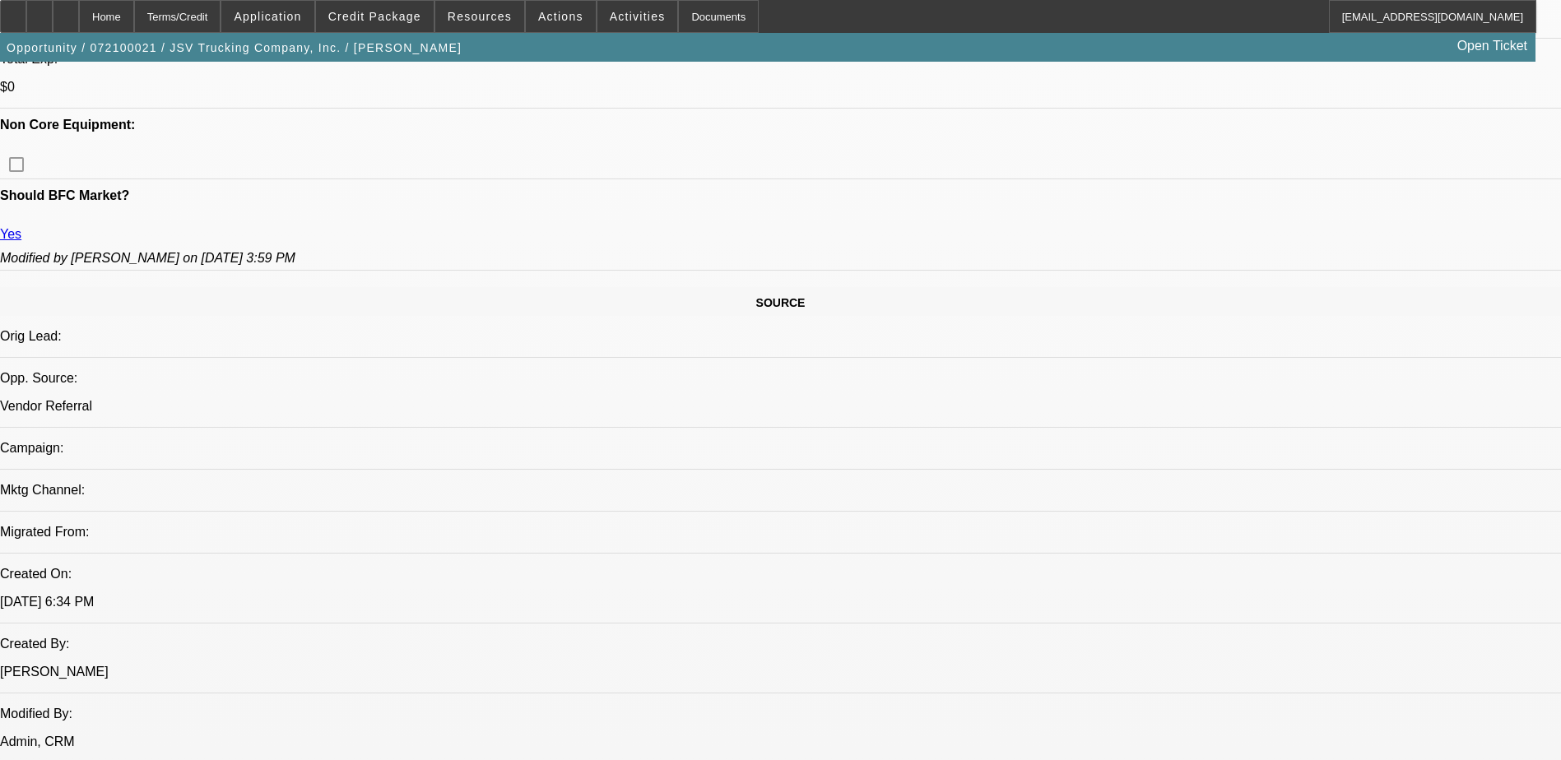
select select "0"
select select "2"
select select "0"
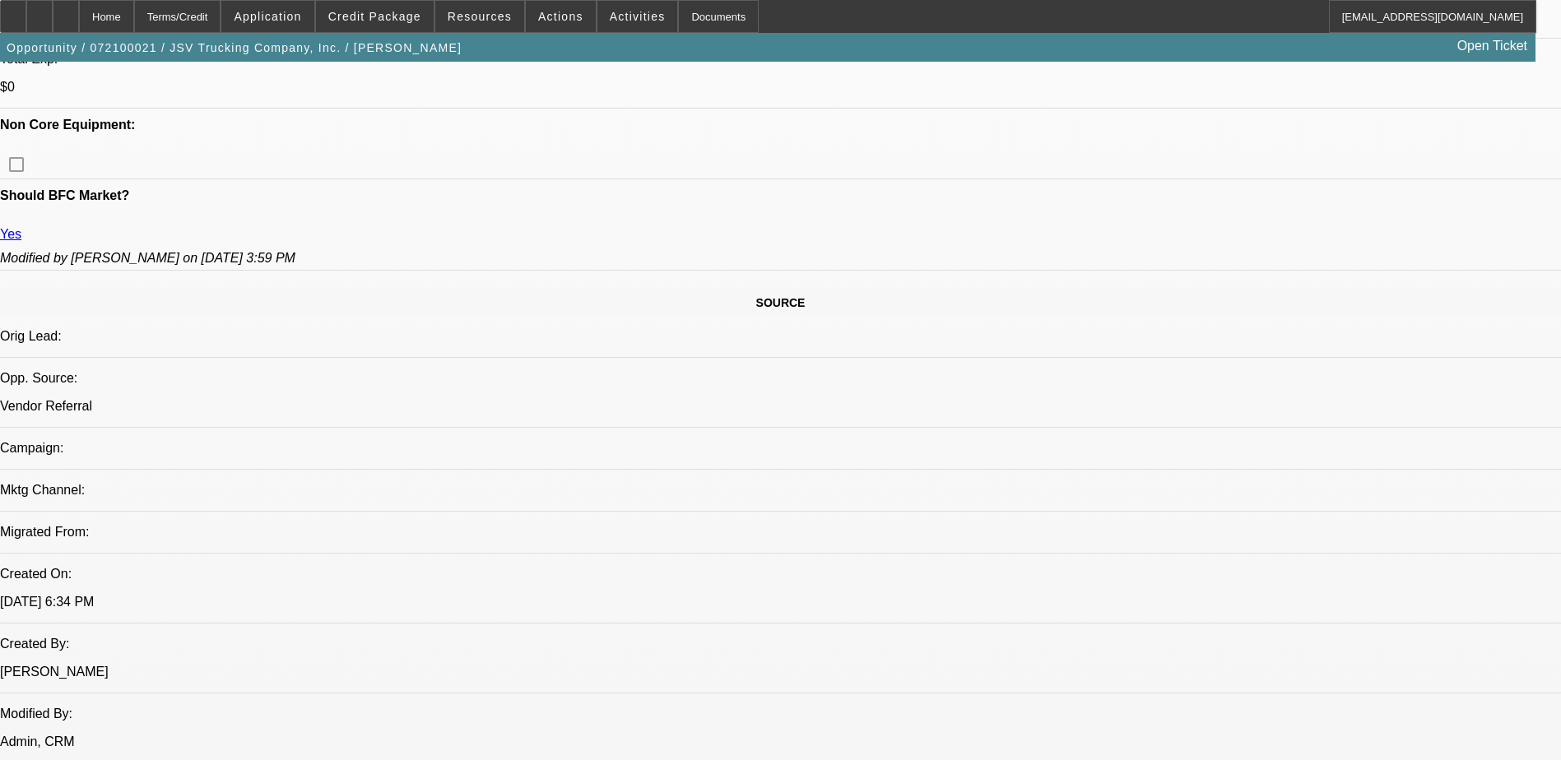
select select "0"
select select "2"
select select "0"
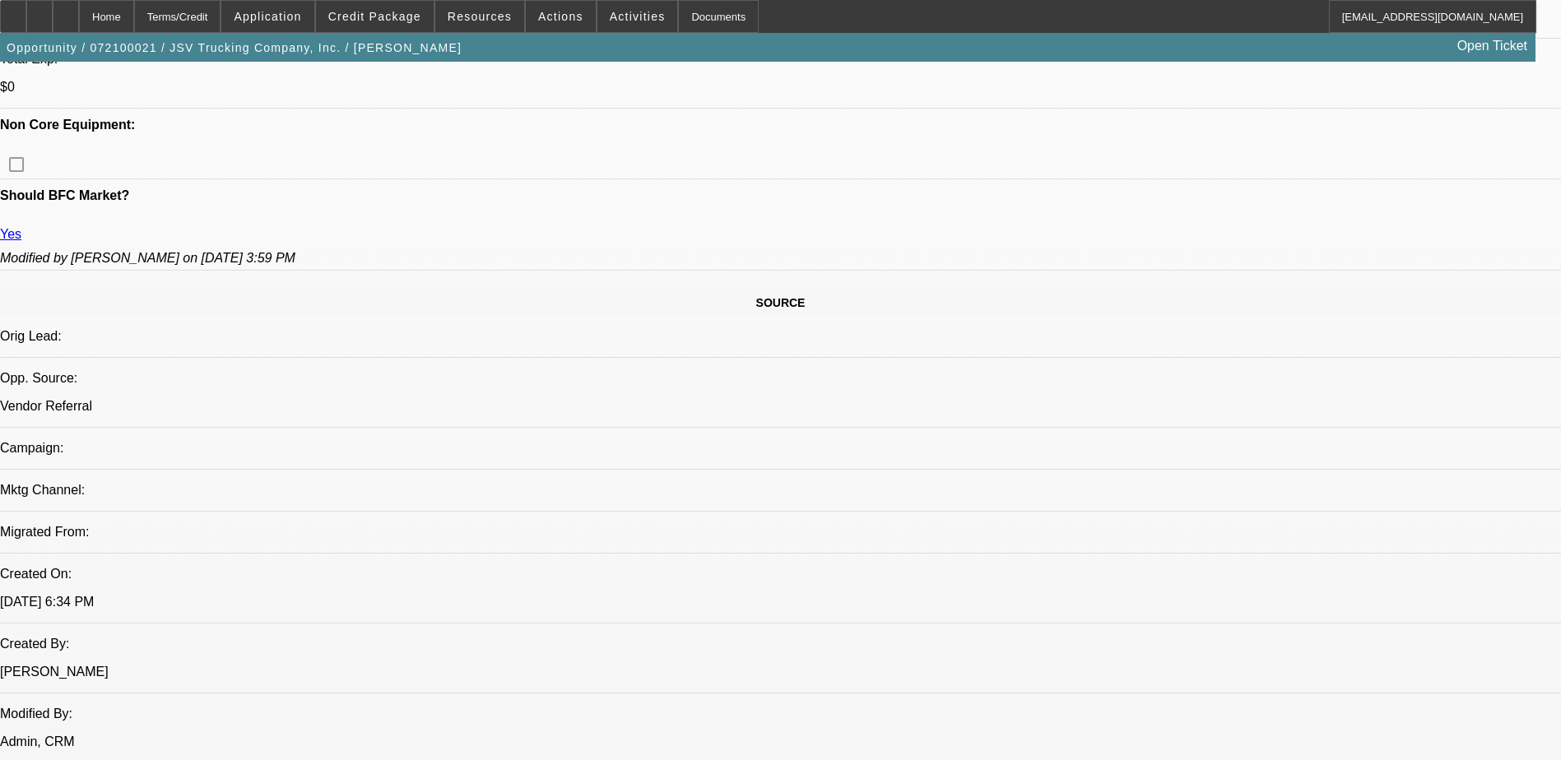
select select "0"
select select "1"
select select "2"
select select "6"
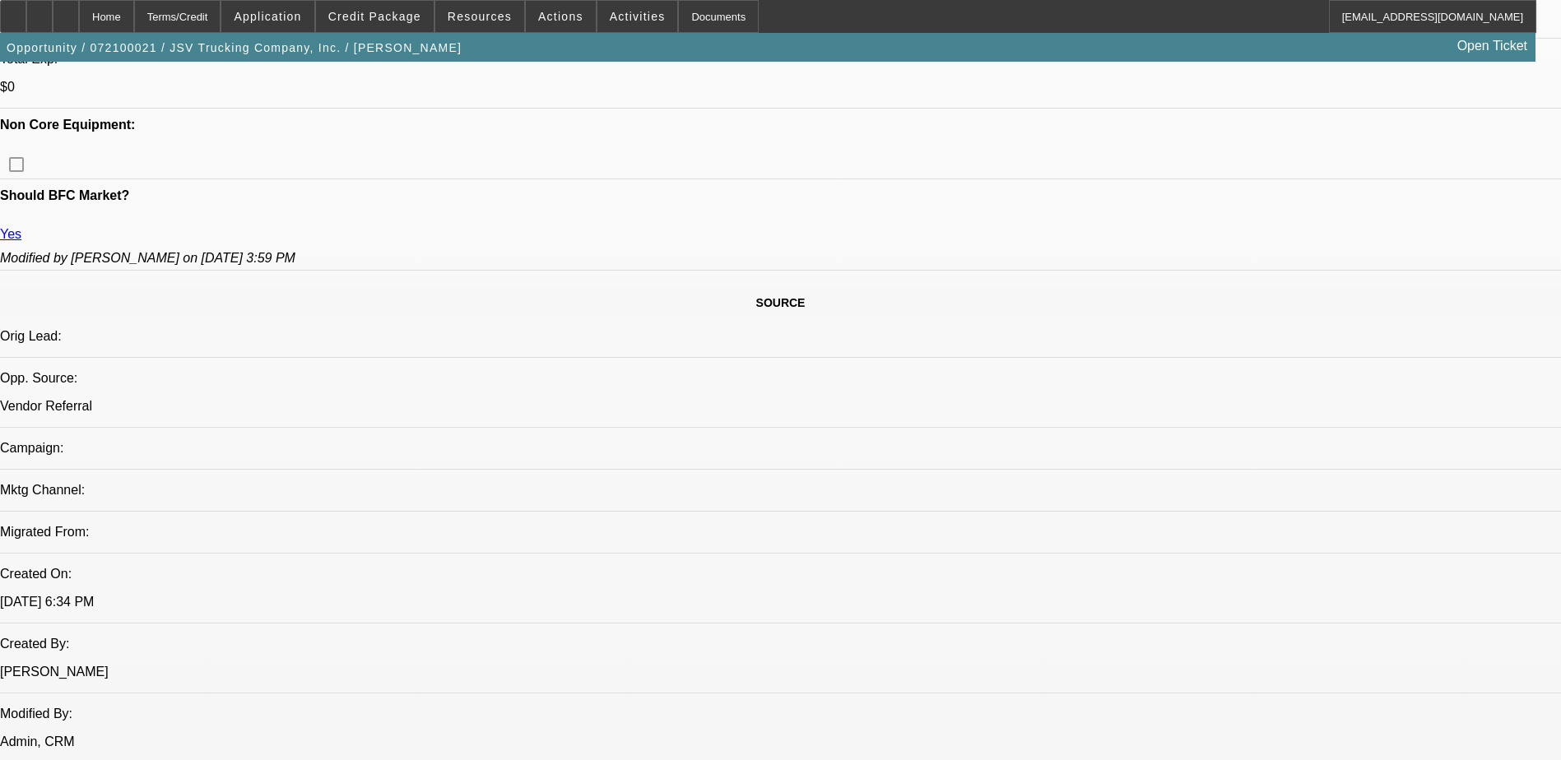
select select "1"
select select "6"
select select "1"
select select "2"
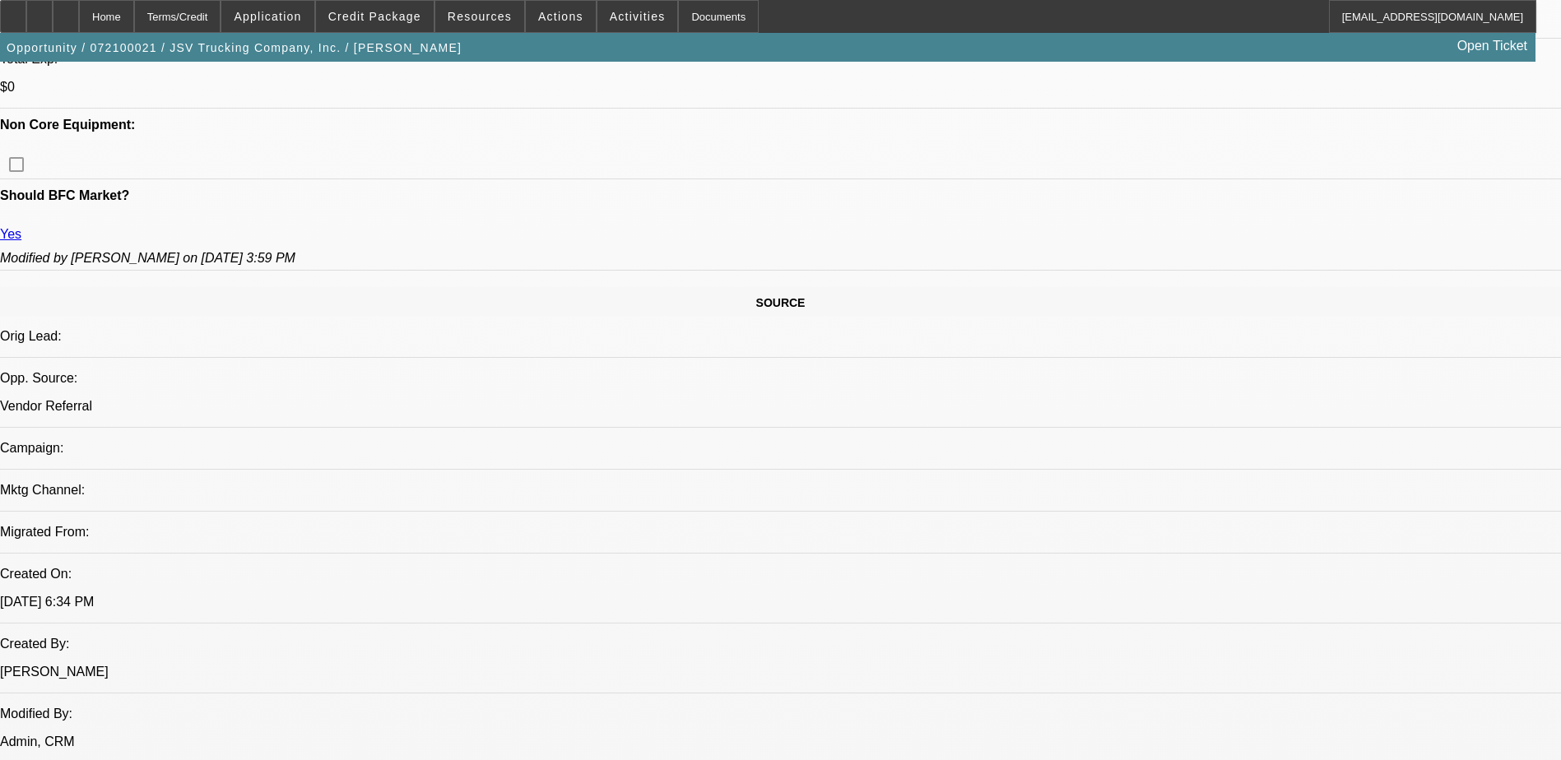
select select "6"
select select "1"
select select "6"
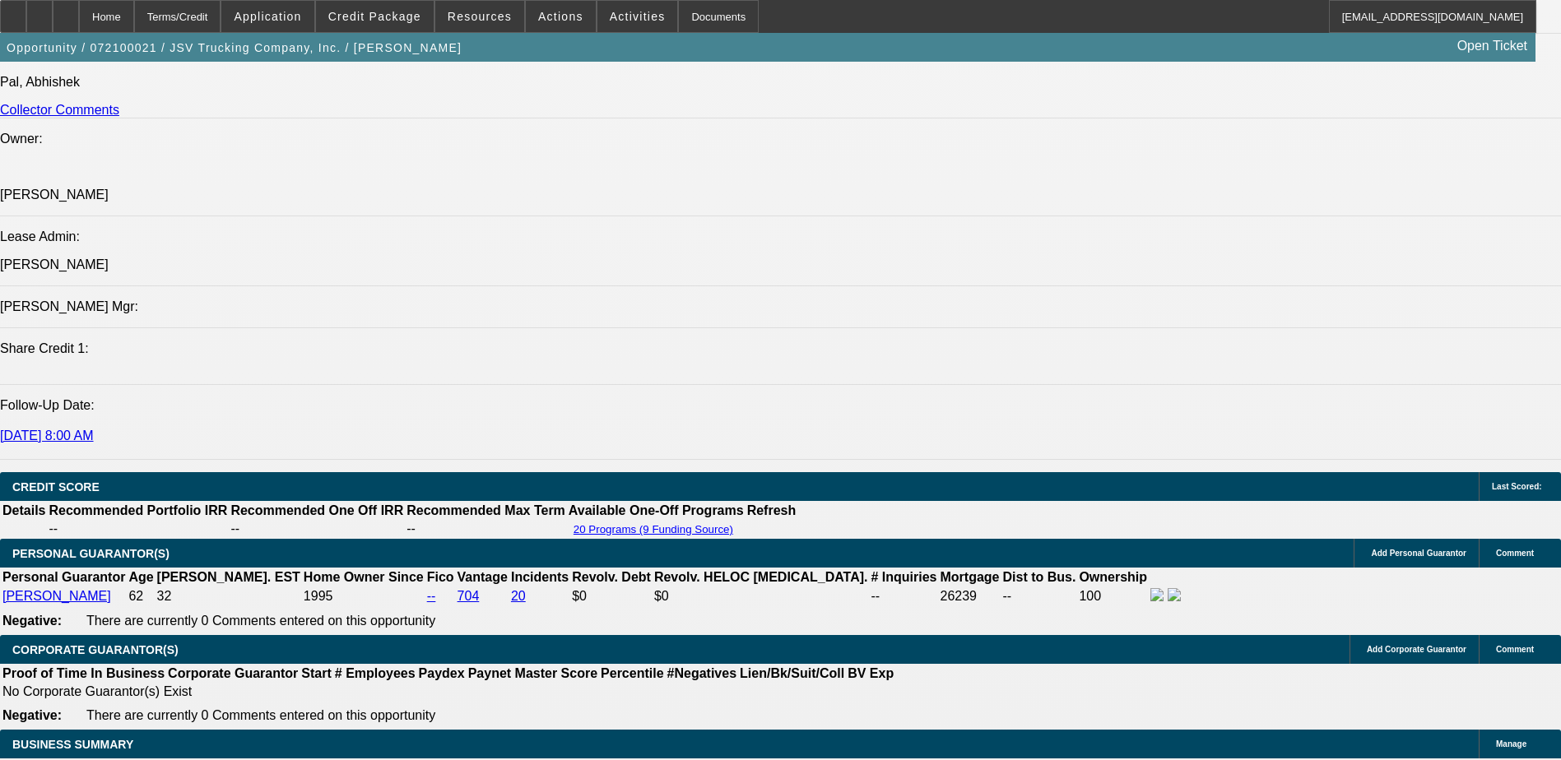
scroll to position [1733, 0]
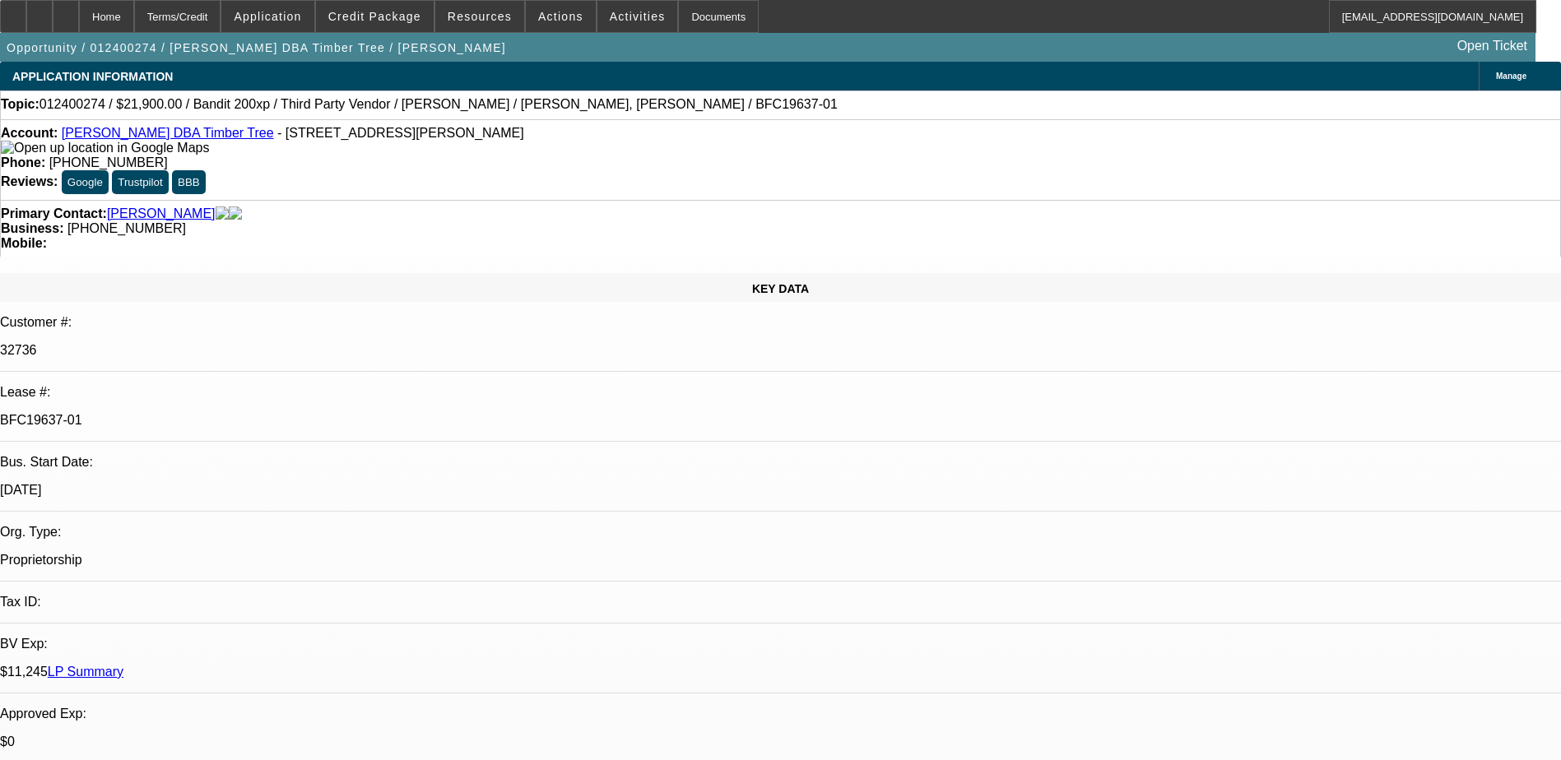
select select "0"
select select "2"
select select "0"
select select "2"
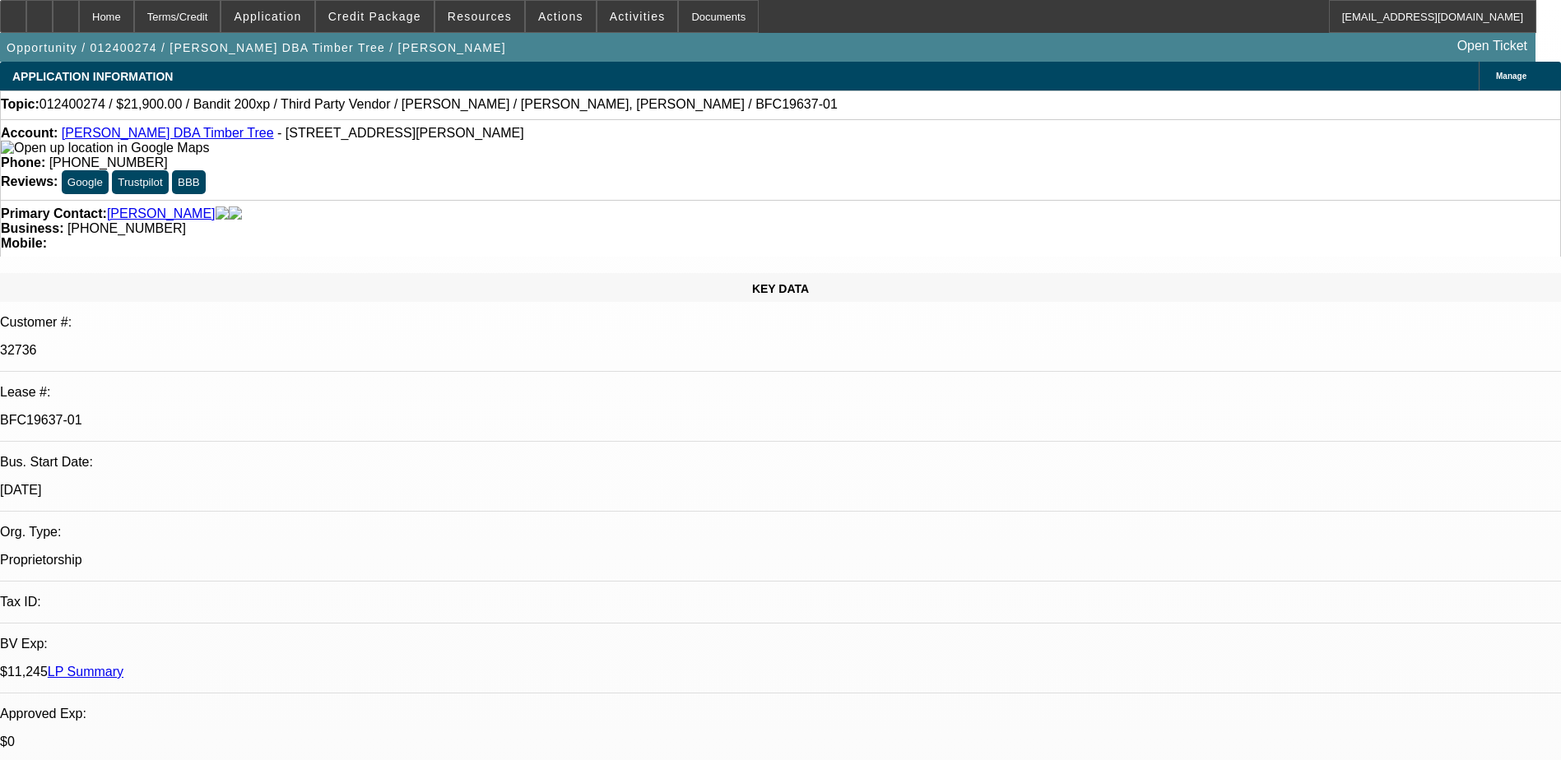
select select "0"
select select "2"
select select "0"
select select "2"
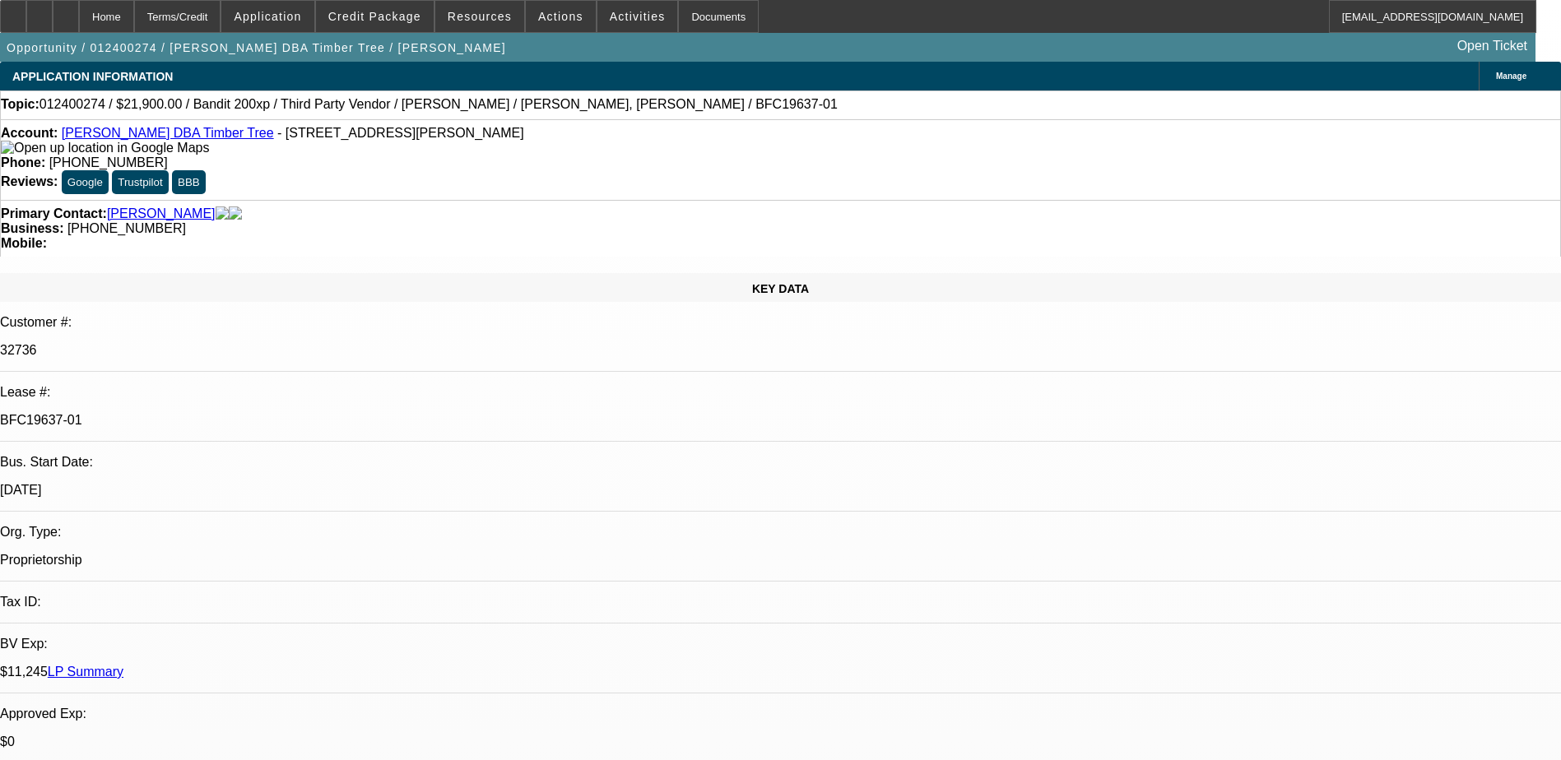
select select "0"
select select "1"
select select "2"
select select "6"
select select "1"
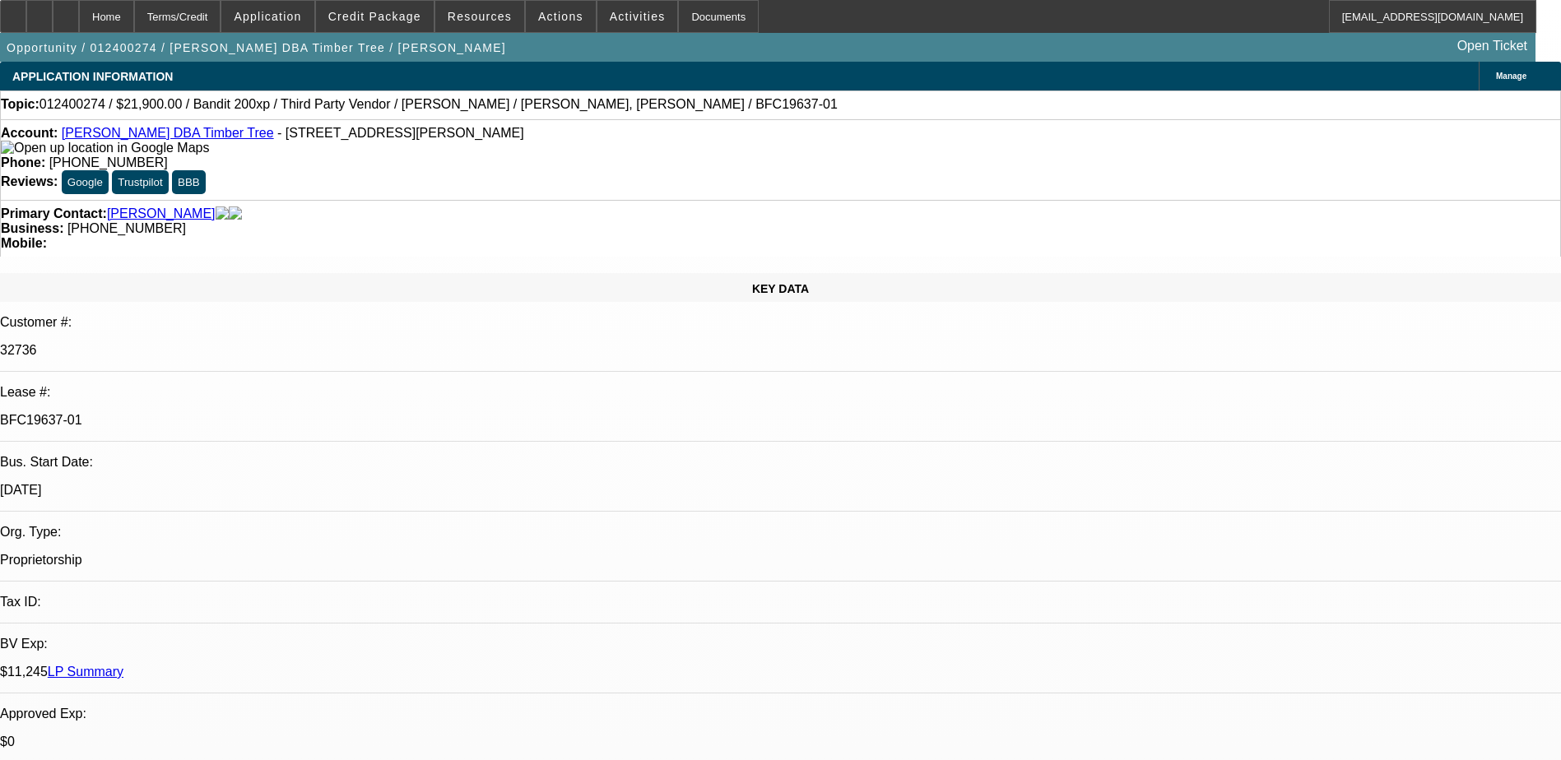
select select "2"
select select "6"
select select "1"
select select "2"
select select "6"
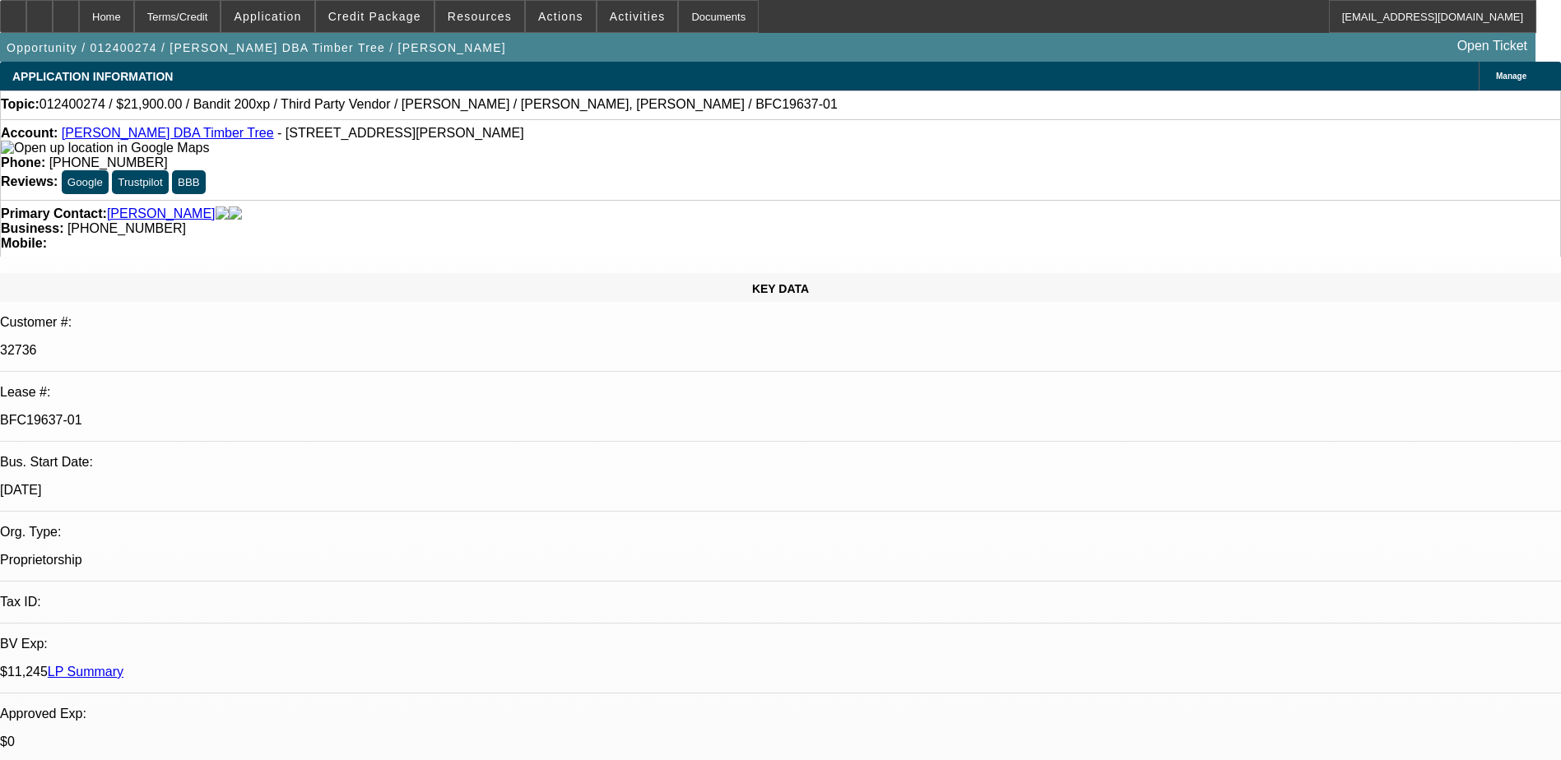
select select "1"
select select "2"
select select "6"
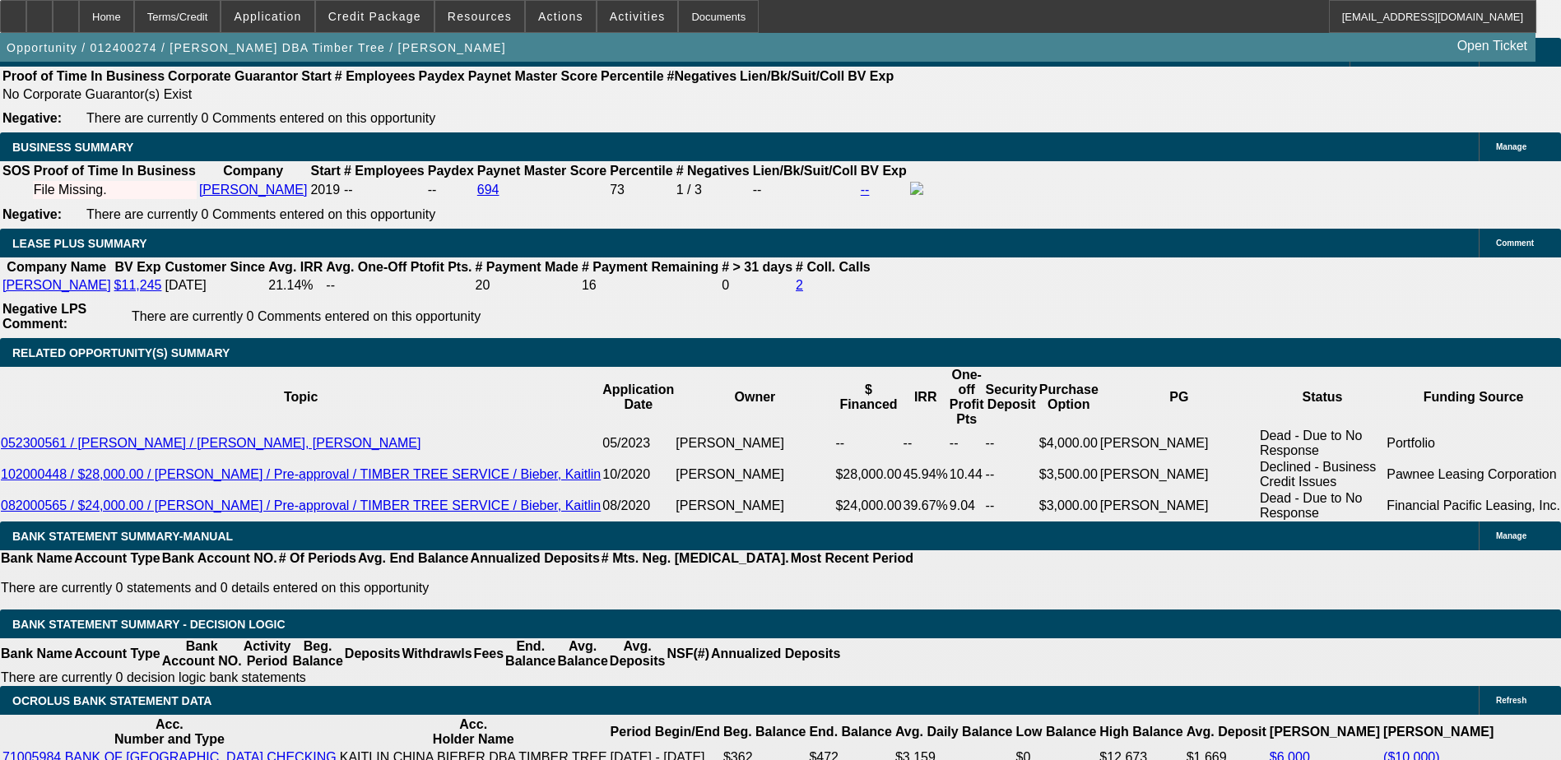
scroll to position [2962, 0]
